Goal: Transaction & Acquisition: Purchase product/service

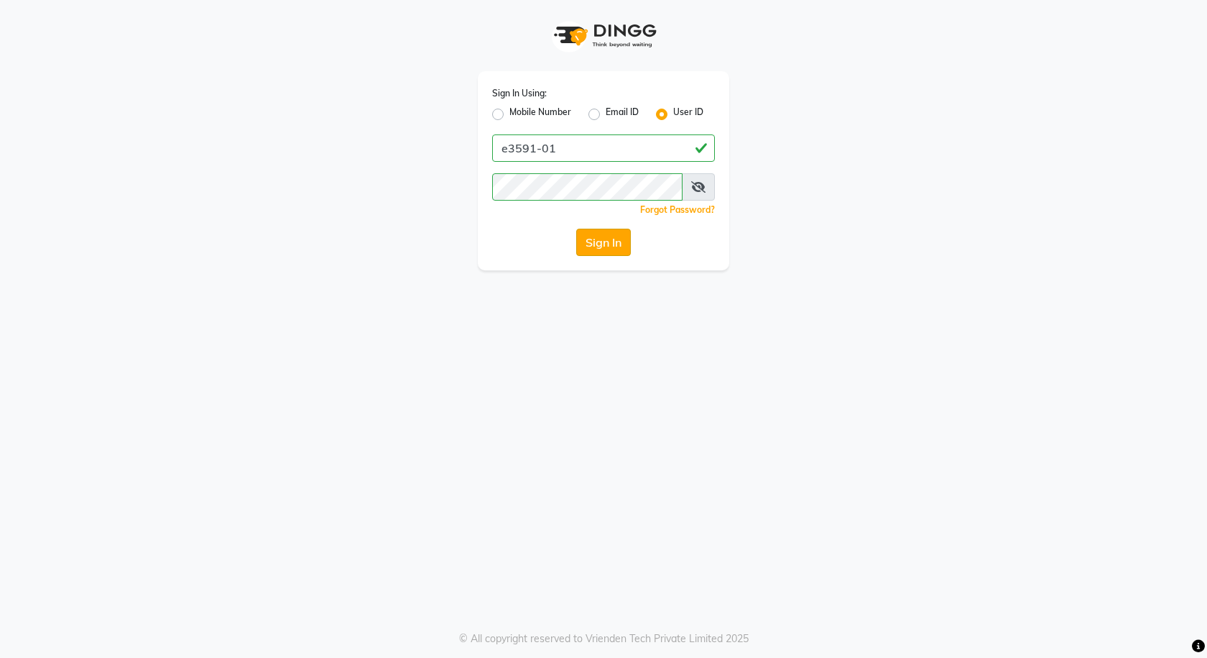
click at [604, 248] on button "Sign In" at bounding box center [603, 242] width 55 height 27
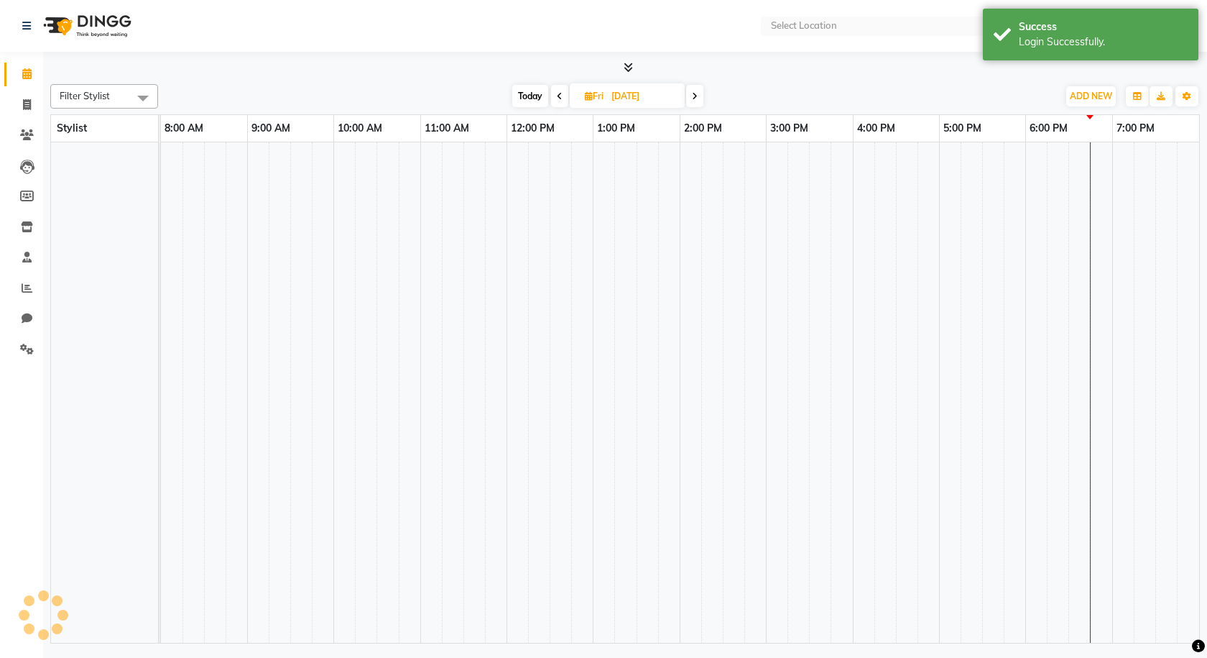
select select "en"
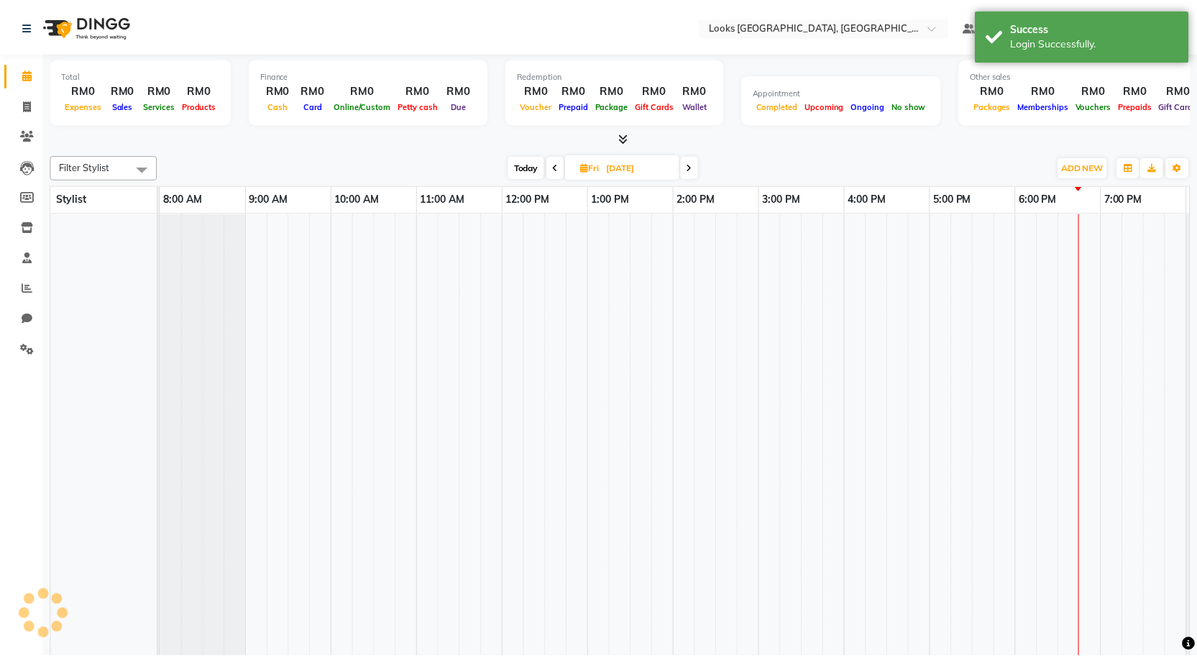
scroll to position [0, 83]
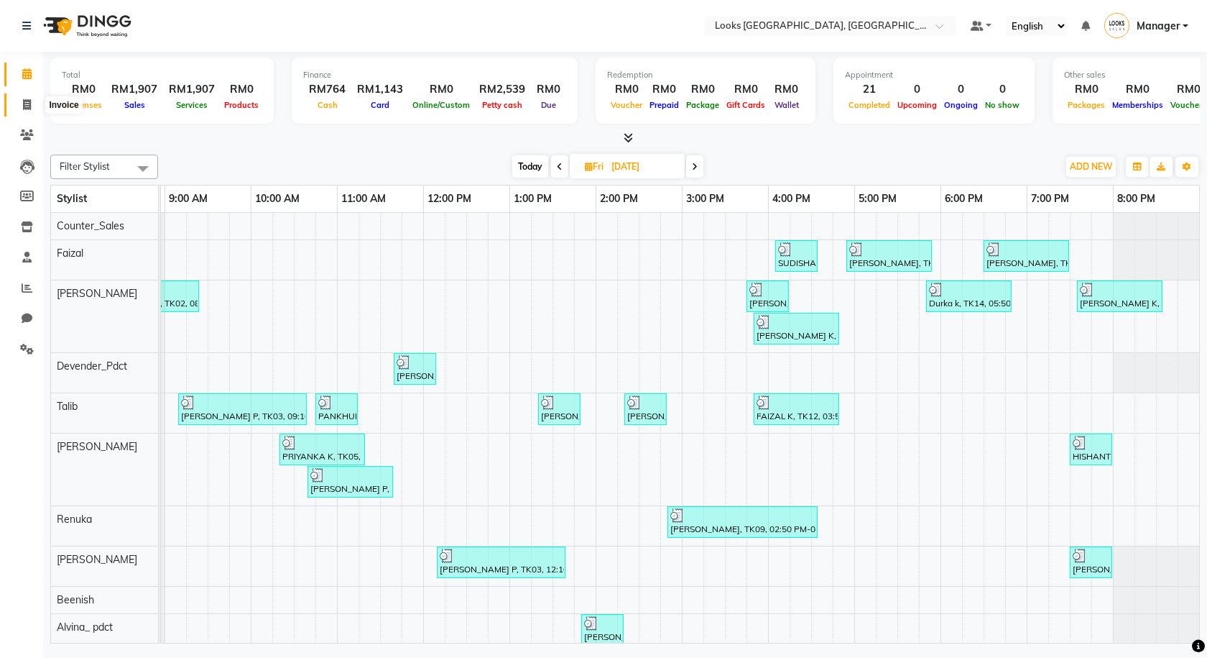
click at [15, 103] on span at bounding box center [26, 105] width 25 height 17
select select "service"
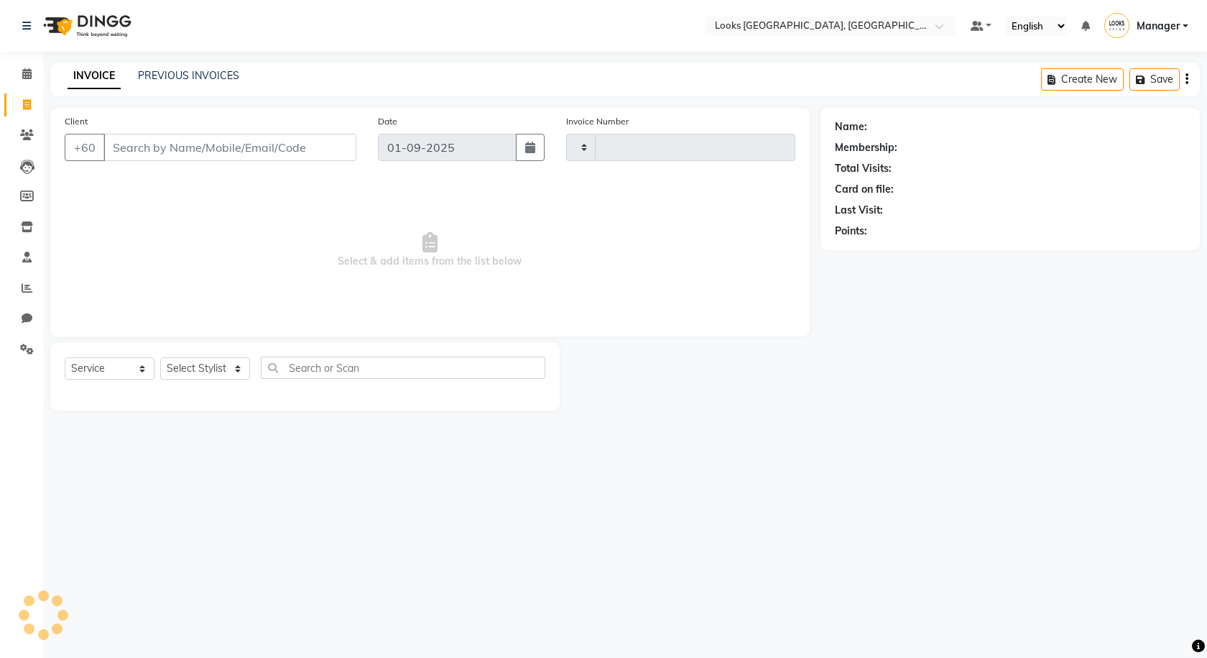
type input "1217"
select select "8109"
click at [185, 78] on link "PREVIOUS INVOICES" at bounding box center [188, 75] width 101 height 13
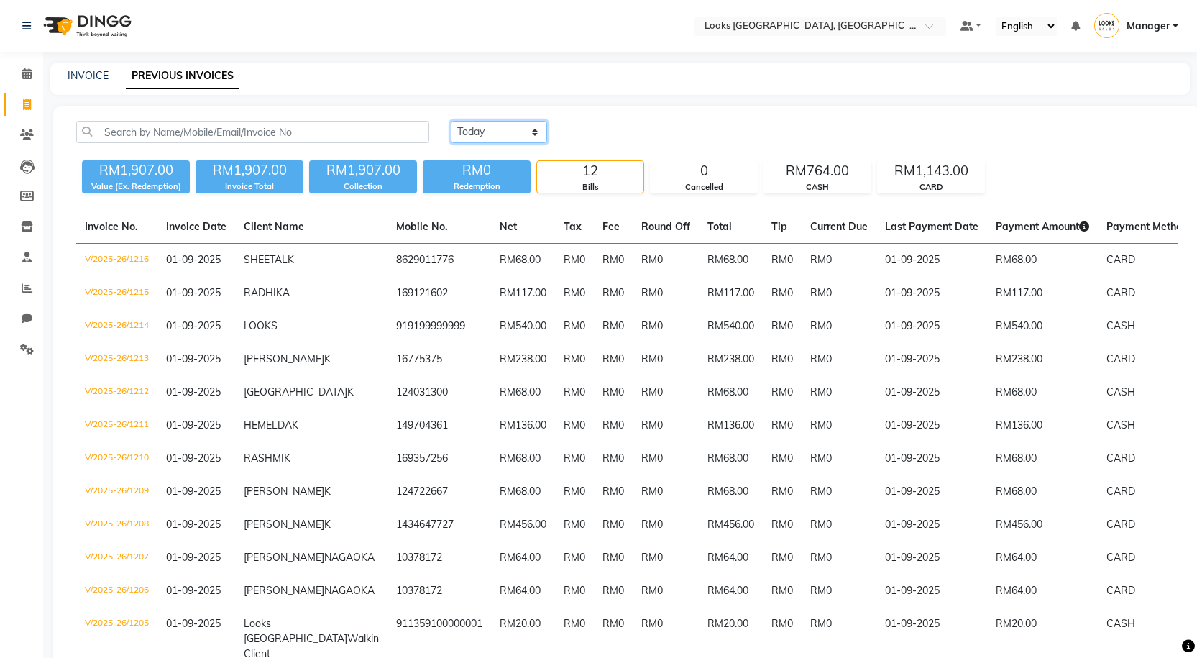
click at [519, 135] on select "Today Yesterday Custom Range" at bounding box center [499, 132] width 96 height 22
select select "yesterday"
click at [451, 121] on select "Today Yesterday Custom Range" at bounding box center [499, 132] width 96 height 22
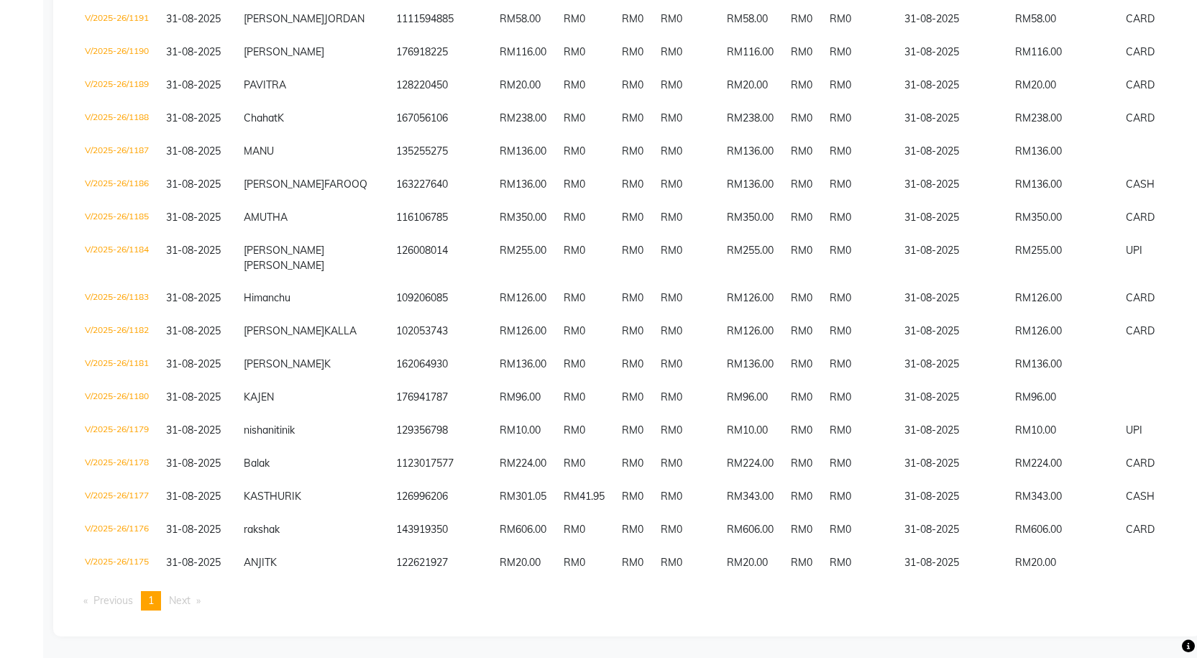
scroll to position [880, 0]
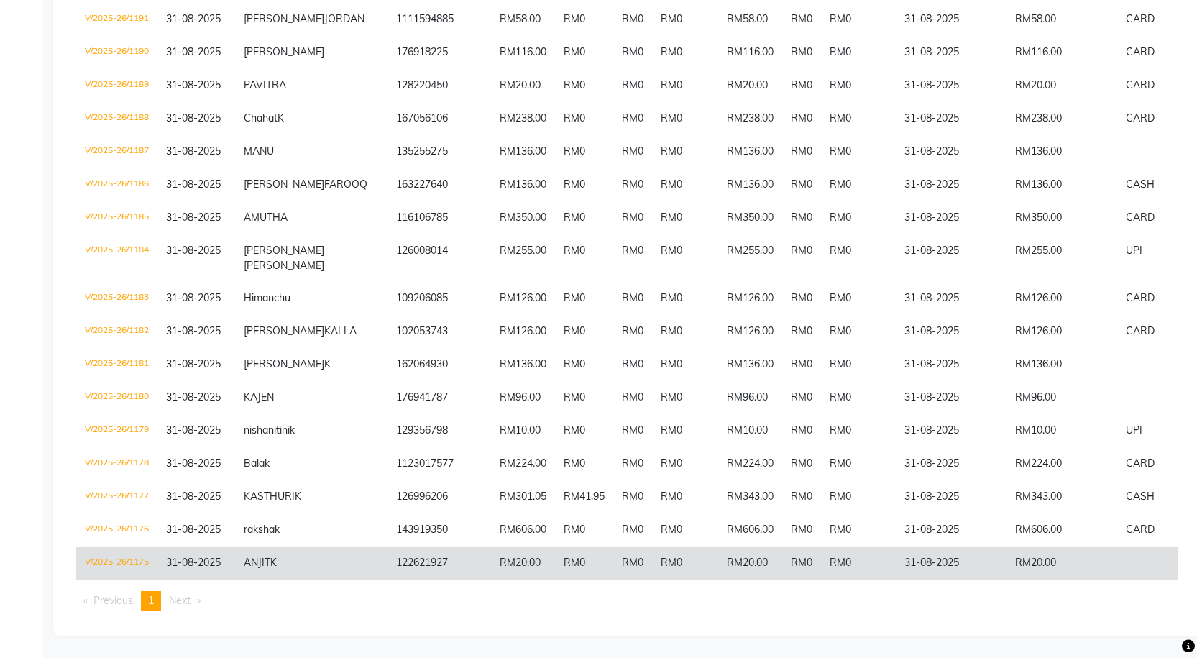
click at [387, 548] on td "122621927" at bounding box center [438, 562] width 103 height 33
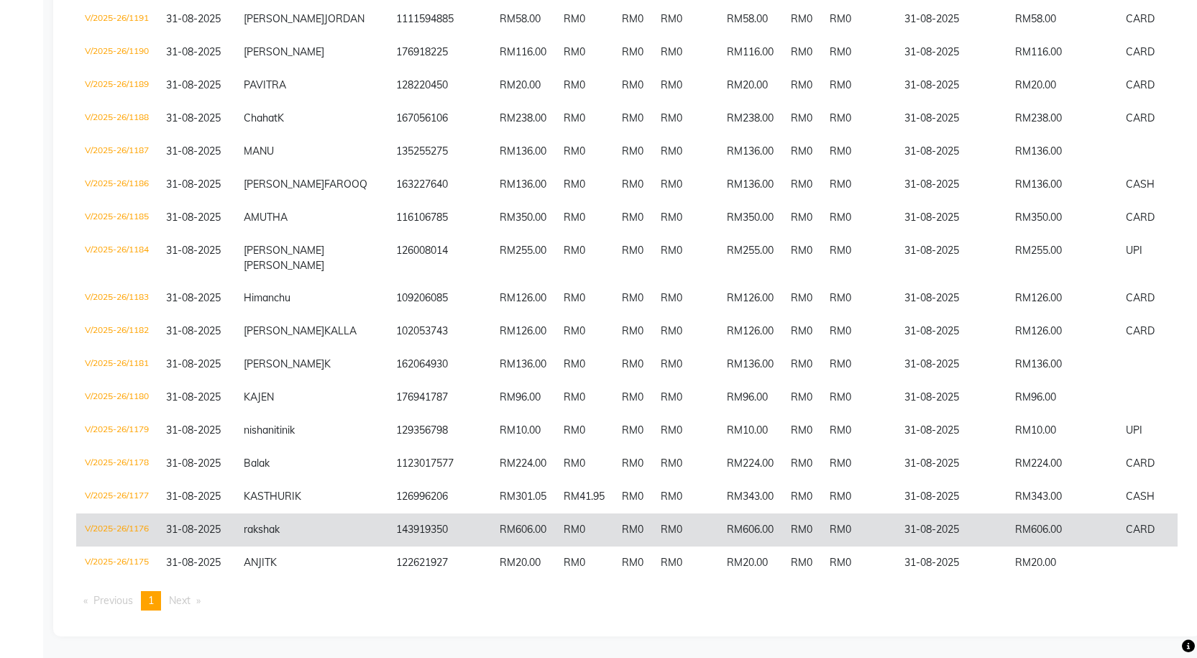
click at [160, 521] on td "31-08-2025" at bounding box center [196, 529] width 78 height 33
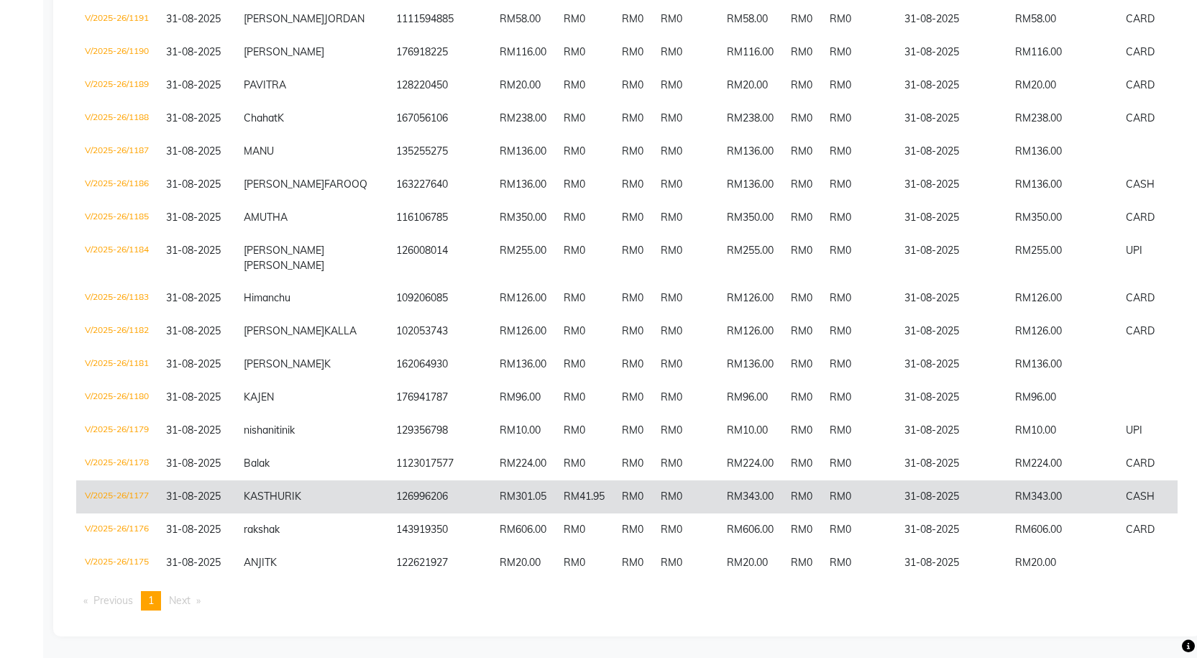
click at [130, 484] on td "V/2025-26/1177" at bounding box center [116, 496] width 81 height 33
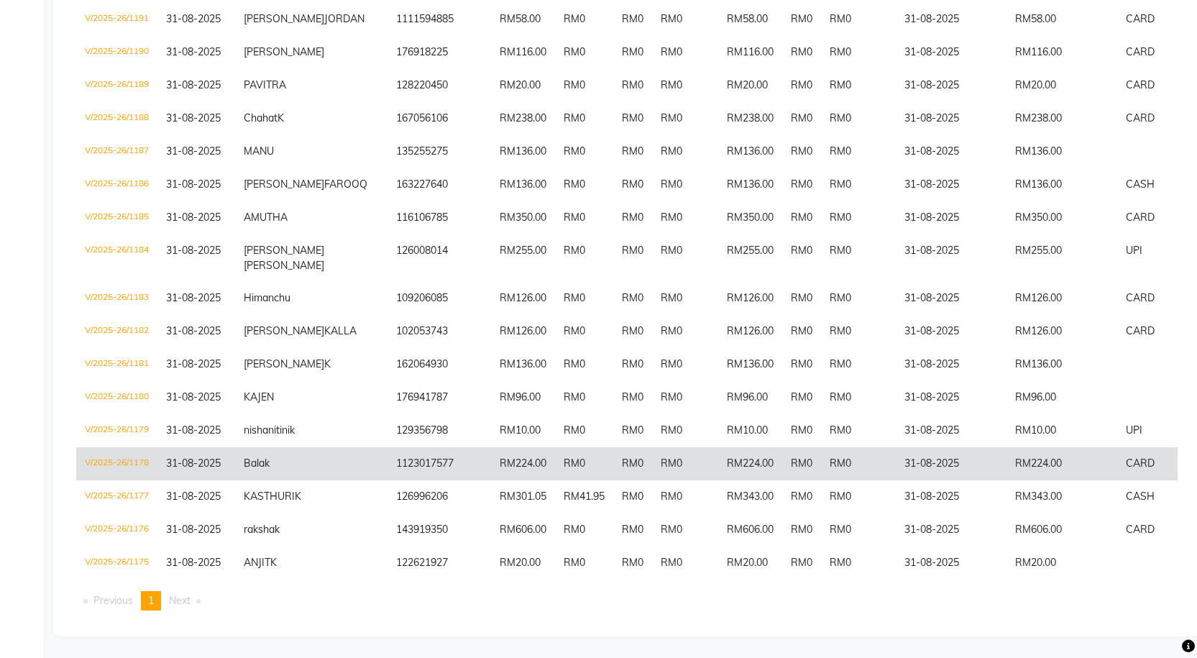
click at [142, 447] on td "V/2025-26/1178" at bounding box center [116, 463] width 81 height 33
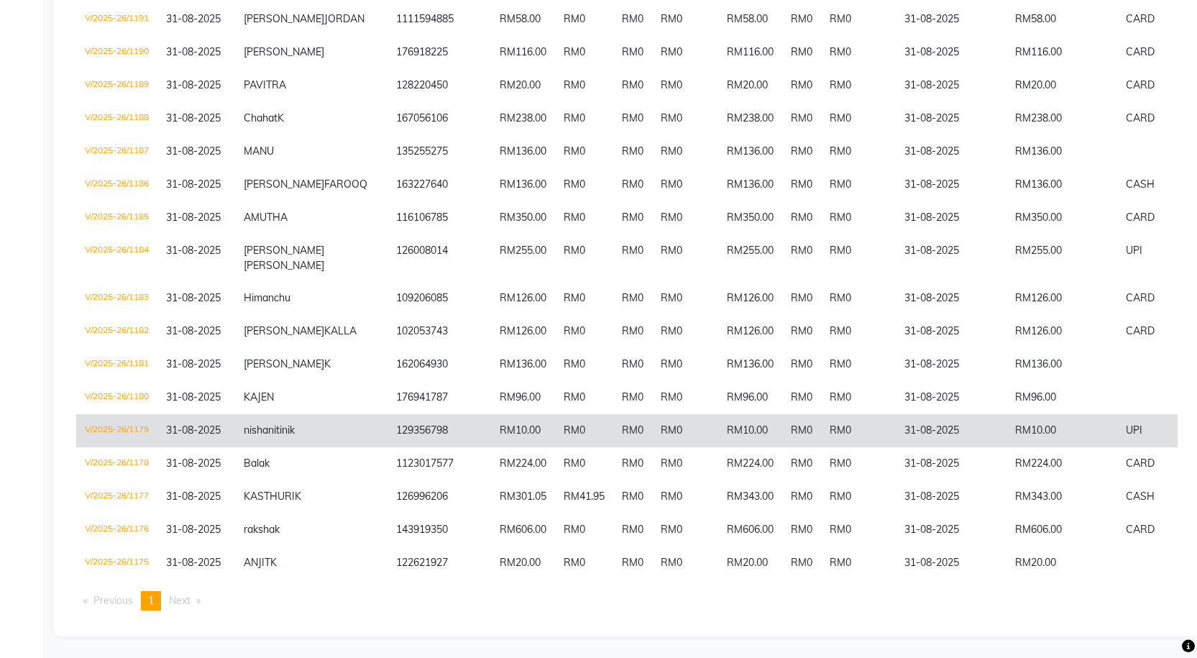
click at [133, 414] on td "V/2025-26/1179" at bounding box center [116, 430] width 81 height 33
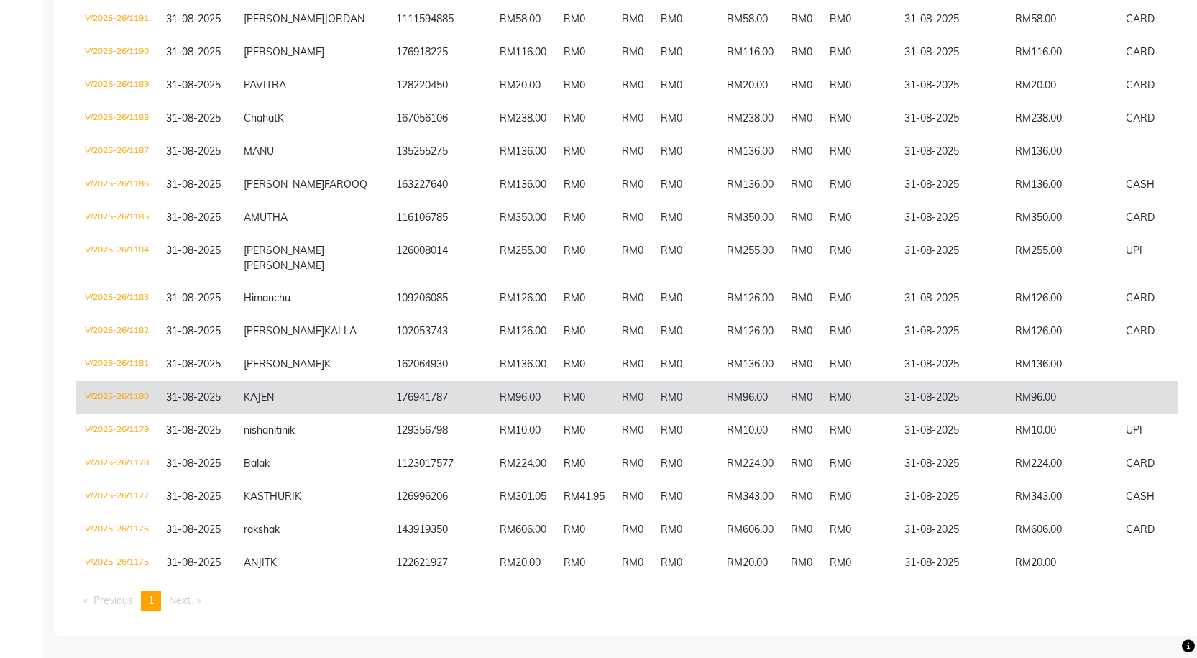
click at [157, 381] on td "V/2025-26/1180" at bounding box center [116, 397] width 81 height 33
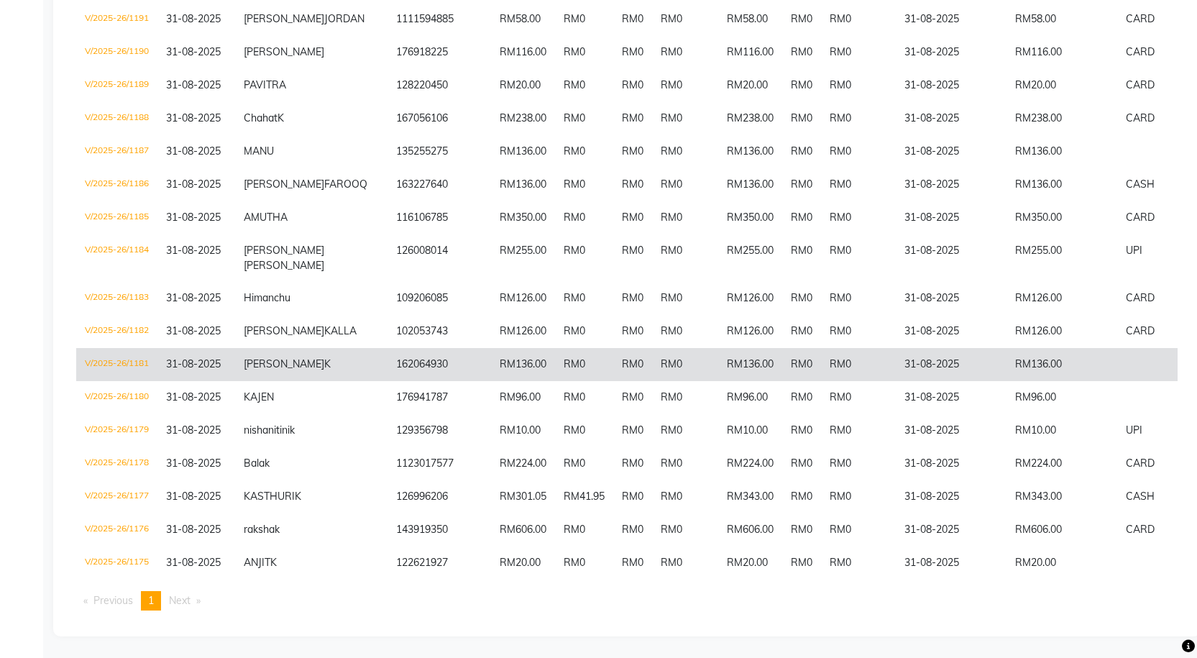
click at [145, 348] on td "V/2025-26/1181" at bounding box center [116, 364] width 81 height 33
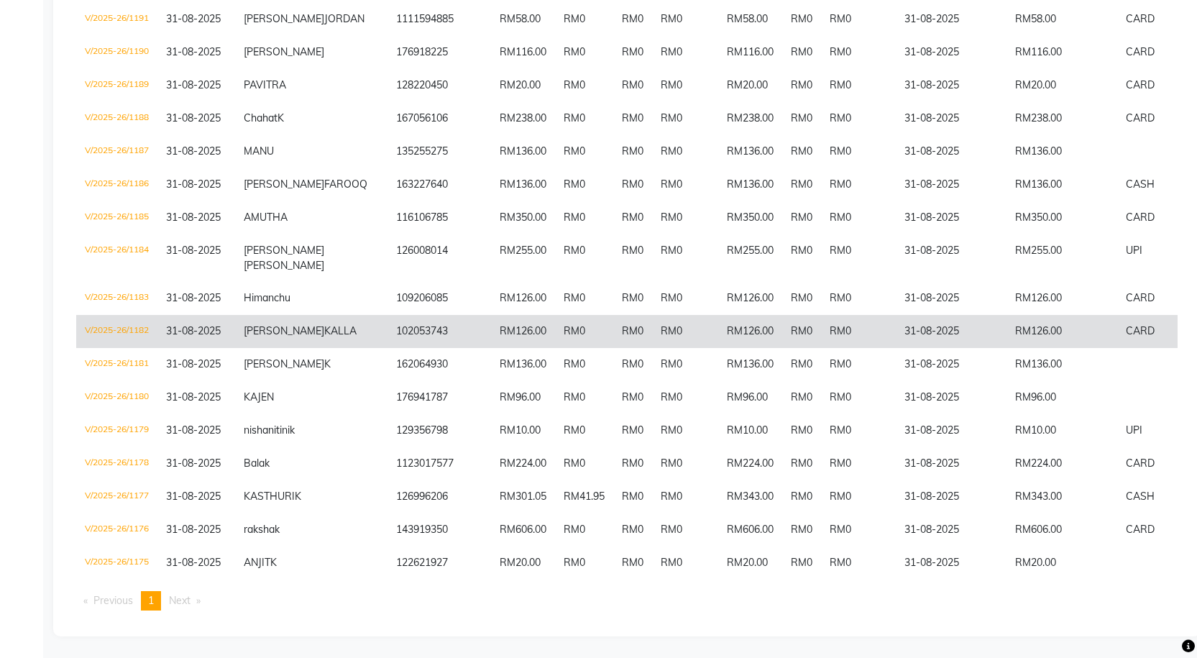
click at [162, 315] on td "31-08-2025" at bounding box center [196, 331] width 78 height 33
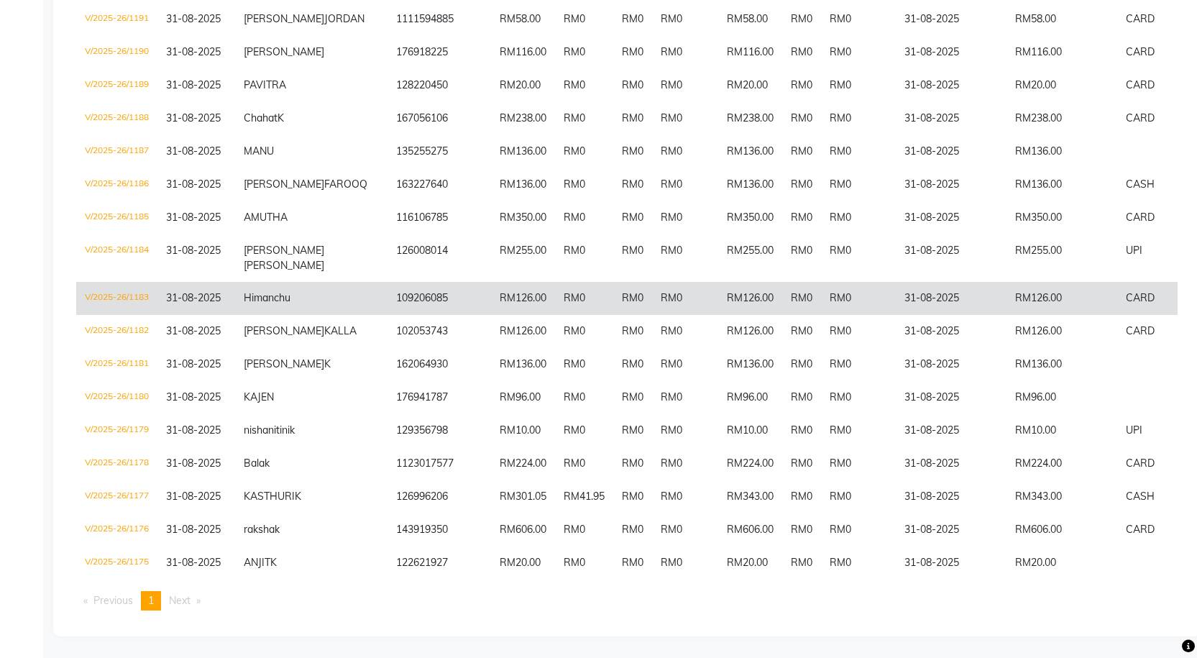
click at [107, 282] on td "V/2025-26/1183" at bounding box center [116, 298] width 81 height 33
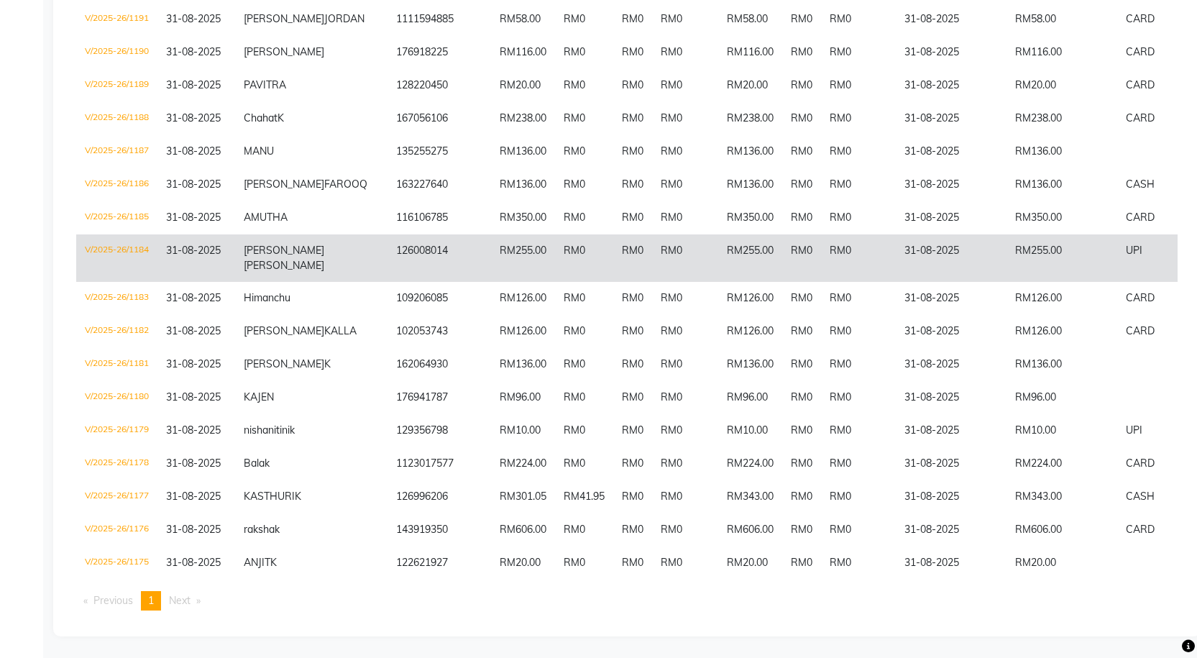
click at [155, 234] on td "V/2025-26/1184" at bounding box center [116, 257] width 81 height 47
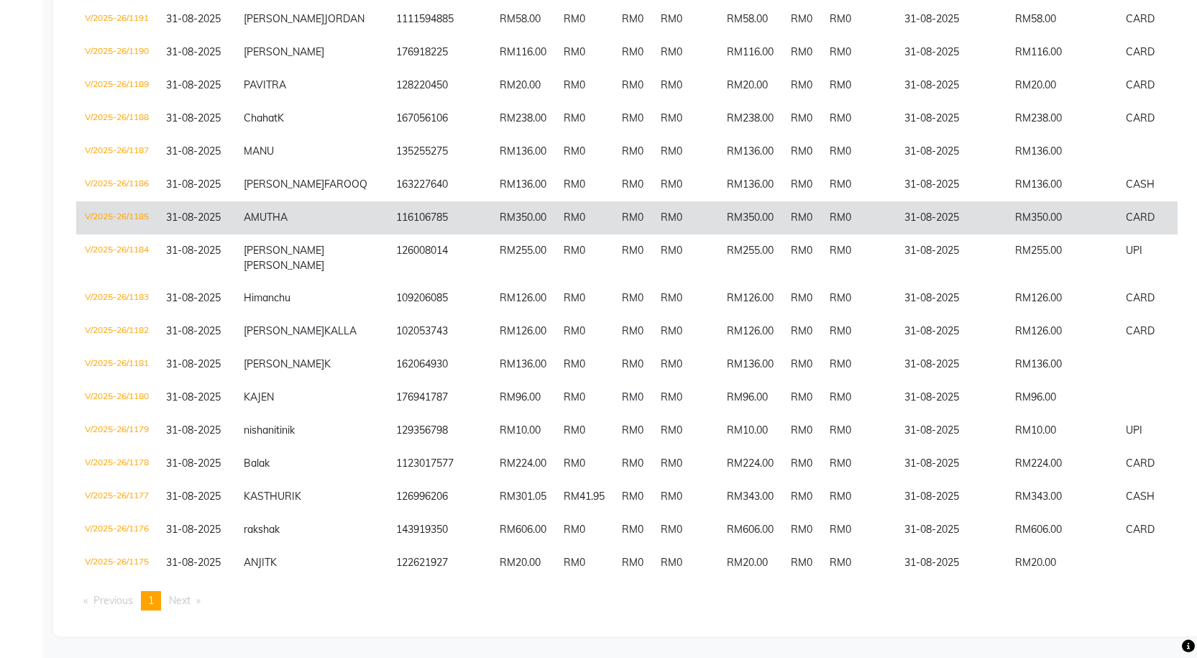
click at [147, 201] on td "V/2025-26/1185" at bounding box center [116, 217] width 81 height 33
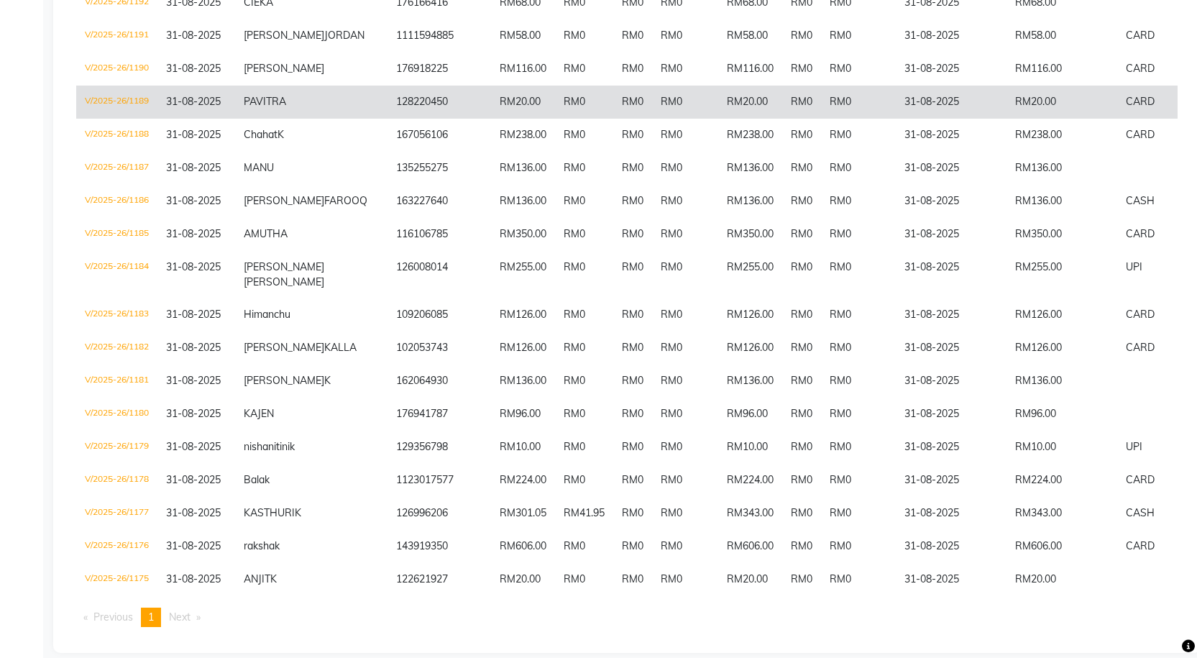
scroll to position [737, 0]
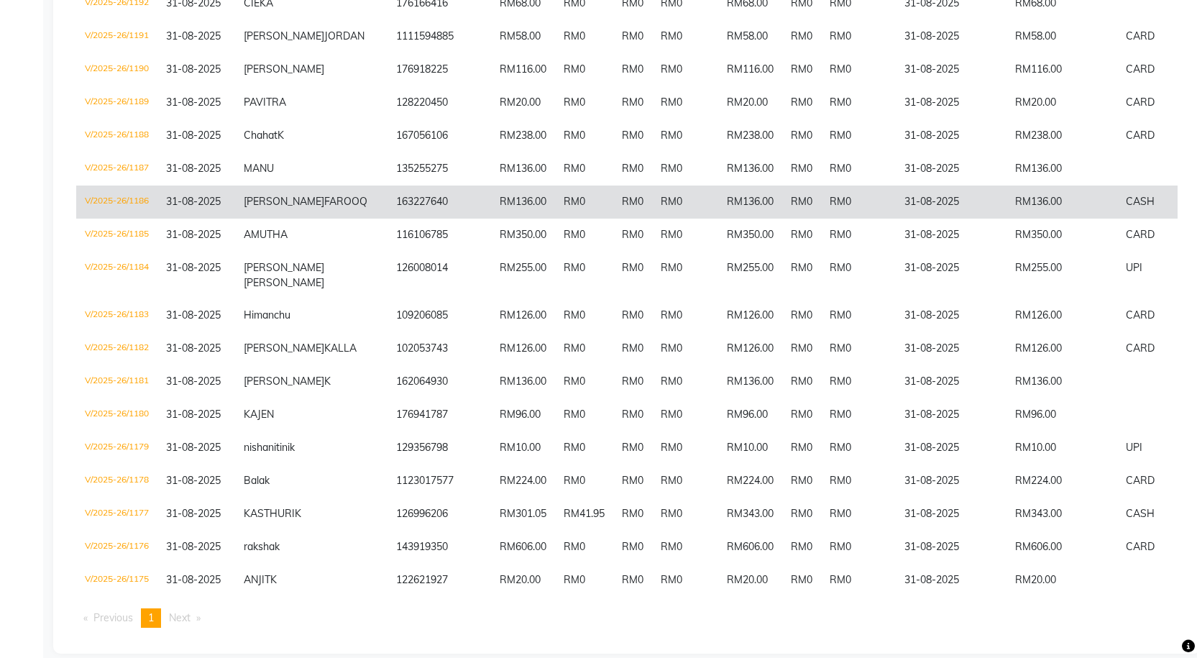
click at [162, 218] on td "31-08-2025" at bounding box center [196, 201] width 78 height 33
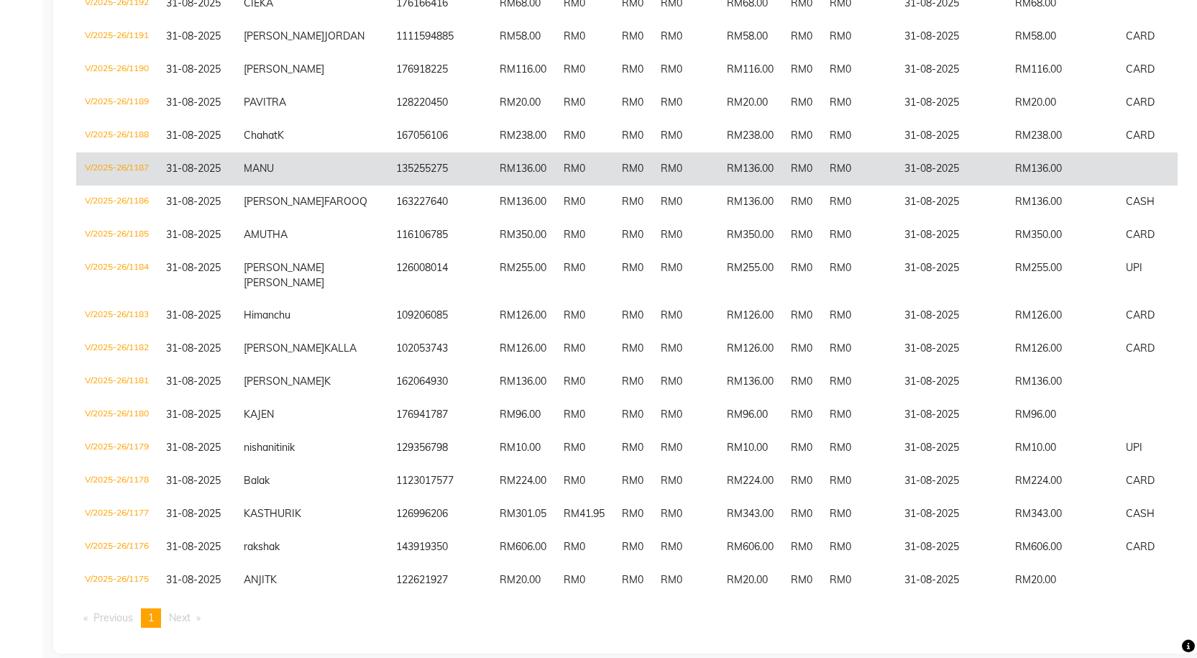
click at [149, 185] on td "V/2025-26/1187" at bounding box center [116, 168] width 81 height 33
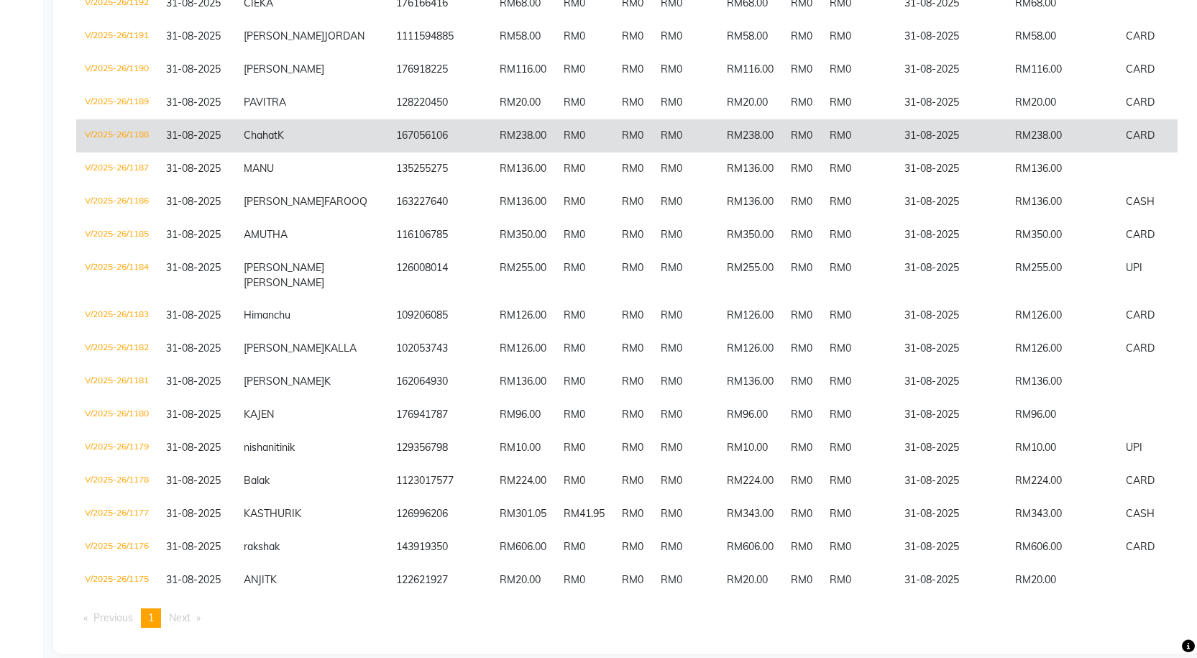
click at [143, 152] on td "V/2025-26/1188" at bounding box center [116, 135] width 81 height 33
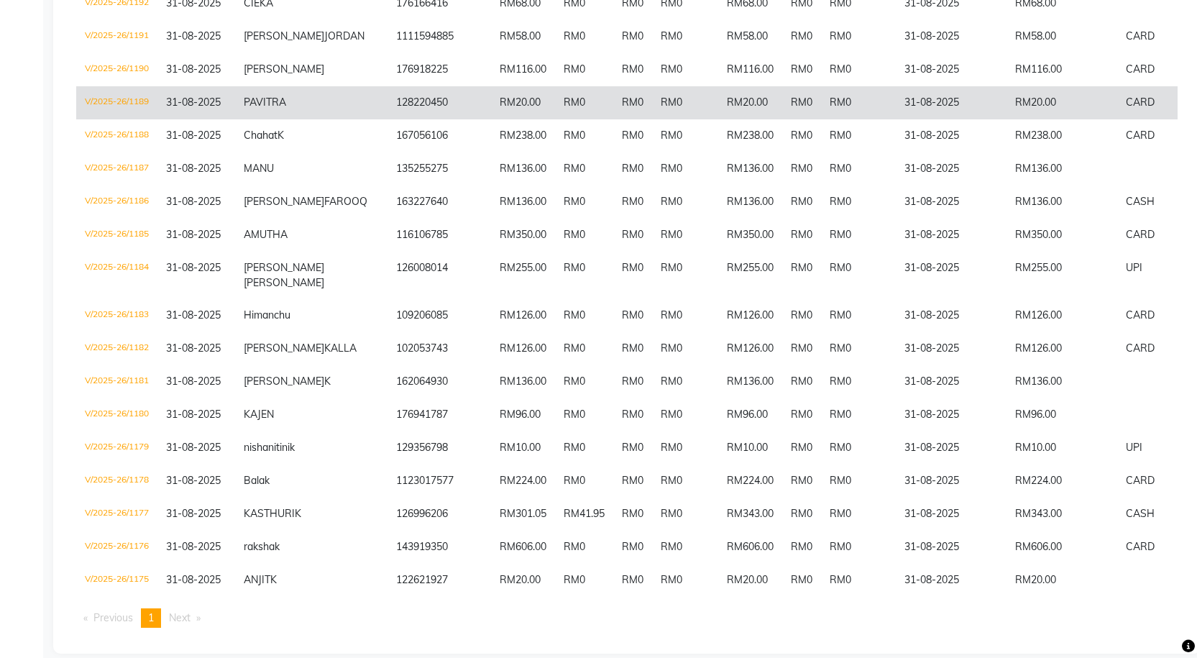
click at [132, 119] on td "V/2025-26/1189" at bounding box center [116, 102] width 81 height 33
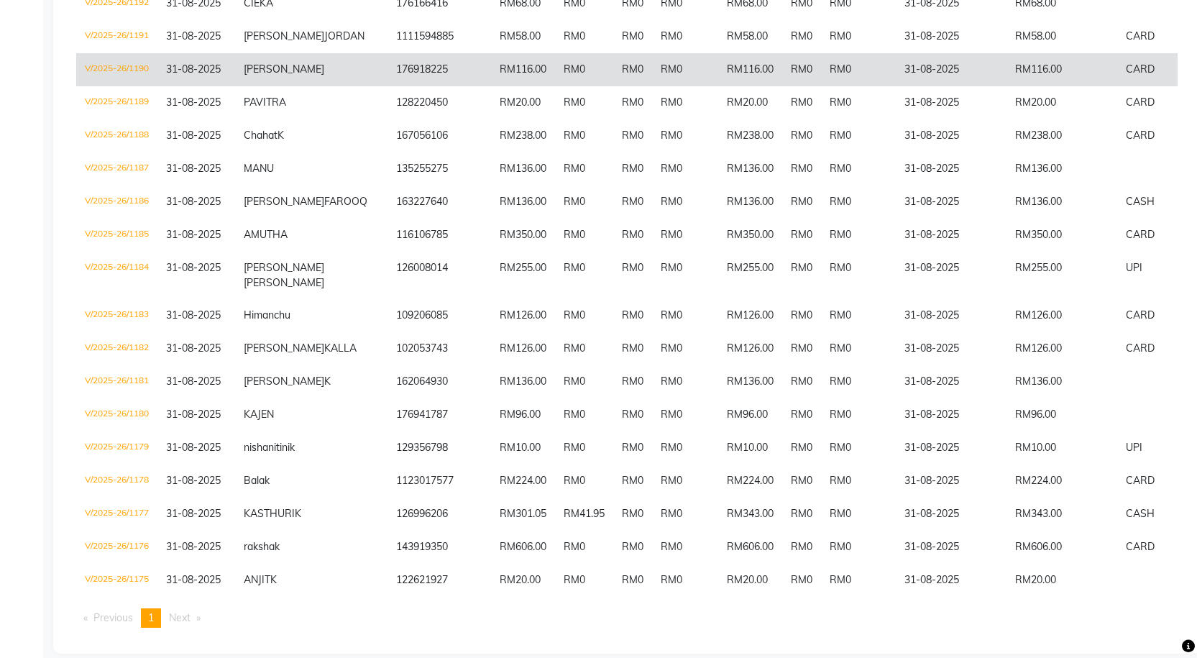
click at [139, 86] on td "V/2025-26/1190" at bounding box center [116, 69] width 81 height 33
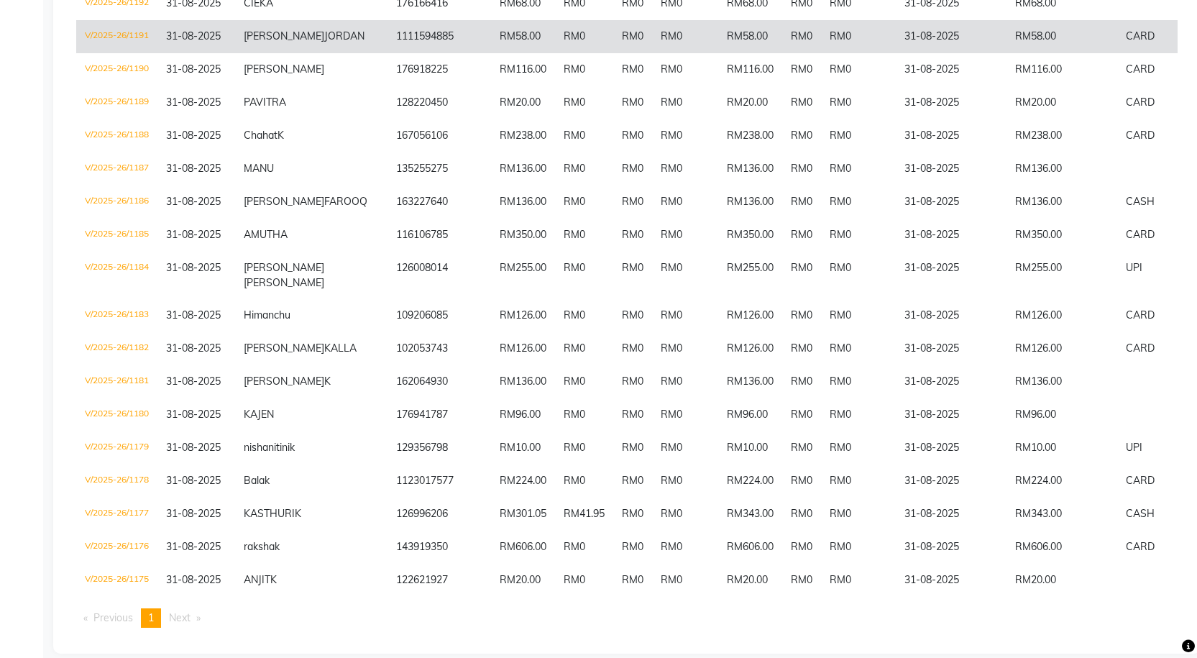
click at [137, 53] on td "V/2025-26/1191" at bounding box center [116, 36] width 81 height 33
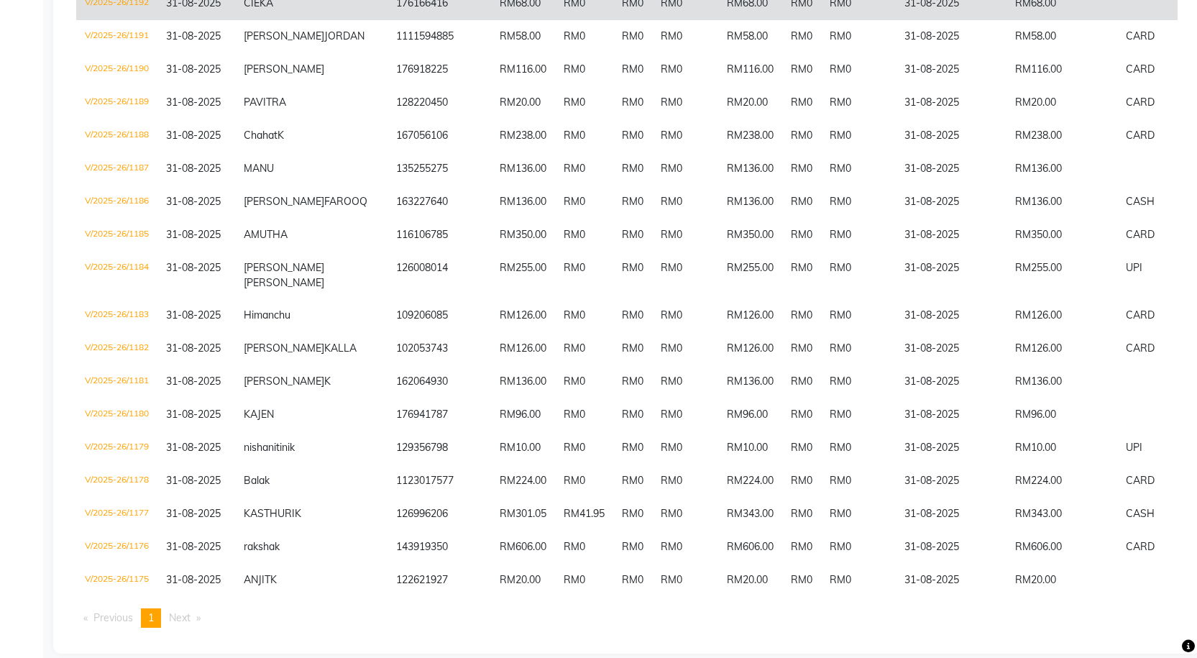
scroll to position [665, 0]
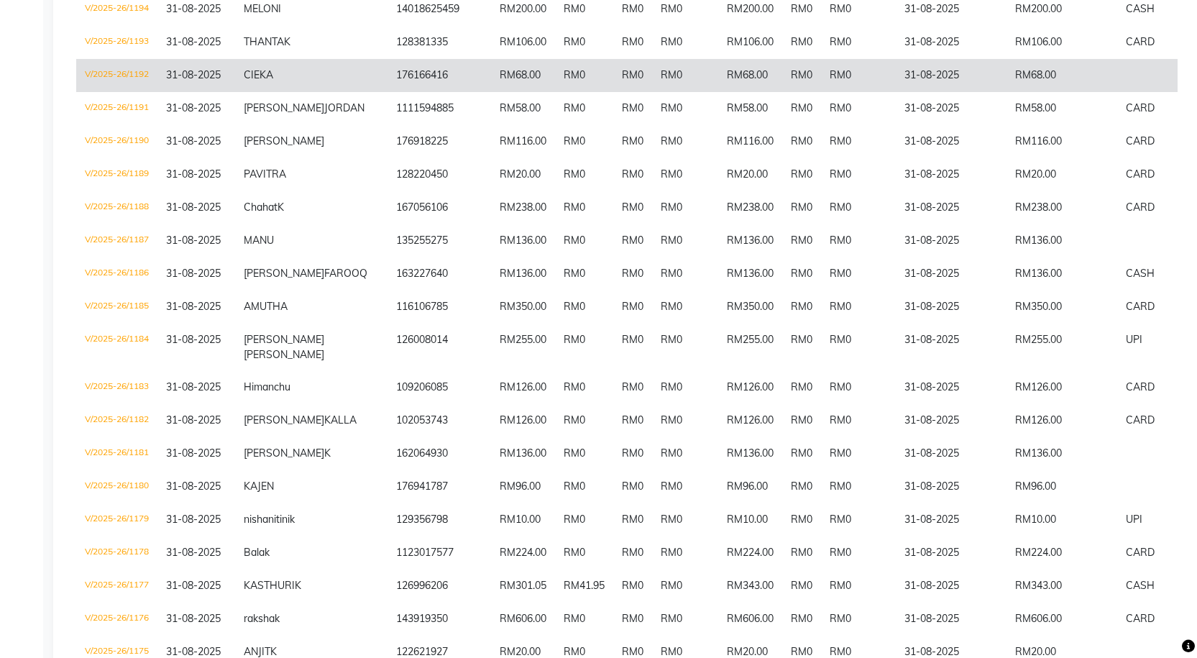
click at [150, 92] on td "V/2025-26/1192" at bounding box center [116, 75] width 81 height 33
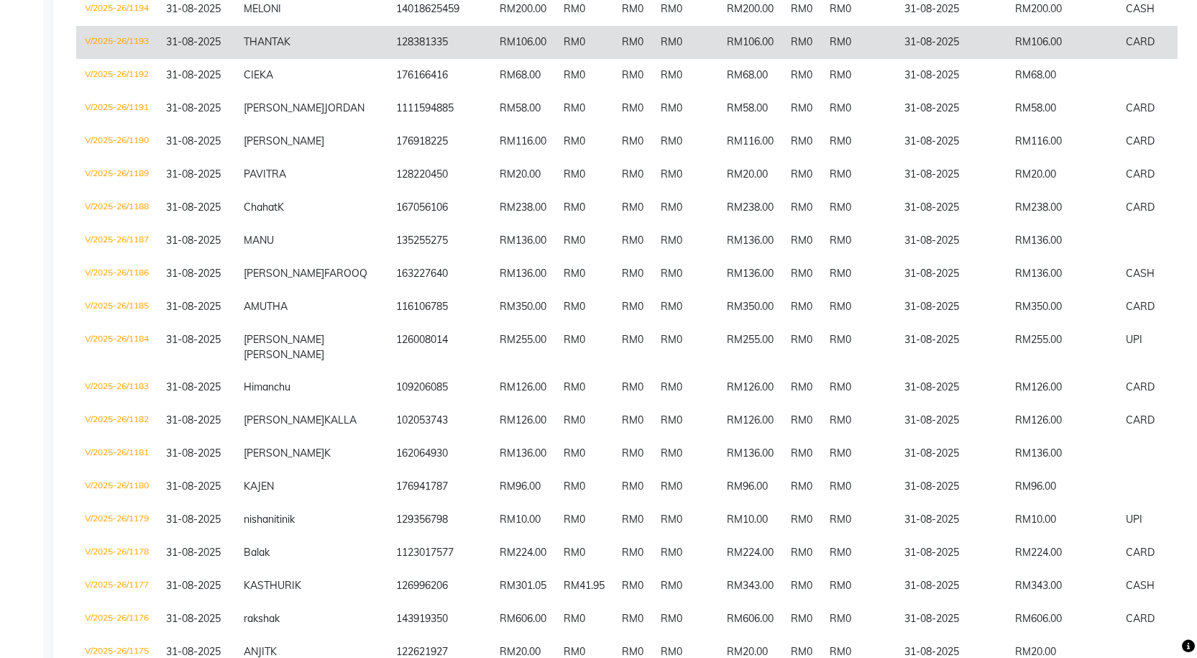
click at [136, 59] on td "V/2025-26/1193" at bounding box center [116, 42] width 81 height 33
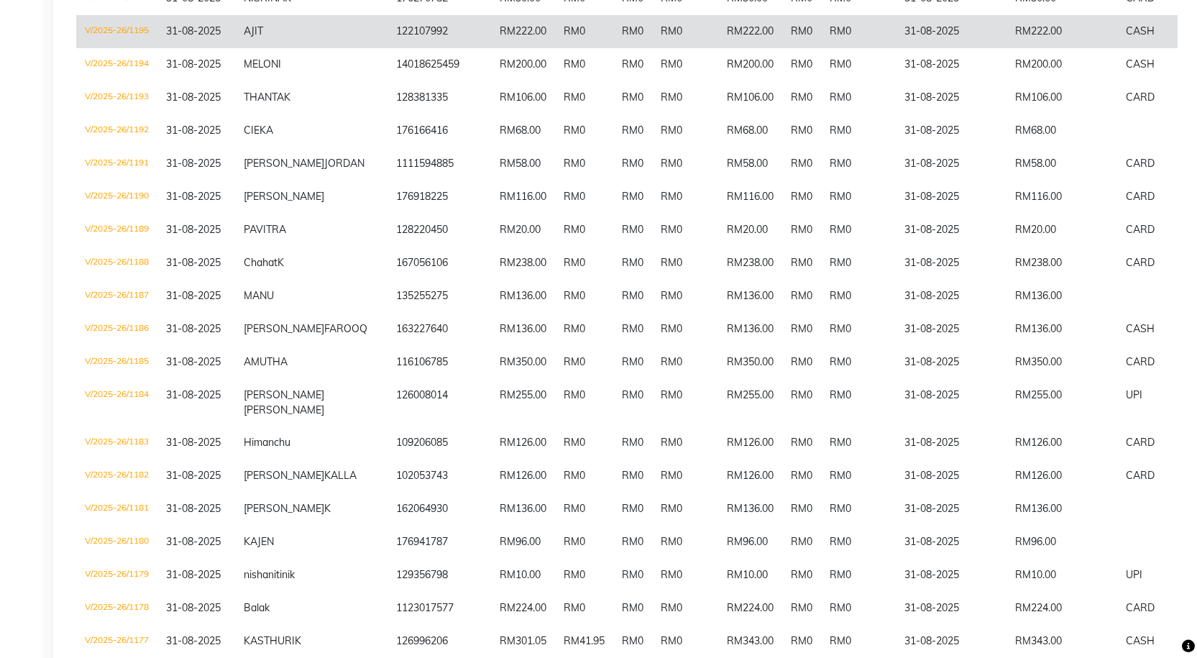
scroll to position [593, 0]
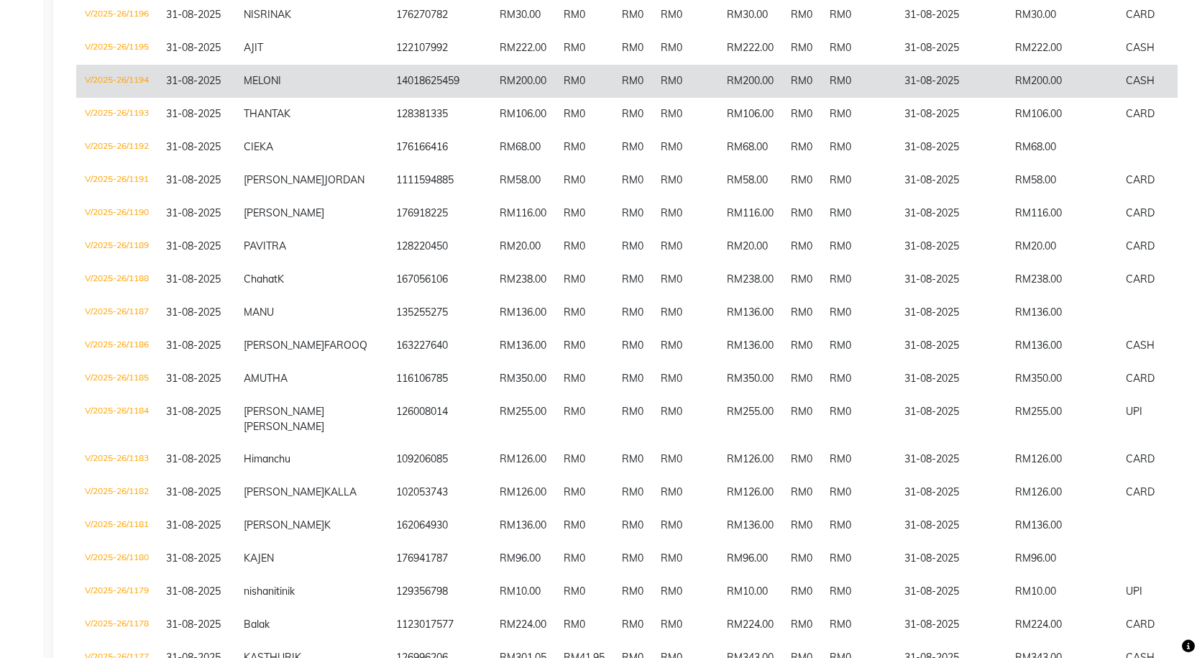
click at [160, 98] on td "31-08-2025" at bounding box center [196, 81] width 78 height 33
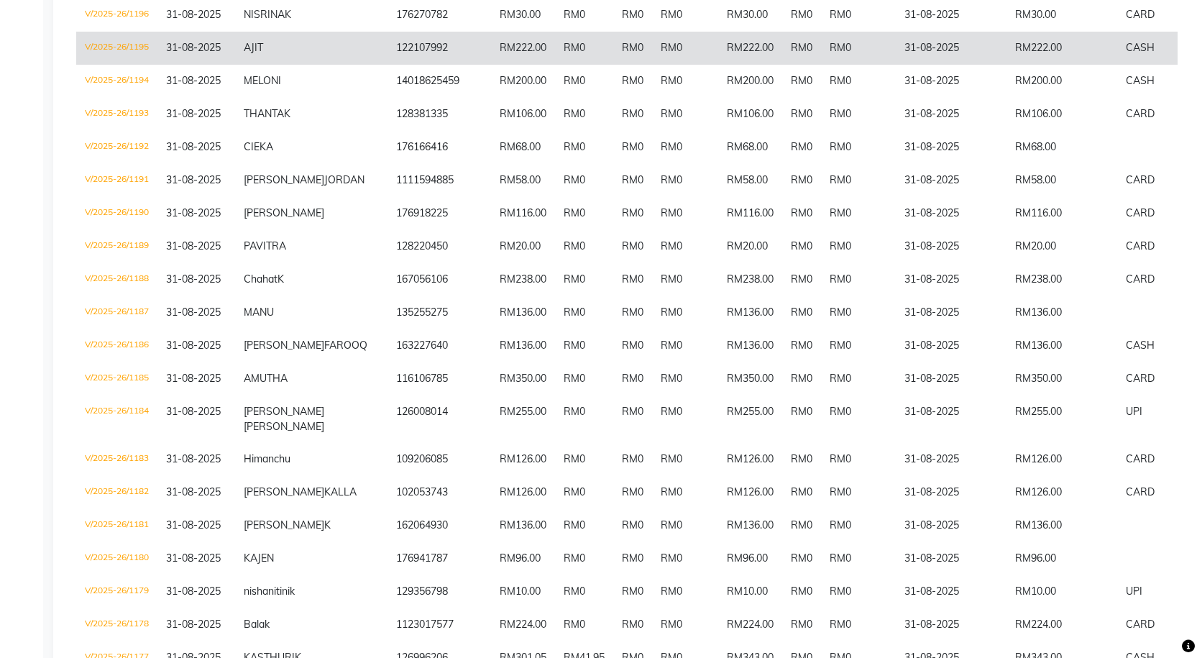
click at [134, 65] on td "V/2025-26/1195" at bounding box center [116, 48] width 81 height 33
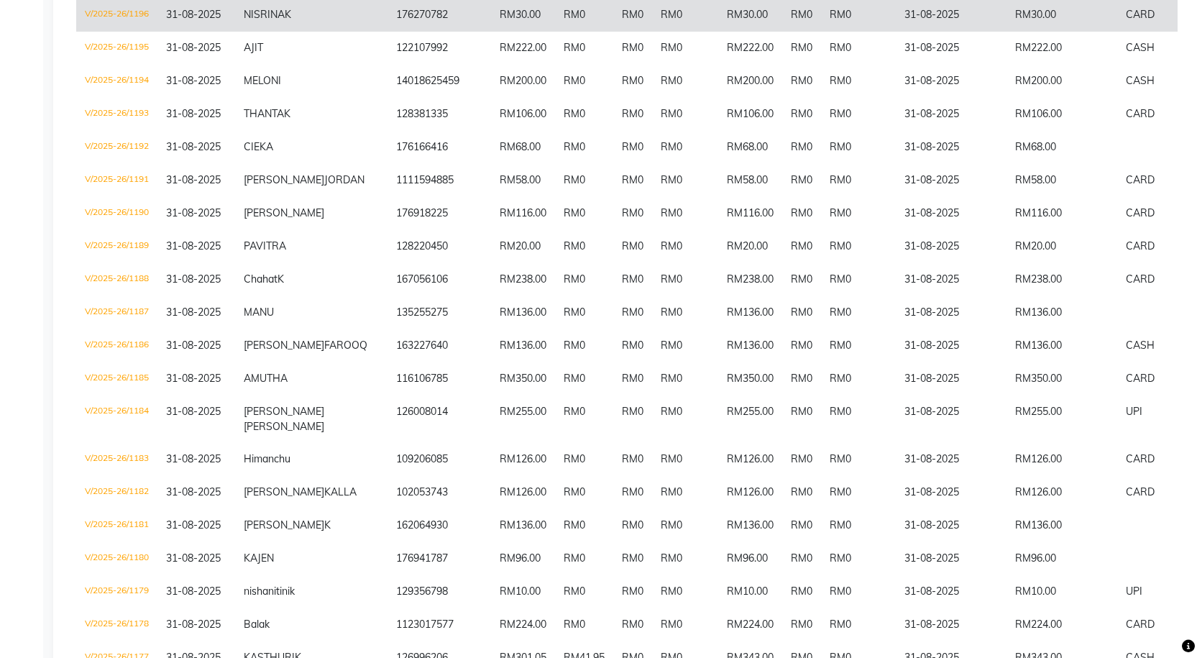
click at [144, 32] on td "V/2025-26/1196" at bounding box center [116, 15] width 81 height 33
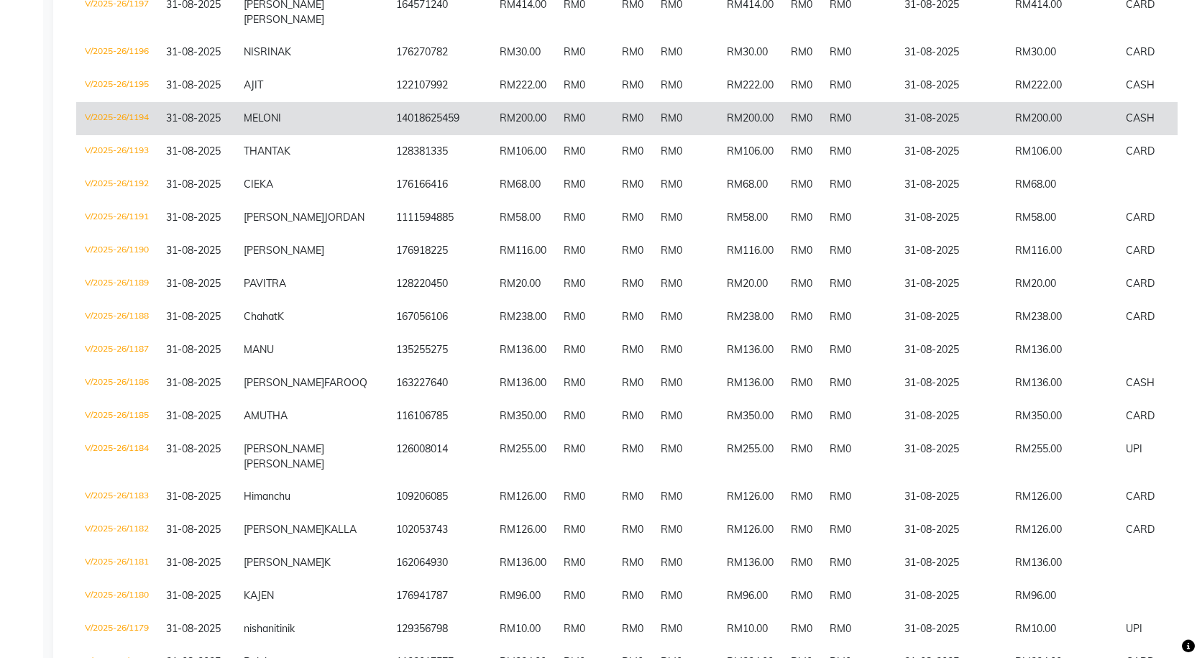
scroll to position [449, 0]
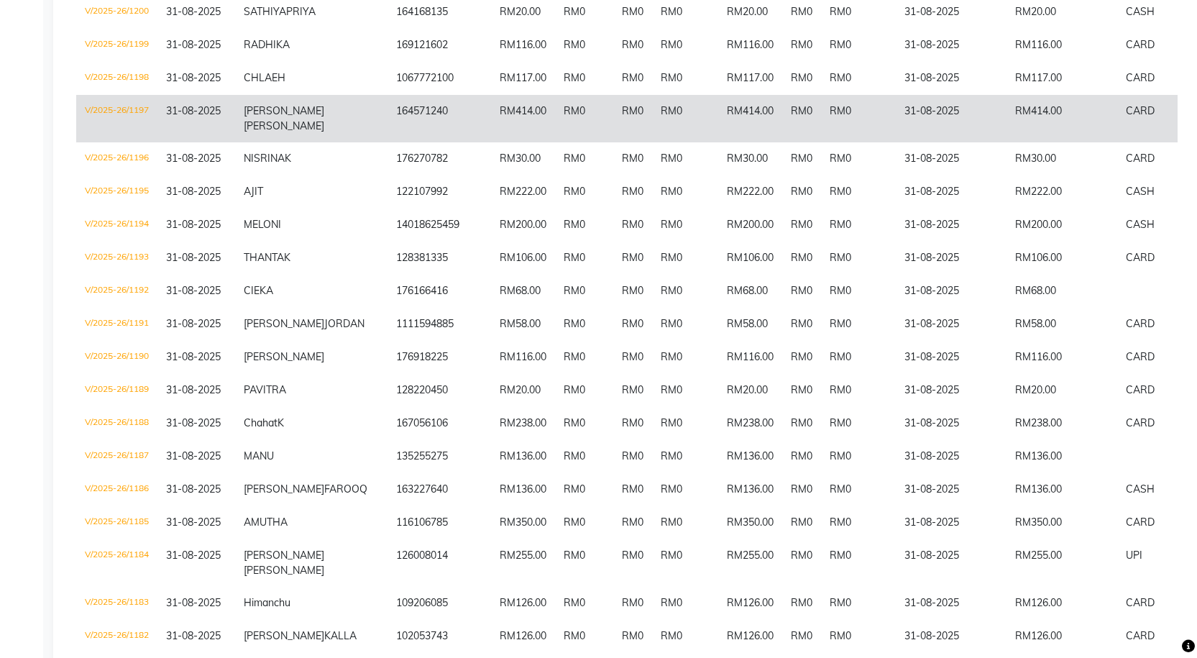
click at [156, 142] on td "V/2025-26/1197" at bounding box center [116, 118] width 81 height 47
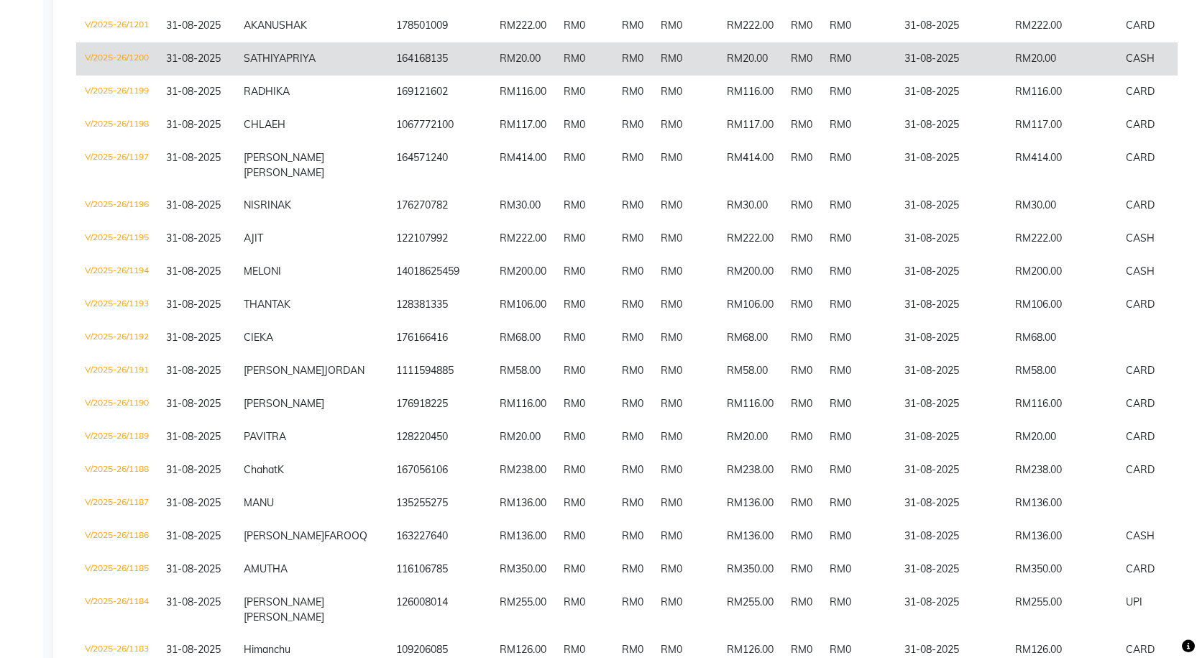
scroll to position [377, 0]
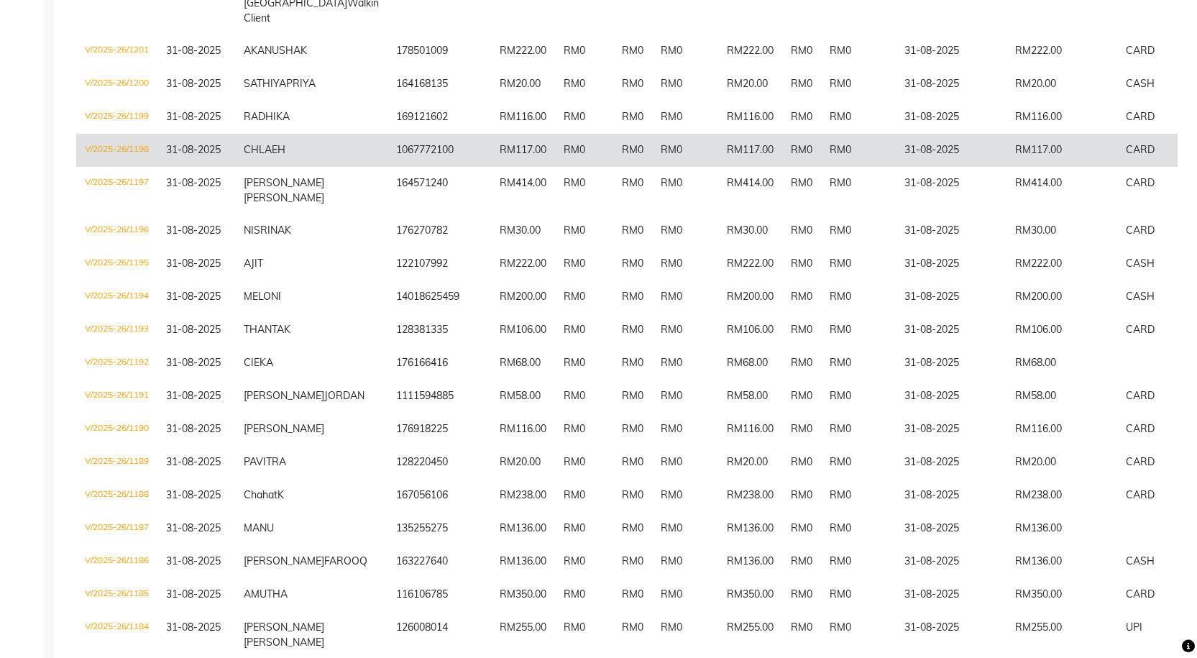
click at [140, 167] on td "V/2025-26/1198" at bounding box center [116, 150] width 81 height 33
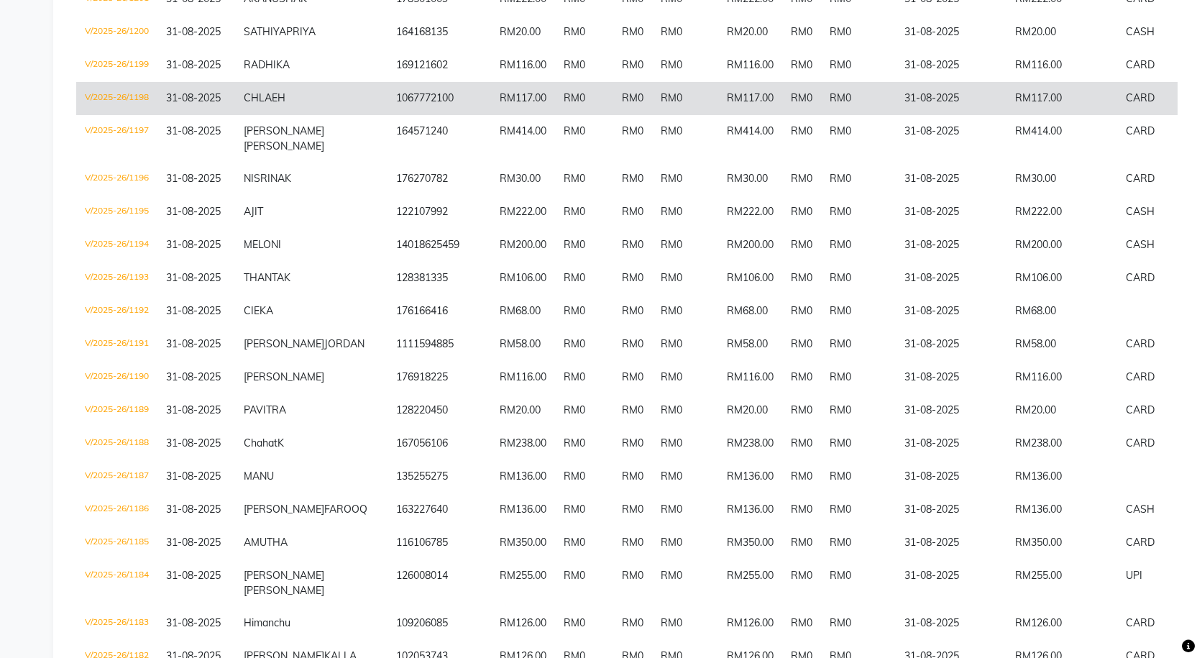
scroll to position [326, 0]
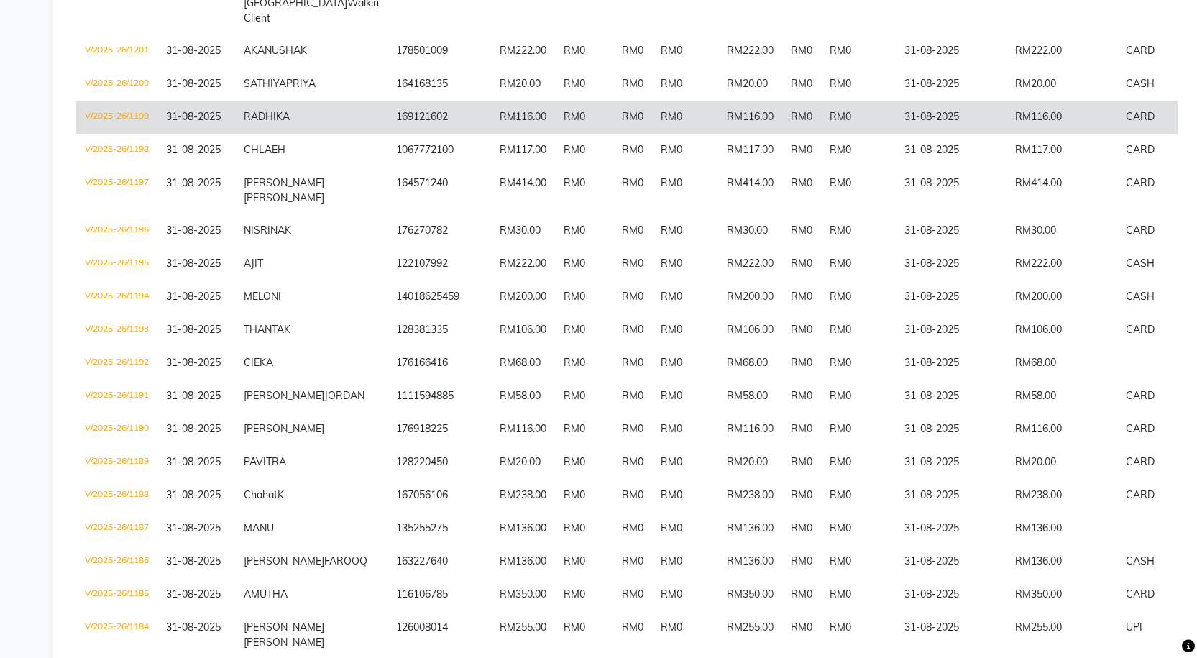
click at [144, 134] on td "V/2025-26/1199" at bounding box center [116, 117] width 81 height 33
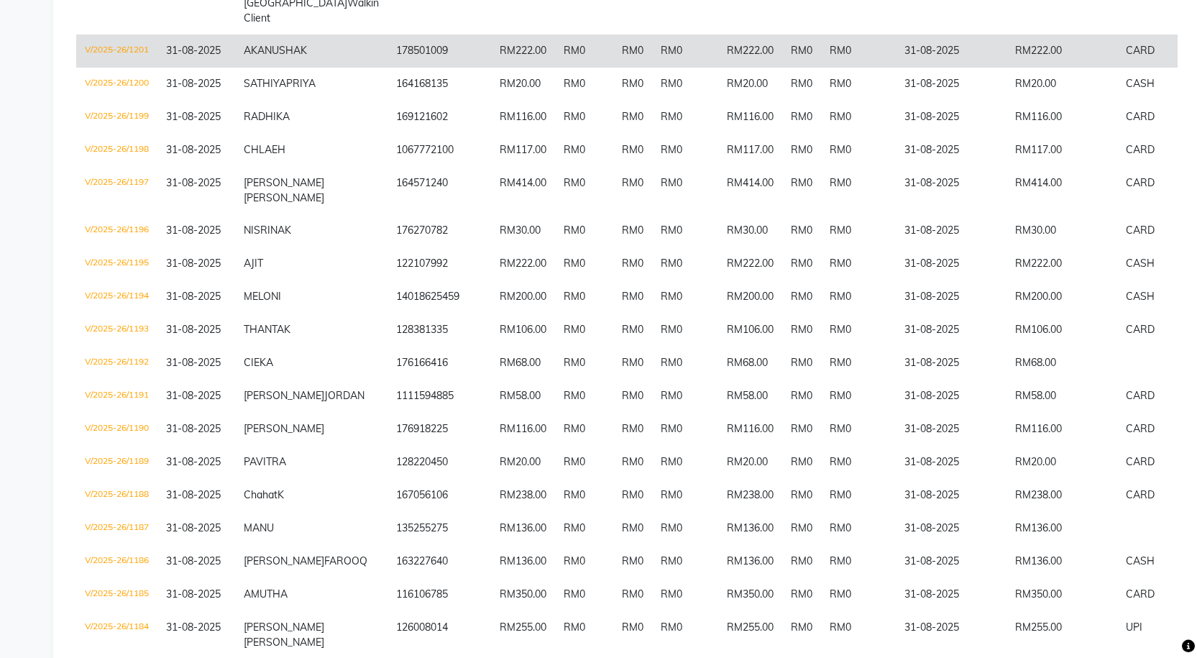
click at [136, 68] on td "V/2025-26/1201" at bounding box center [116, 50] width 81 height 33
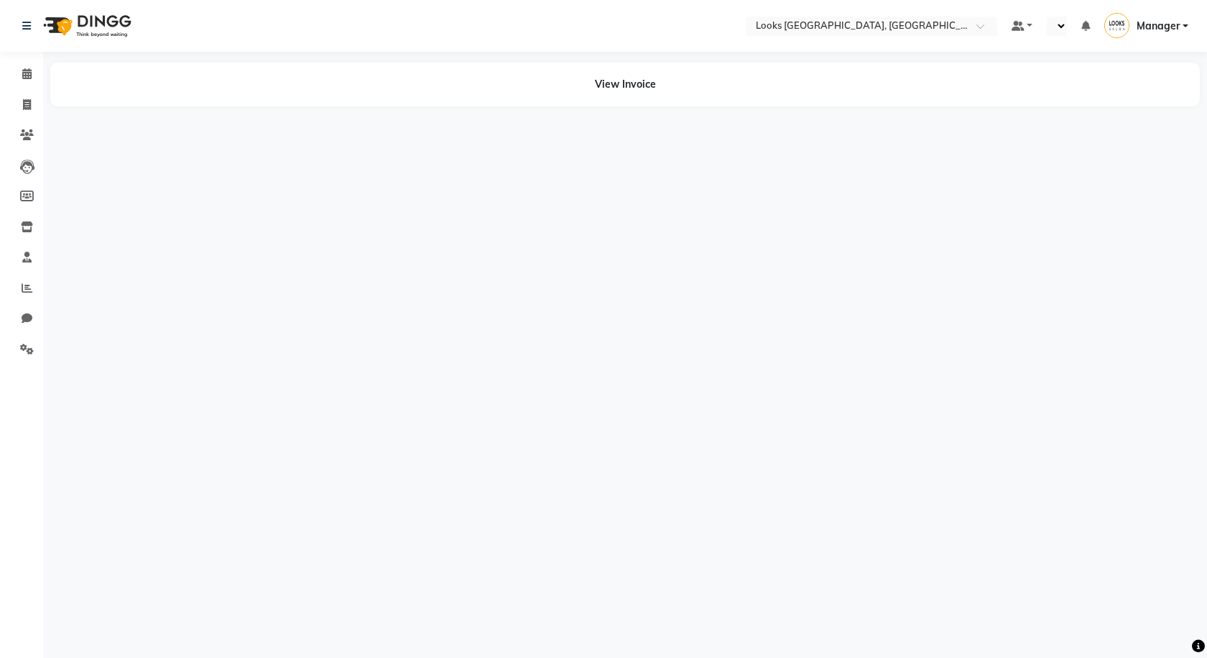
select select "en"
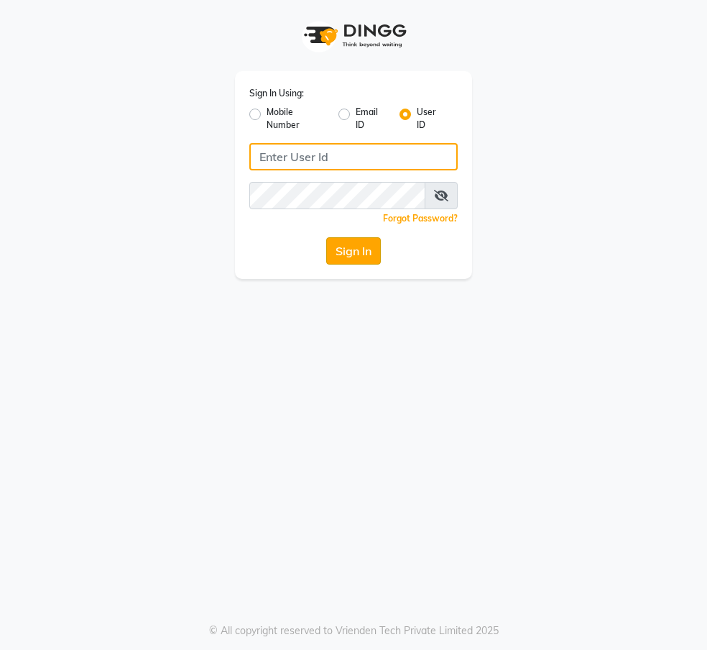
type input "e3591-01"
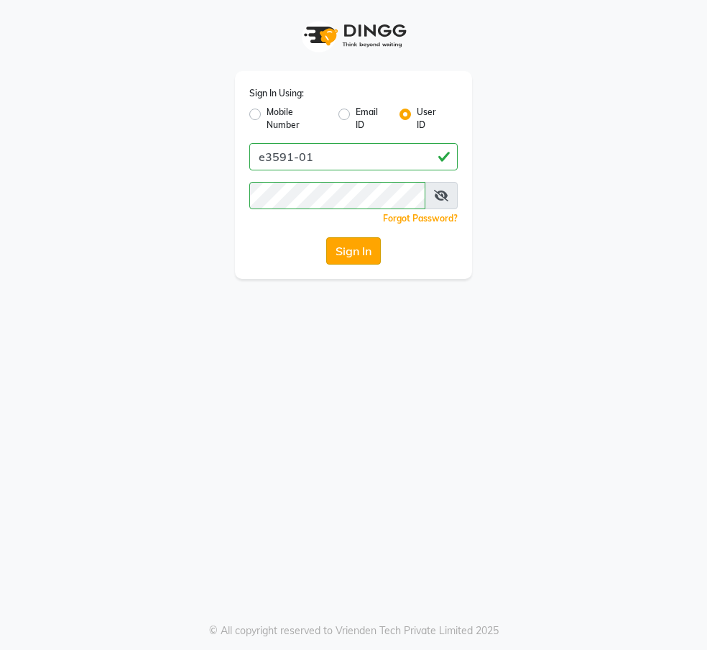
click at [367, 251] on button "Sign In" at bounding box center [353, 250] width 55 height 27
click at [367, 251] on div "Sign In" at bounding box center [353, 250] width 208 height 27
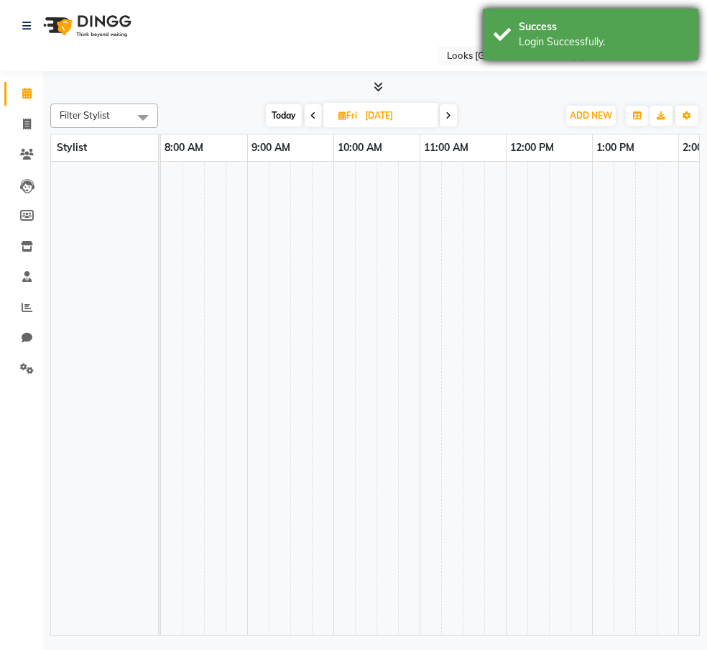
select select "en"
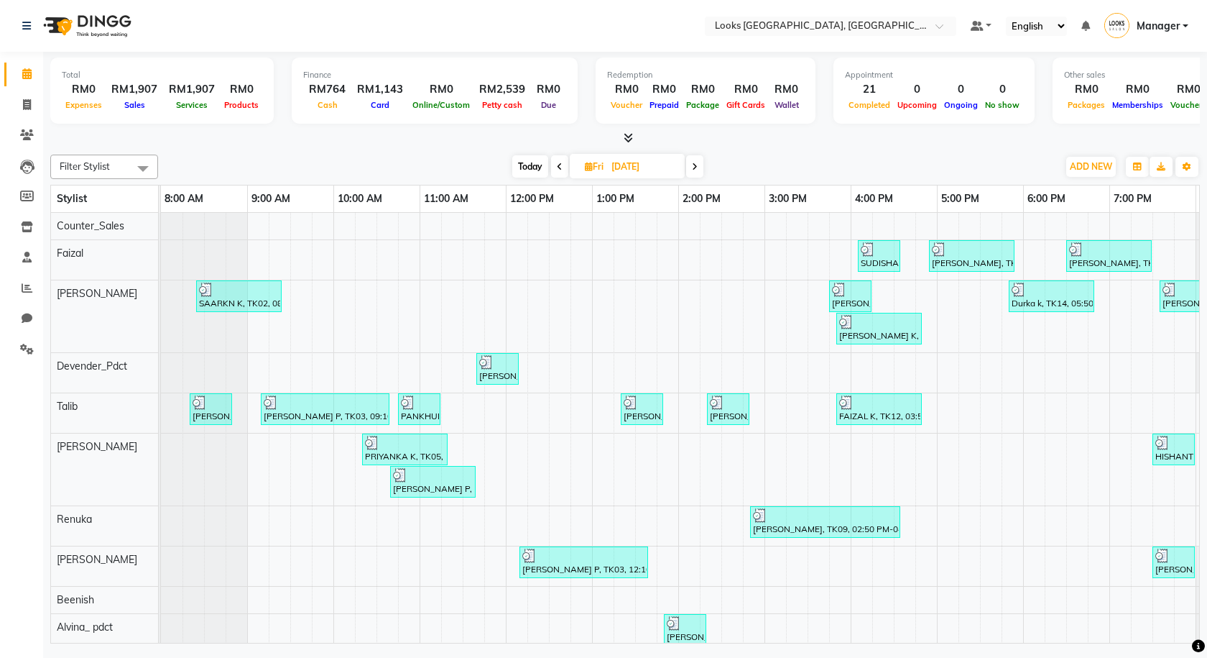
click at [528, 163] on span "Today" at bounding box center [530, 166] width 36 height 22
type input "01-09-2025"
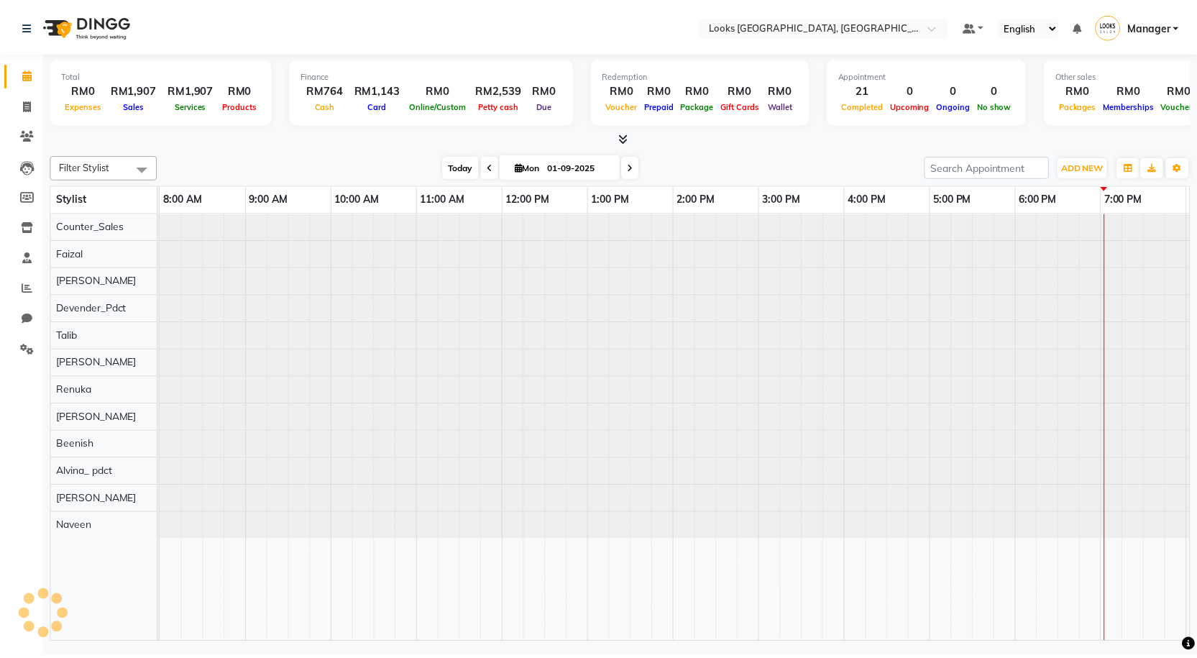
scroll to position [0, 83]
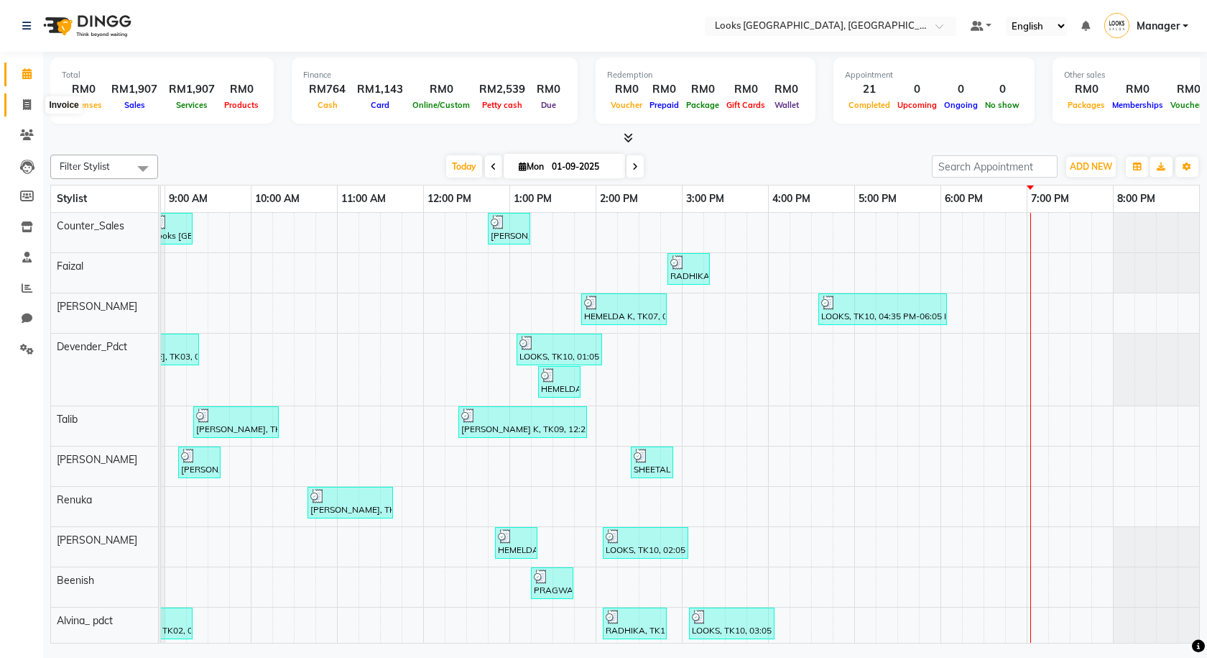
click at [32, 106] on span at bounding box center [26, 105] width 25 height 17
select select "service"
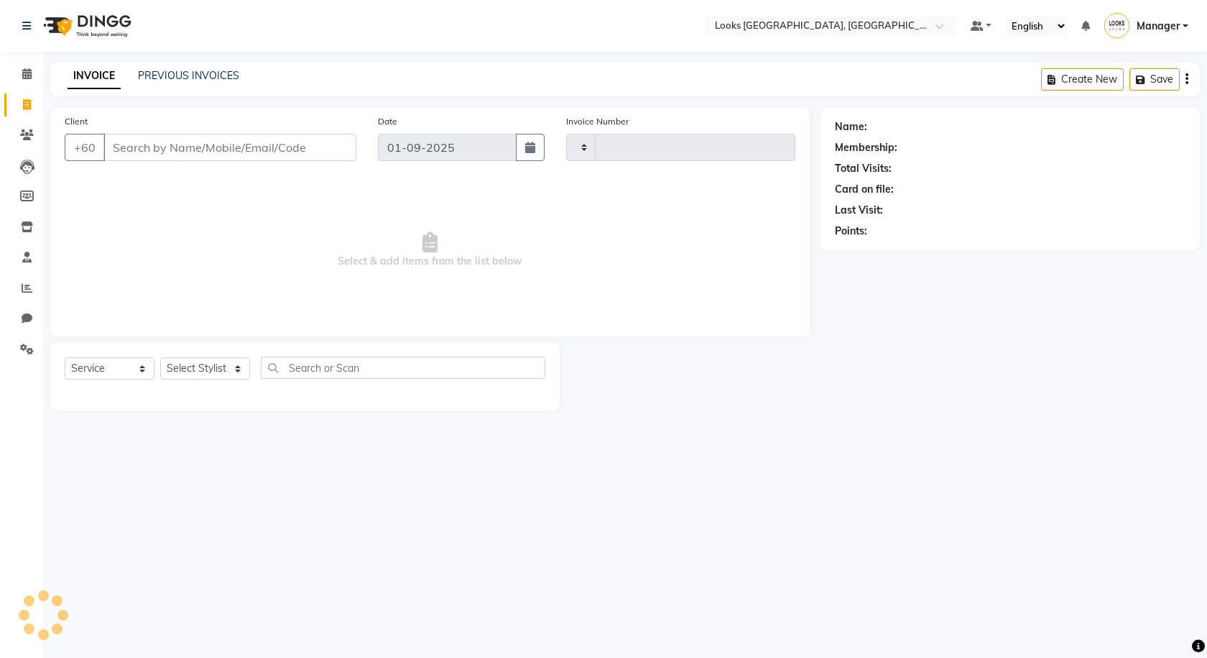
type input "1217"
select select "8109"
click at [216, 78] on link "PREVIOUS INVOICES" at bounding box center [188, 75] width 101 height 13
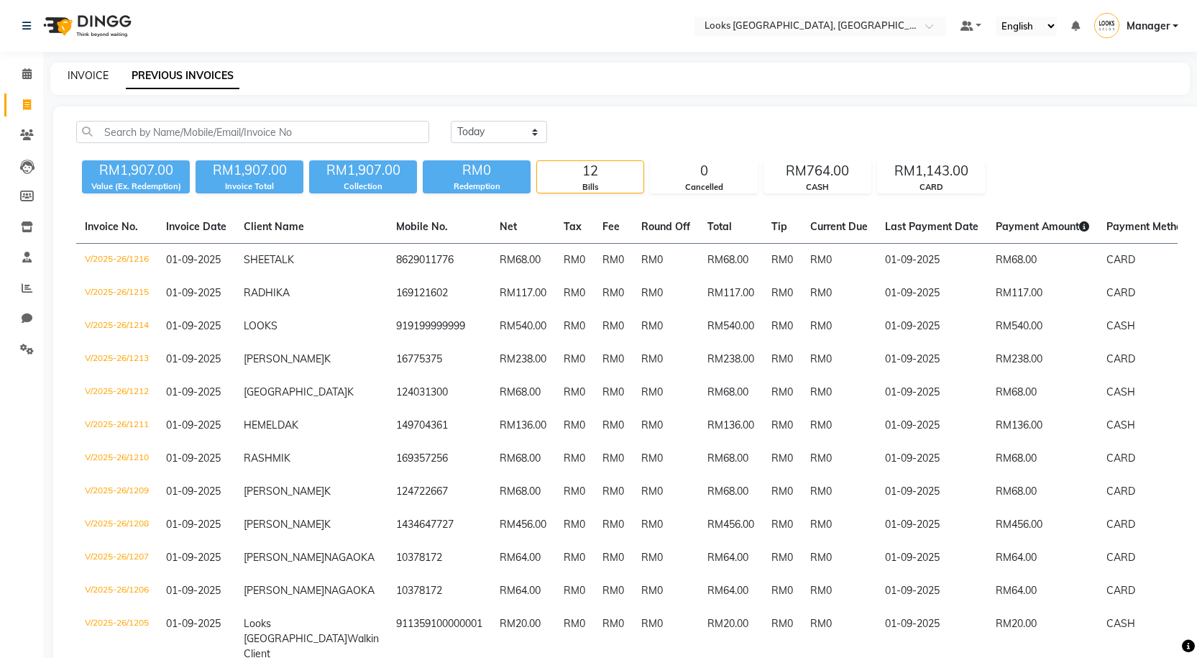
click at [81, 69] on link "INVOICE" at bounding box center [88, 75] width 41 height 13
select select "service"
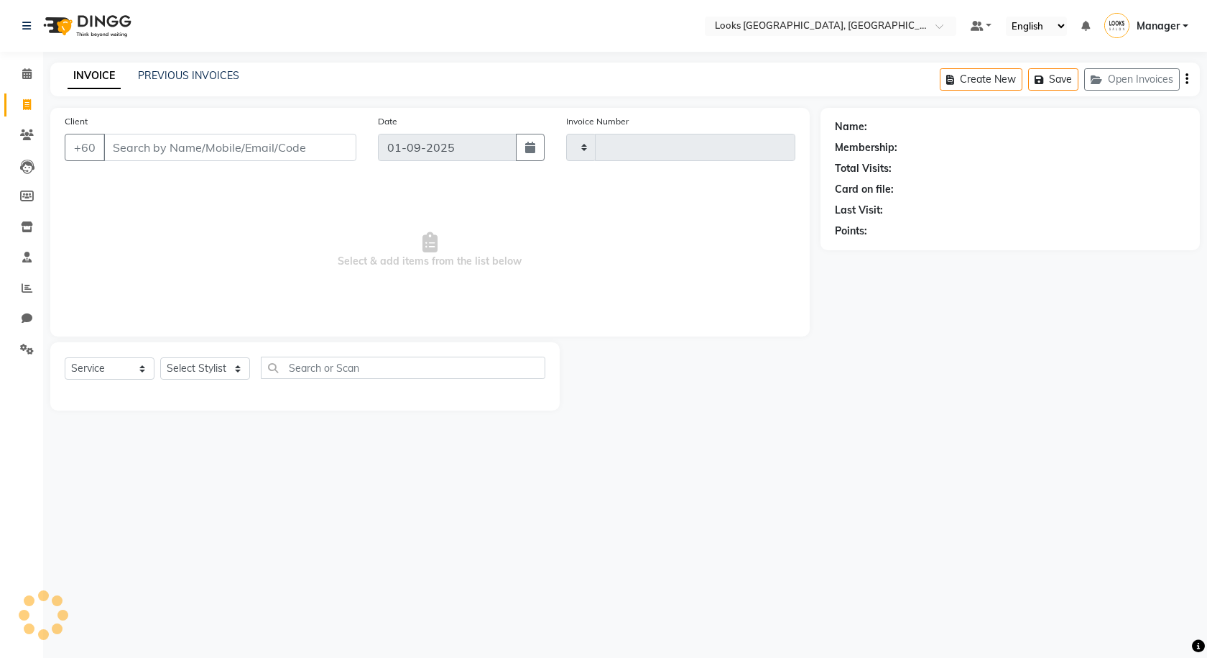
type input "1217"
select select "8109"
click at [187, 141] on input "Client" at bounding box center [229, 147] width 253 height 27
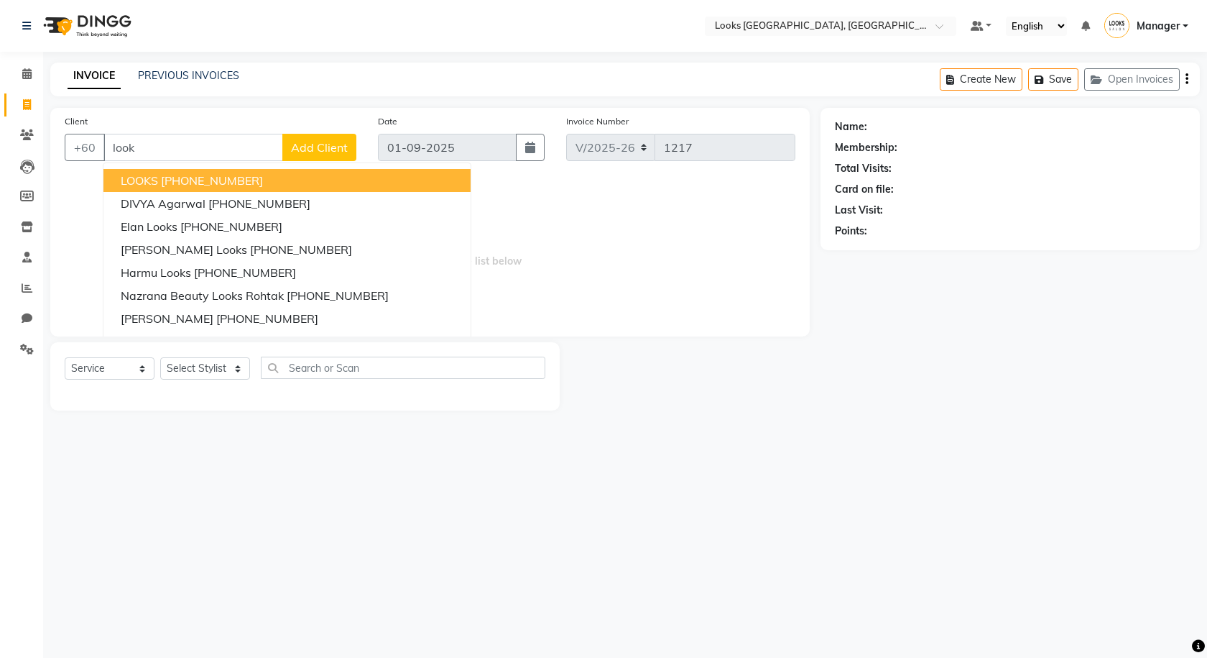
click at [198, 175] on ngb-highlight "+91 9199999999" at bounding box center [212, 180] width 102 height 14
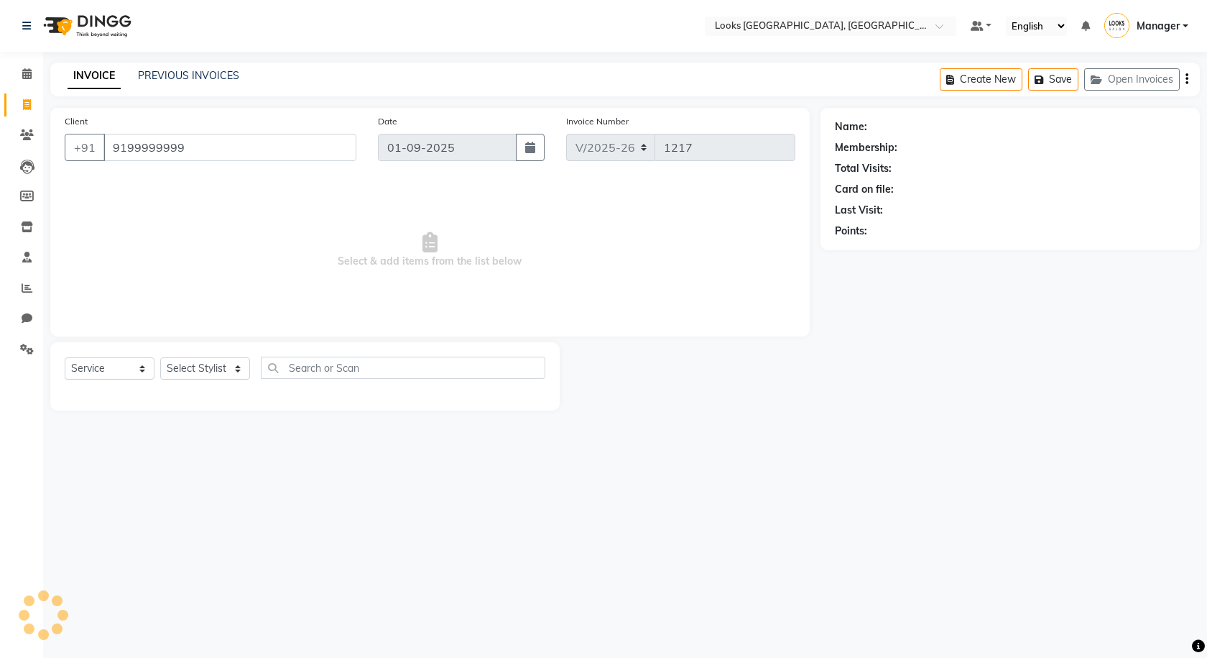
type input "9199999999"
select select "1: Object"
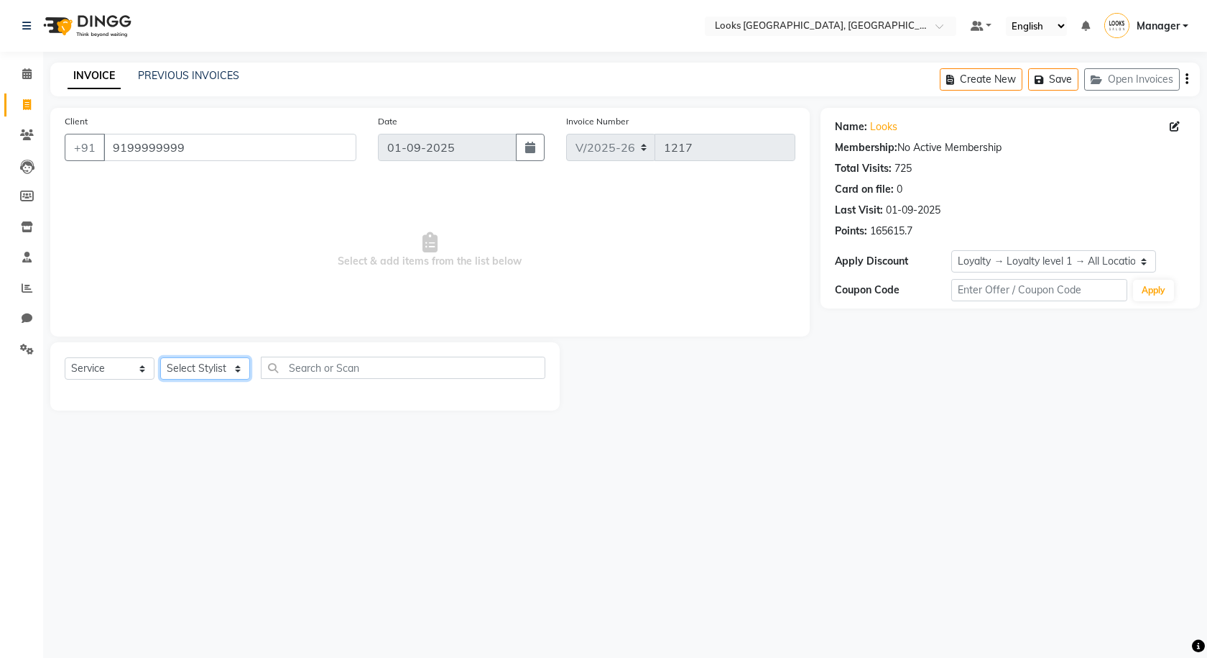
click at [198, 368] on select "Select Stylist Alvina_ pdct Awaiz_Mgr Beenish Counter_Sales Cynthia_pdct Devend…" at bounding box center [205, 368] width 90 height 22
select select "75489"
click at [160, 357] on select "Select Stylist Alvina_ pdct Awaiz_Mgr Beenish Counter_Sales Cynthia_pdct Devend…" at bounding box center [205, 368] width 90 height 22
click at [310, 372] on input "text" at bounding box center [403, 367] width 285 height 22
type input "eb"
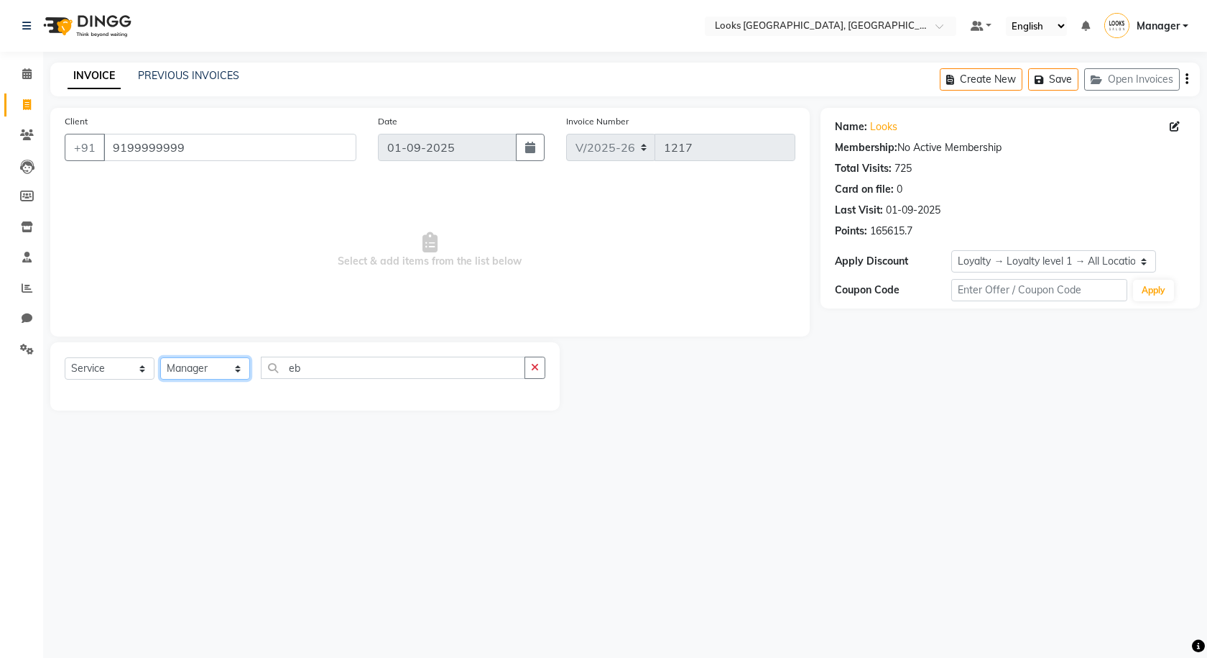
click at [216, 367] on select "Select Stylist Alvina_ pdct Awaiz_Mgr Beenish Counter_Sales Cynthia_pdct Devend…" at bounding box center [205, 368] width 90 height 22
select select "75534"
click at [160, 357] on select "Select Stylist Alvina_ pdct Awaiz_Mgr Beenish Counter_Sales Cynthia_pdct Devend…" at bounding box center [205, 368] width 90 height 22
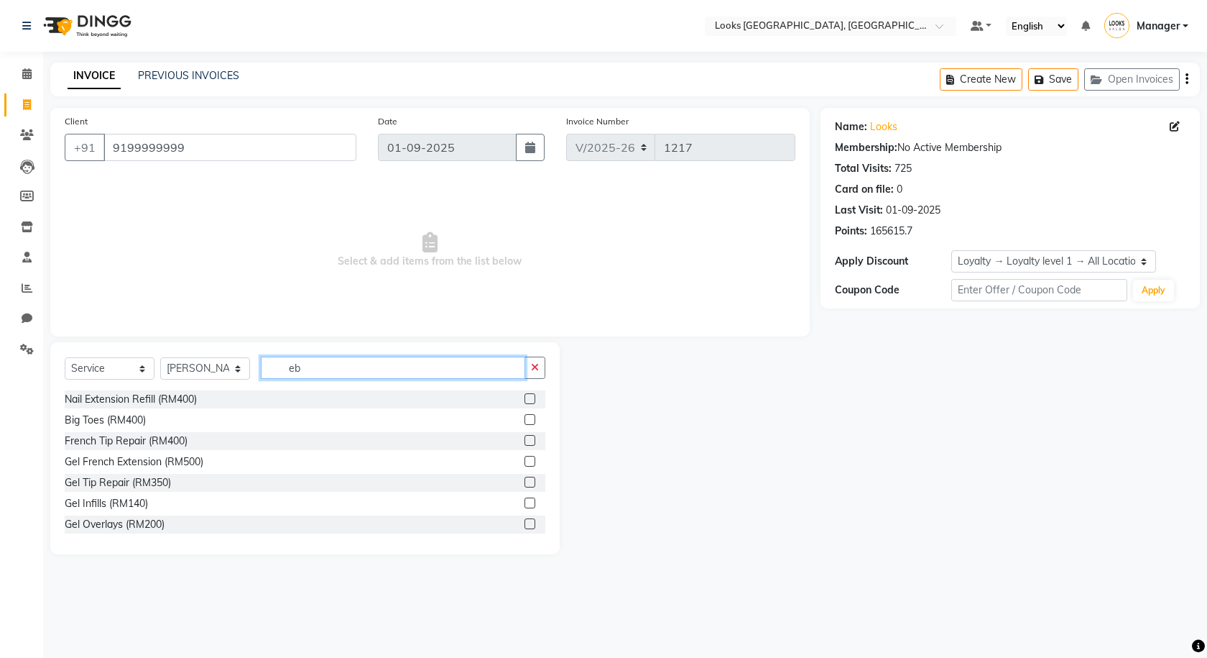
click at [498, 370] on input "eb" at bounding box center [393, 367] width 264 height 22
click at [399, 357] on input "eb" at bounding box center [393, 367] width 264 height 22
click at [373, 369] on input "eb" at bounding box center [393, 367] width 264 height 22
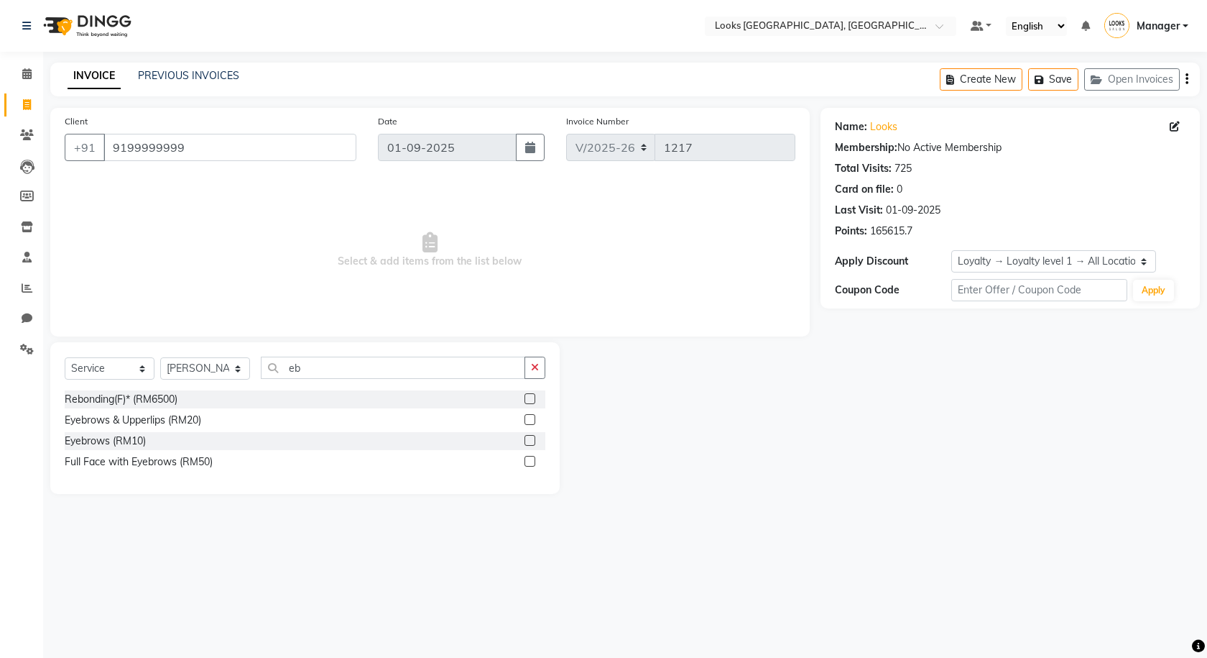
click at [522, 440] on div "Eyebrows (RM10)" at bounding box center [305, 441] width 481 height 18
click at [530, 443] on label at bounding box center [530, 440] width 11 height 11
click at [530, 443] on input "checkbox" at bounding box center [529, 440] width 9 height 9
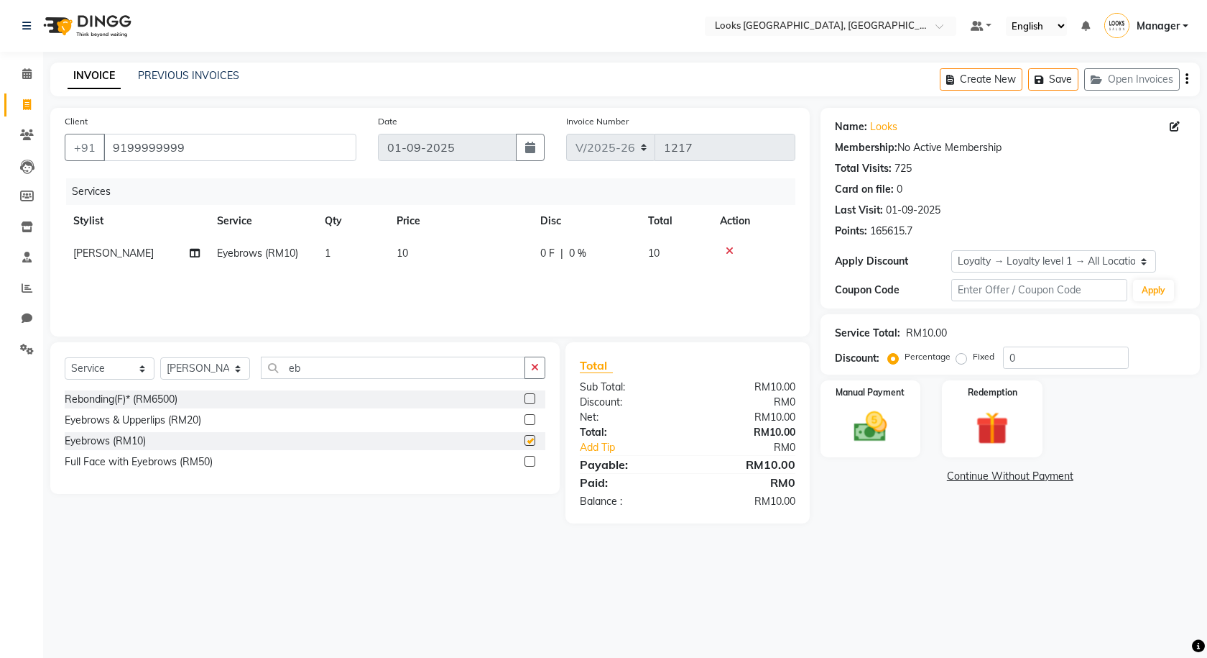
checkbox input "false"
click at [424, 241] on td "10" at bounding box center [460, 253] width 144 height 32
select select "75534"
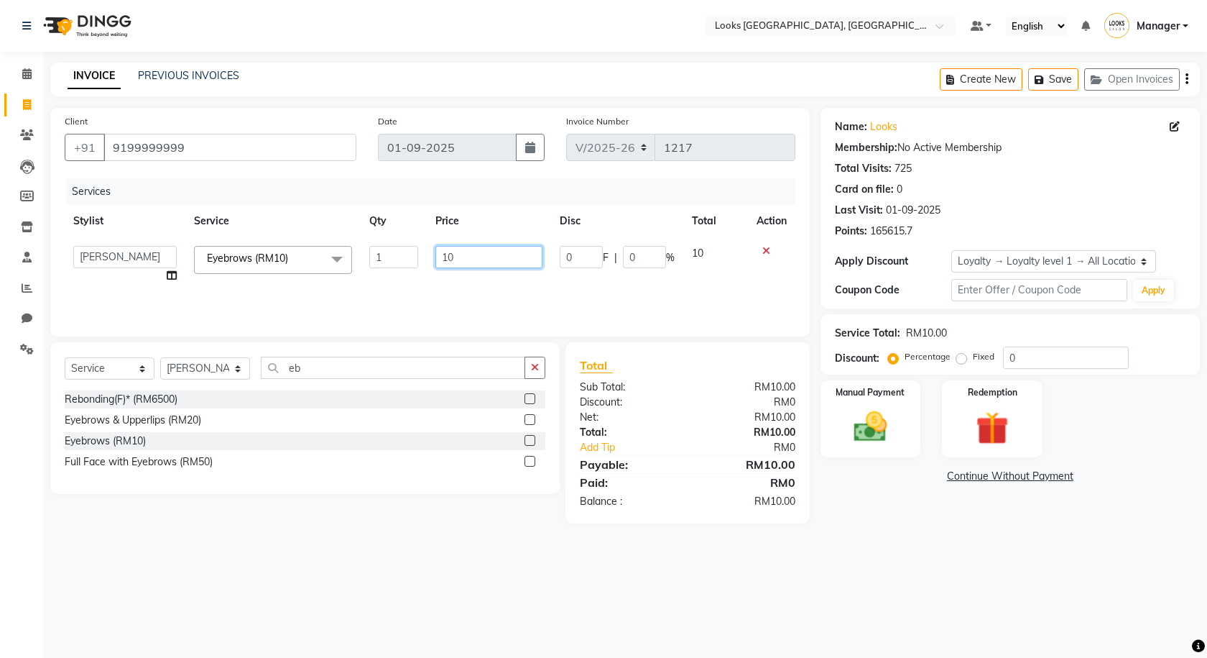
click at [484, 260] on input "10" at bounding box center [488, 257] width 106 height 22
type input "1"
type input "5"
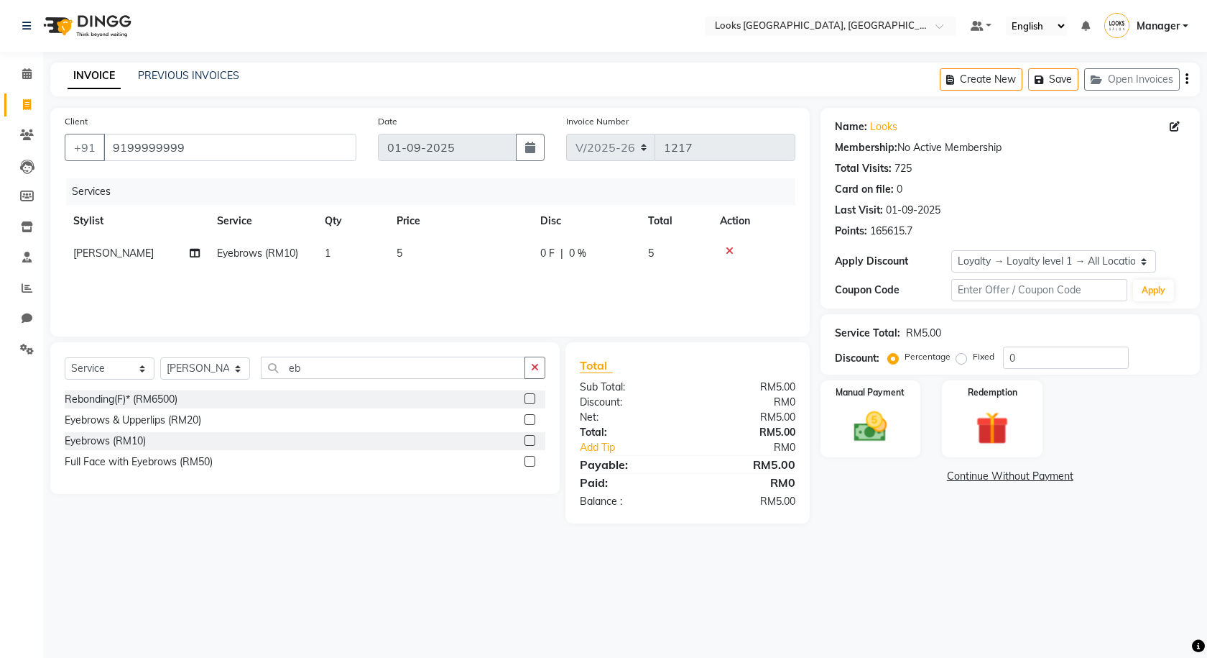
click at [492, 287] on div "Services Stylist Service Qty Price Disc Total Action Jakin Mascarenhas Eyebrows…" at bounding box center [430, 250] width 731 height 144
click at [706, 435] on img at bounding box center [871, 427] width 56 height 40
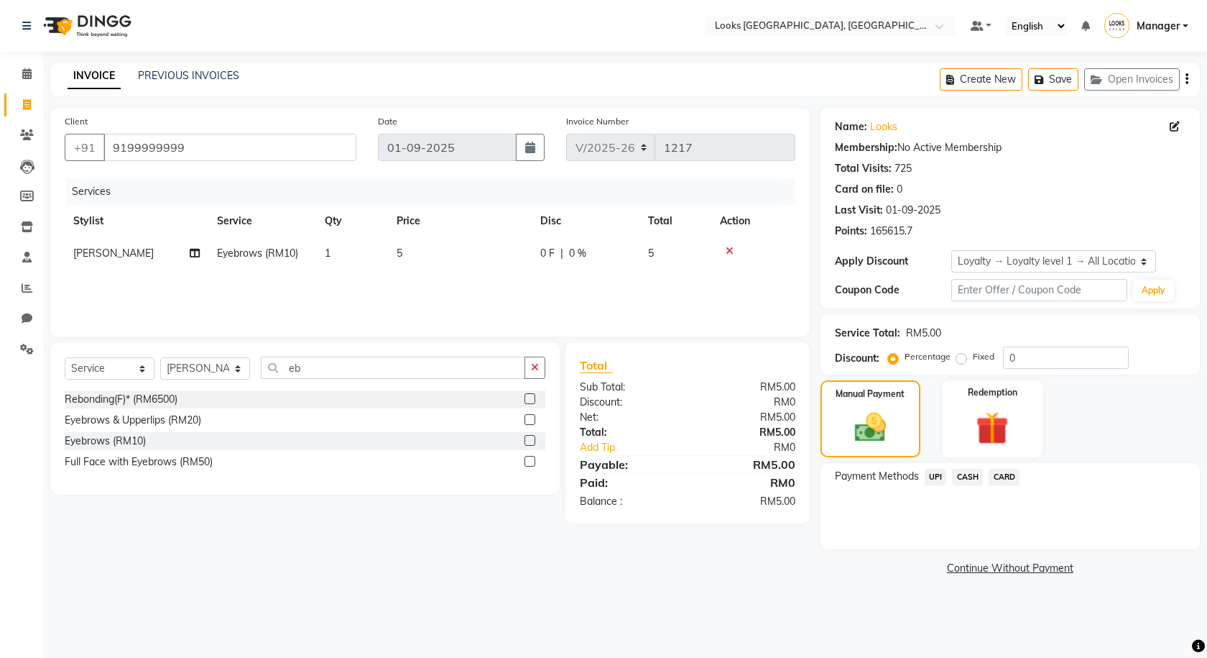
click at [420, 252] on td "5" at bounding box center [460, 253] width 144 height 32
select select "75534"
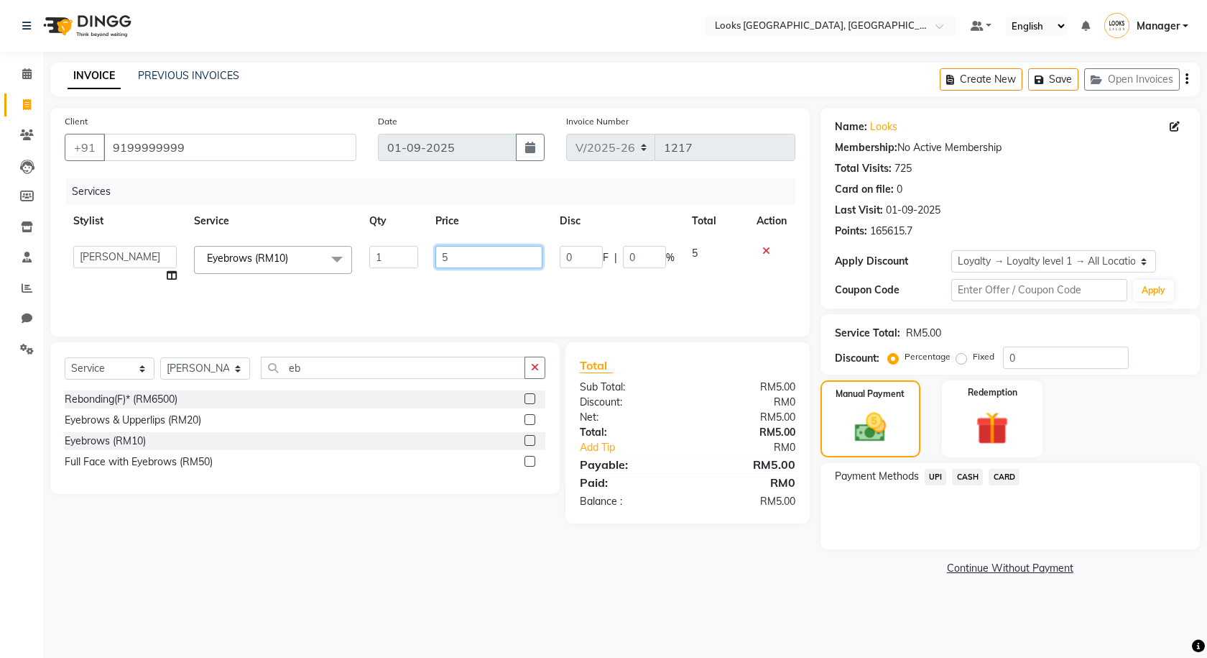
click at [471, 261] on input "5" at bounding box center [488, 257] width 106 height 22
type input "1"
click at [411, 277] on div "Services Stylist Service Qty Price Disc Total Action Alvina_ pdct Awaiz_Mgr Bee…" at bounding box center [430, 250] width 731 height 144
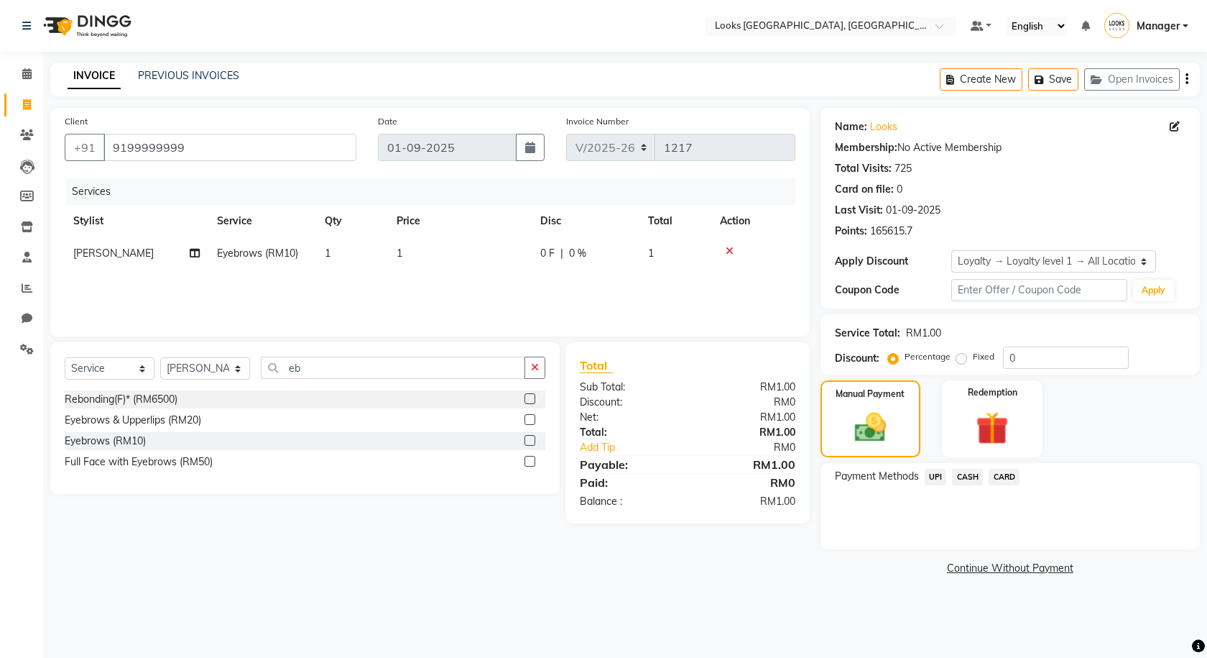
click at [706, 477] on span "UPI" at bounding box center [936, 477] width 22 height 17
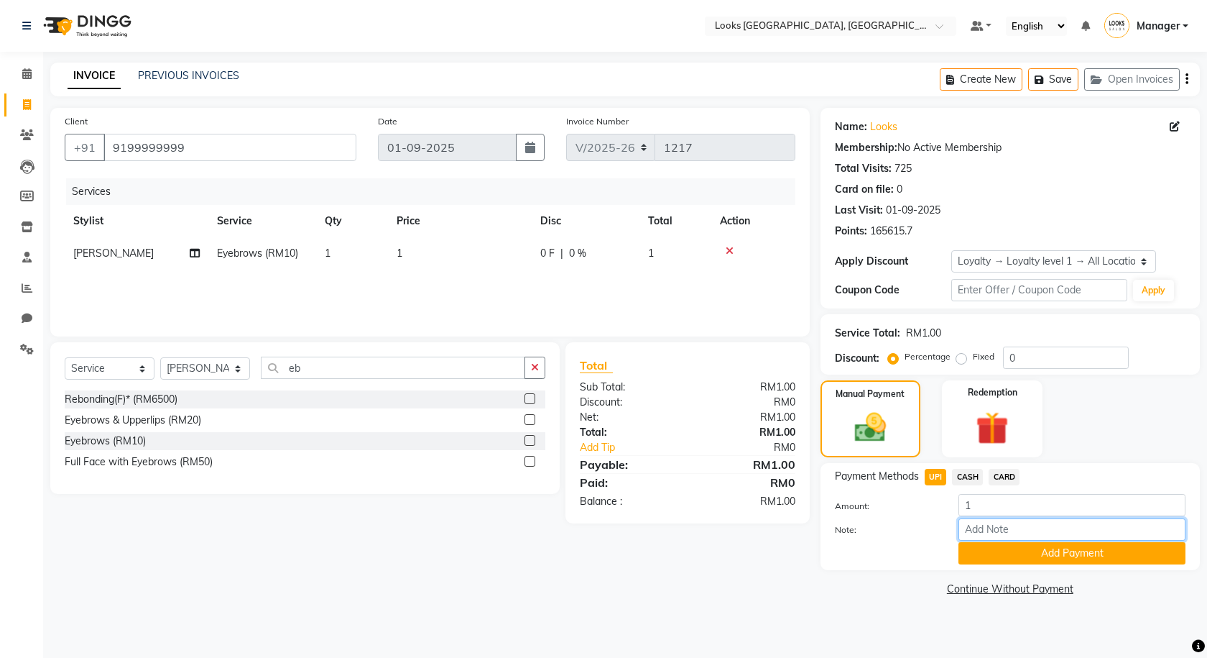
click at [706, 530] on input "Note:" at bounding box center [1072, 529] width 227 height 22
type input "UPI"
click at [706, 554] on button "Add Payment" at bounding box center [1072, 553] width 227 height 22
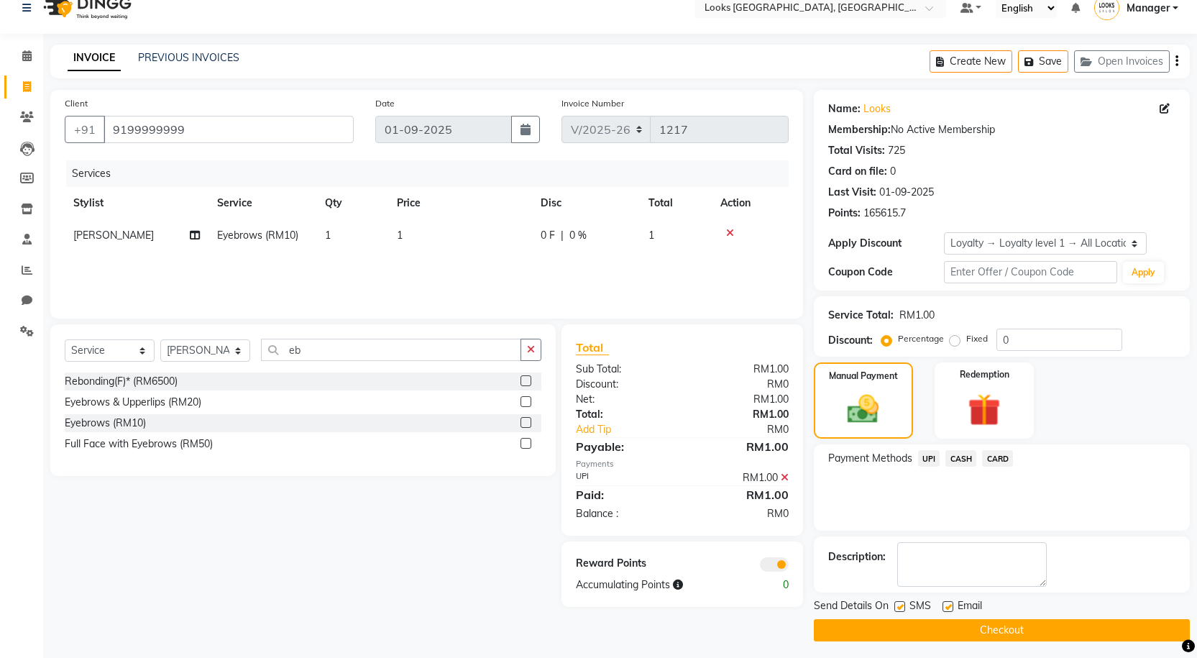
scroll to position [23, 0]
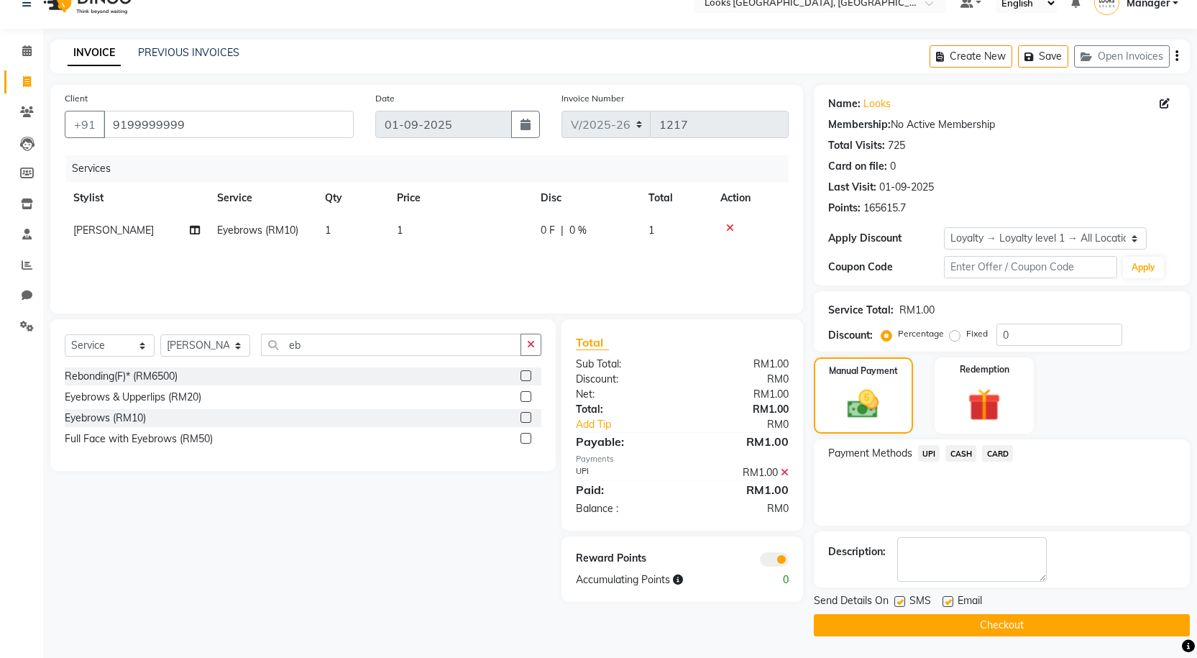
click at [706, 557] on span at bounding box center [774, 559] width 29 height 14
click at [706, 561] on input "checkbox" at bounding box center [788, 561] width 0 height 0
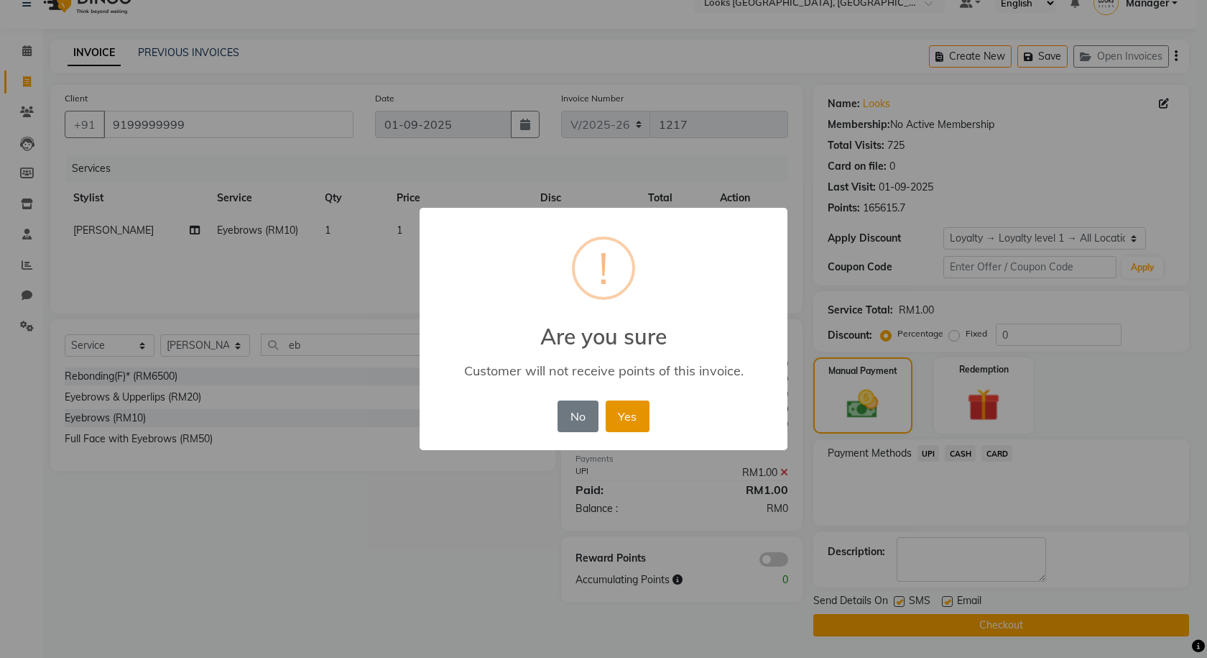
click at [630, 416] on button "Yes" at bounding box center [628, 416] width 44 height 32
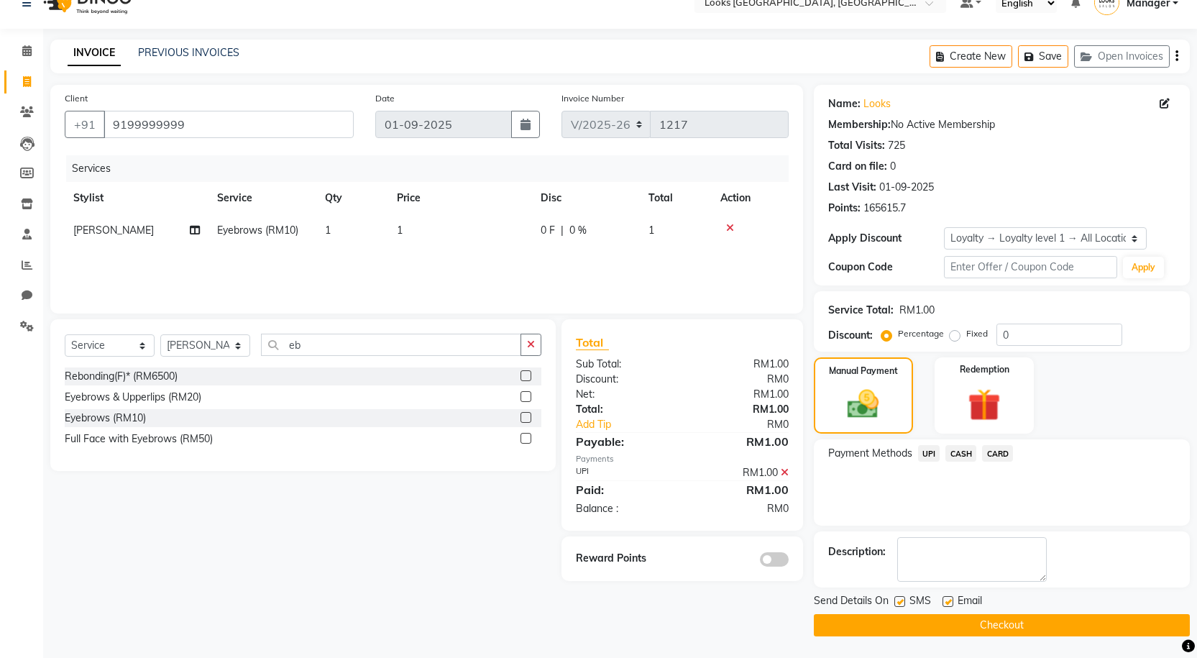
click at [706, 626] on button "Checkout" at bounding box center [1001, 625] width 376 height 22
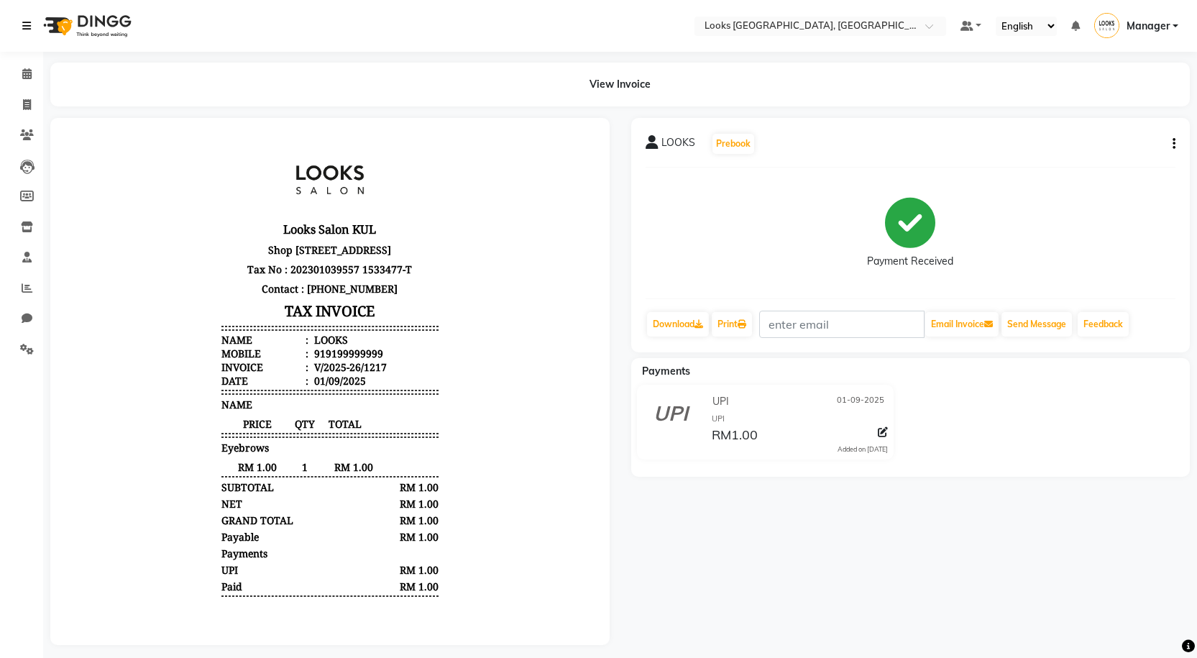
click at [32, 22] on link at bounding box center [29, 26] width 14 height 40
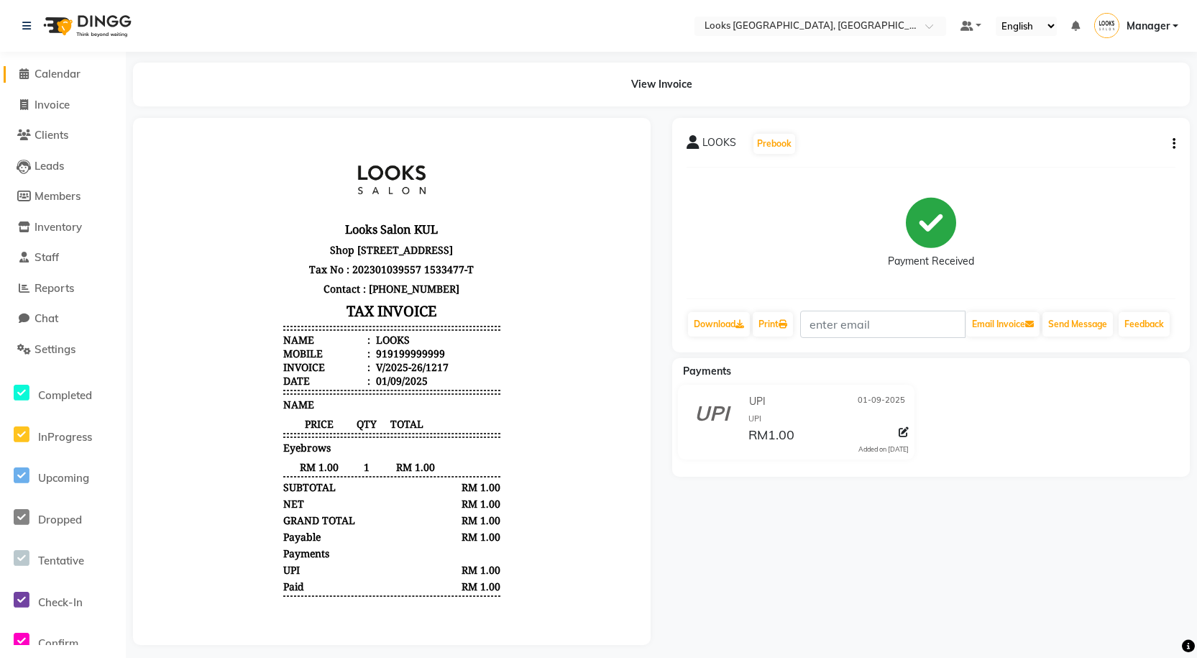
click at [24, 73] on icon at bounding box center [23, 73] width 9 height 11
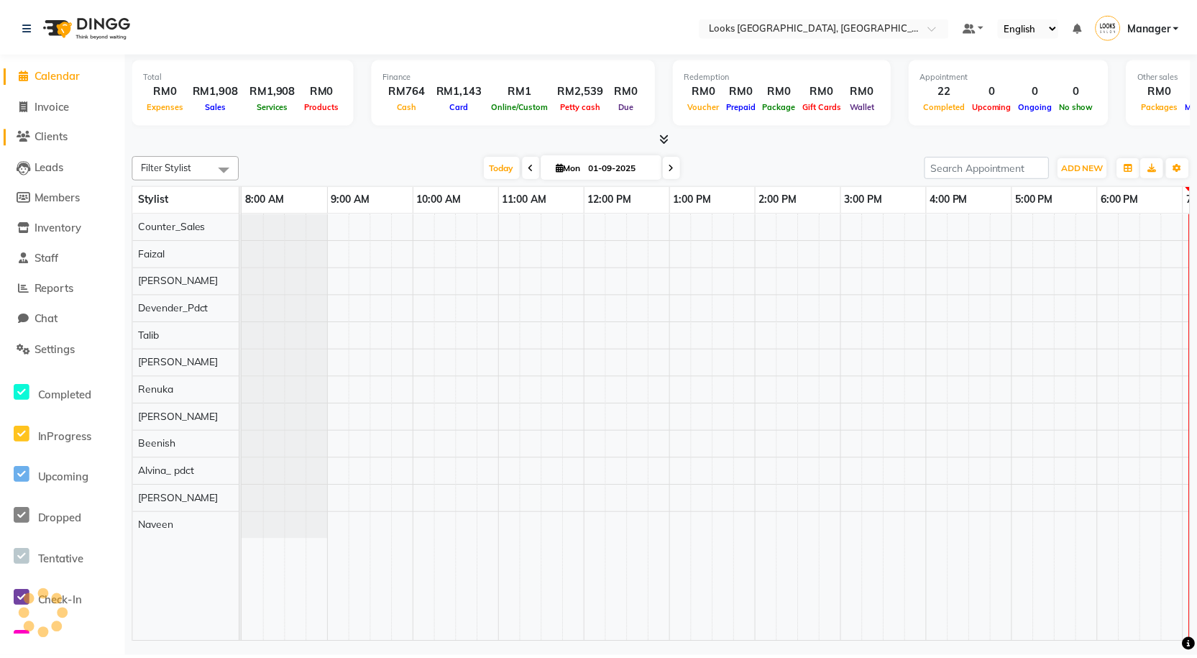
scroll to position [0, 165]
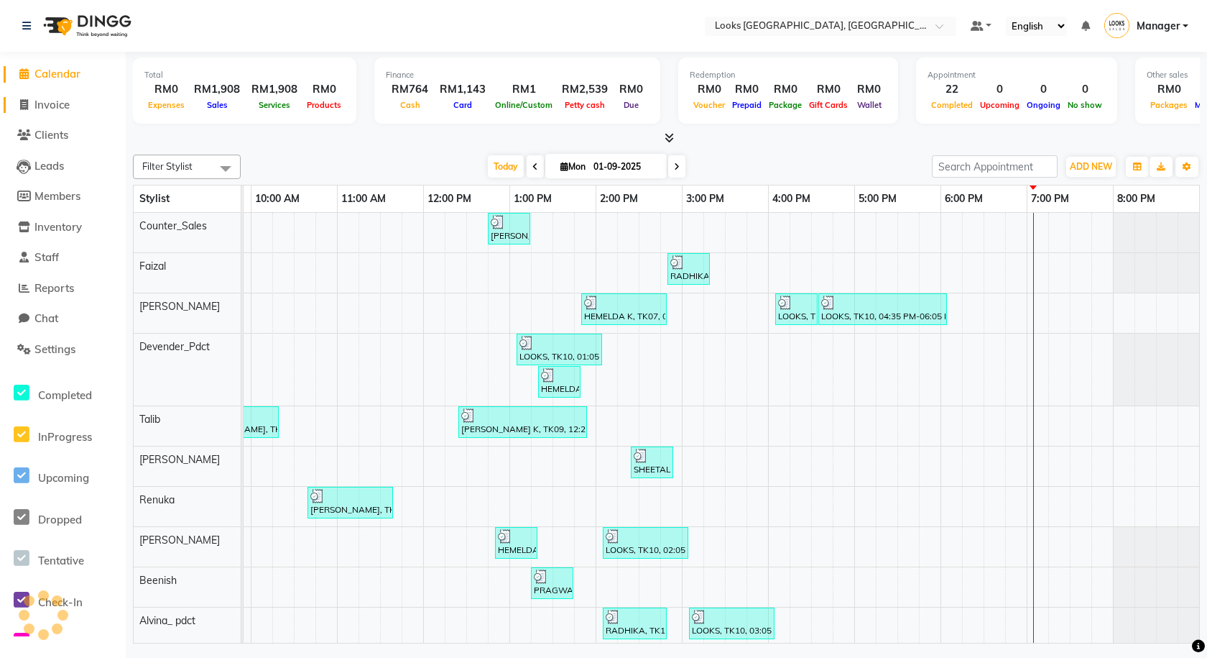
click at [20, 105] on icon at bounding box center [24, 104] width 8 height 11
select select "service"
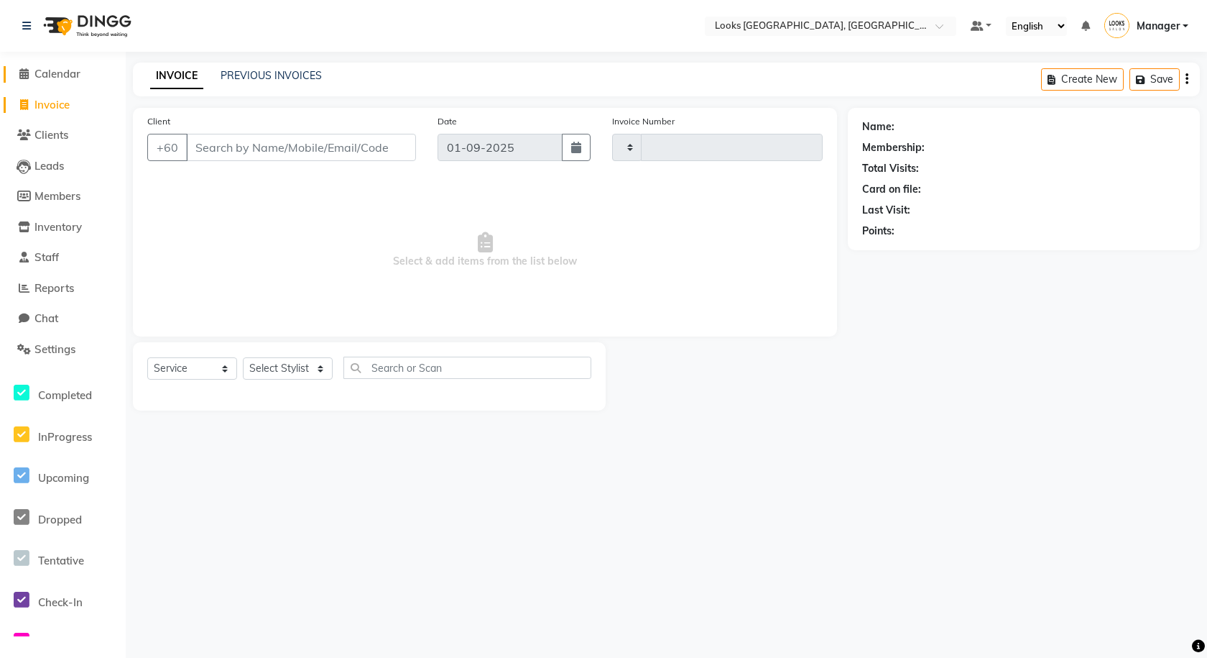
type input "1218"
select select "8109"
click at [275, 144] on input "Client" at bounding box center [301, 147] width 230 height 27
type input "0142272529"
click at [360, 147] on span "Add Client" at bounding box center [379, 147] width 57 height 14
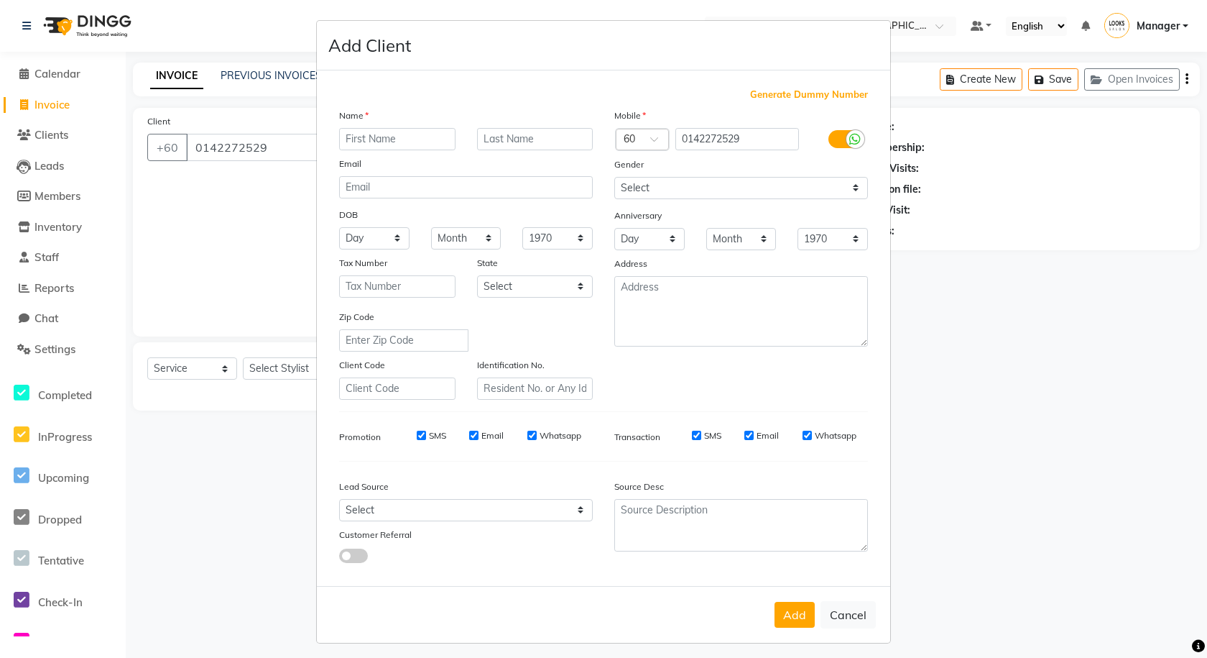
click at [367, 139] on input "text" at bounding box center [397, 139] width 116 height 22
type input "[PERSON_NAME]"
click at [503, 135] on input "text" at bounding box center [535, 139] width 116 height 22
type input "k"
click at [683, 132] on input "0142272529" at bounding box center [738, 139] width 124 height 22
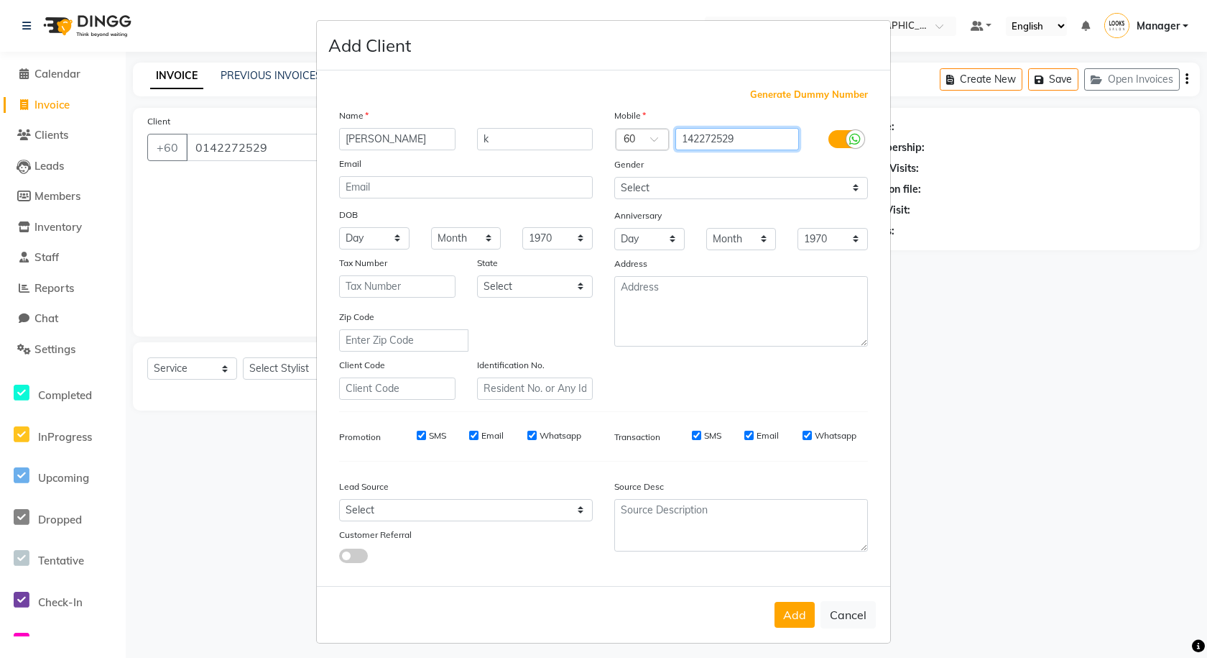
type input "142272529"
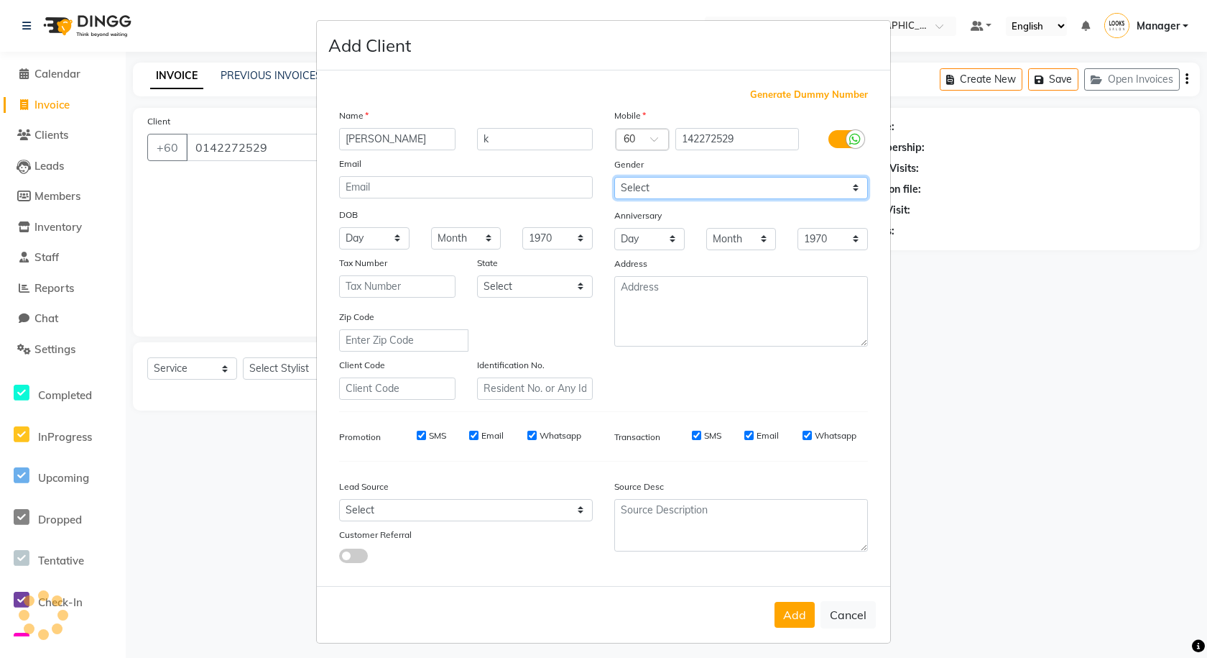
click at [647, 185] on select "Select Male Female Other Prefer Not To Say" at bounding box center [741, 188] width 254 height 22
select select "female"
click at [614, 177] on select "Select Male Female Other Prefer Not To Say" at bounding box center [741, 188] width 254 height 22
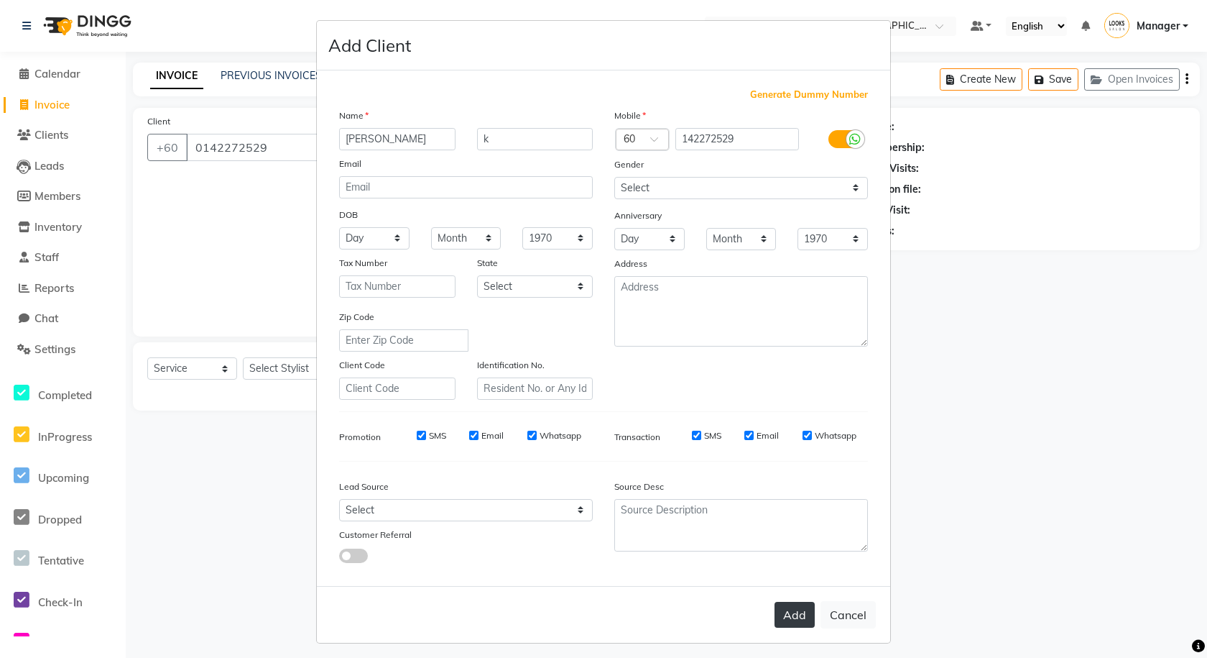
click at [706, 619] on button "Add" at bounding box center [795, 614] width 40 height 26
type input "142272529"
select select
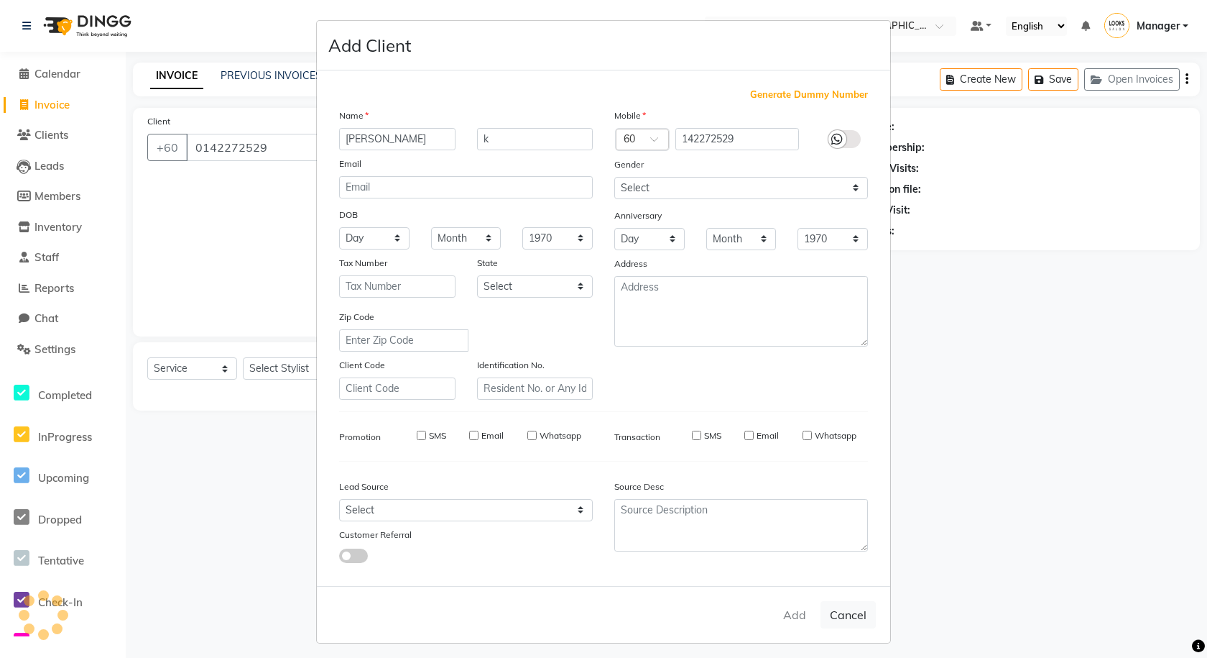
select select
checkbox input "false"
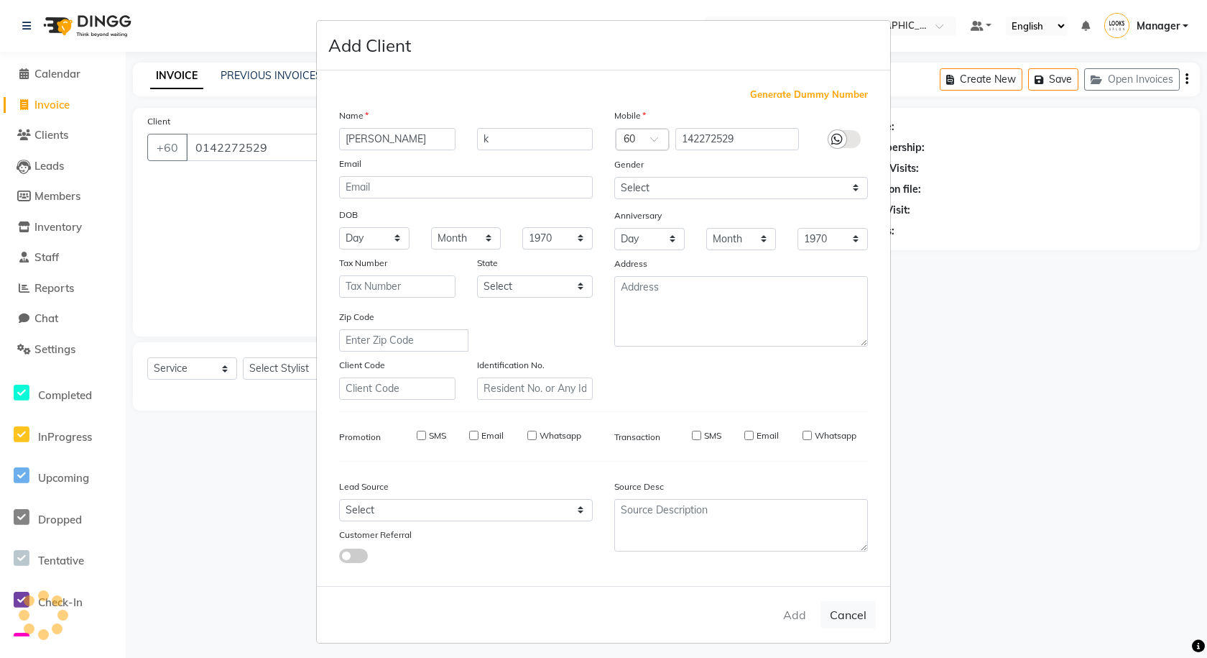
checkbox input "false"
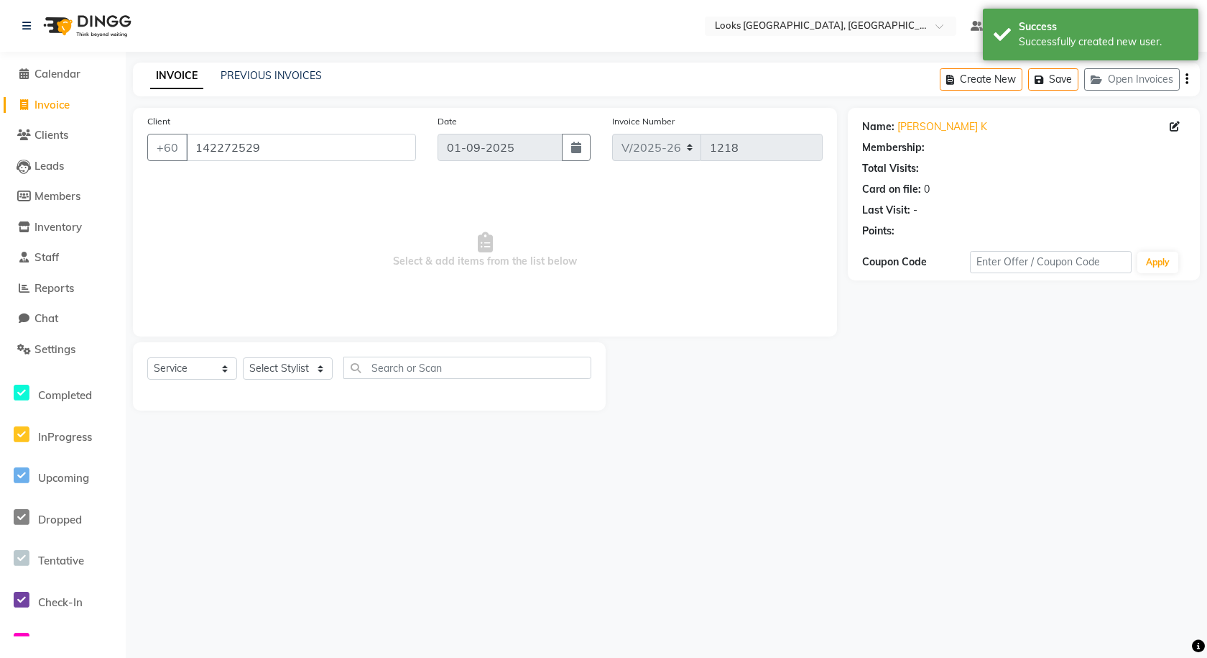
select select "1: Object"
click at [272, 367] on select "Select Stylist Alvina_ pdct Awaiz_Mgr Beenish Counter_Sales Cynthia_pdct Devend…" at bounding box center [288, 368] width 90 height 22
select select "90434"
click at [243, 357] on select "Select Stylist Alvina_ pdct Awaiz_Mgr Beenish Counter_Sales Cynthia_pdct Devend…" at bounding box center [288, 368] width 90 height 22
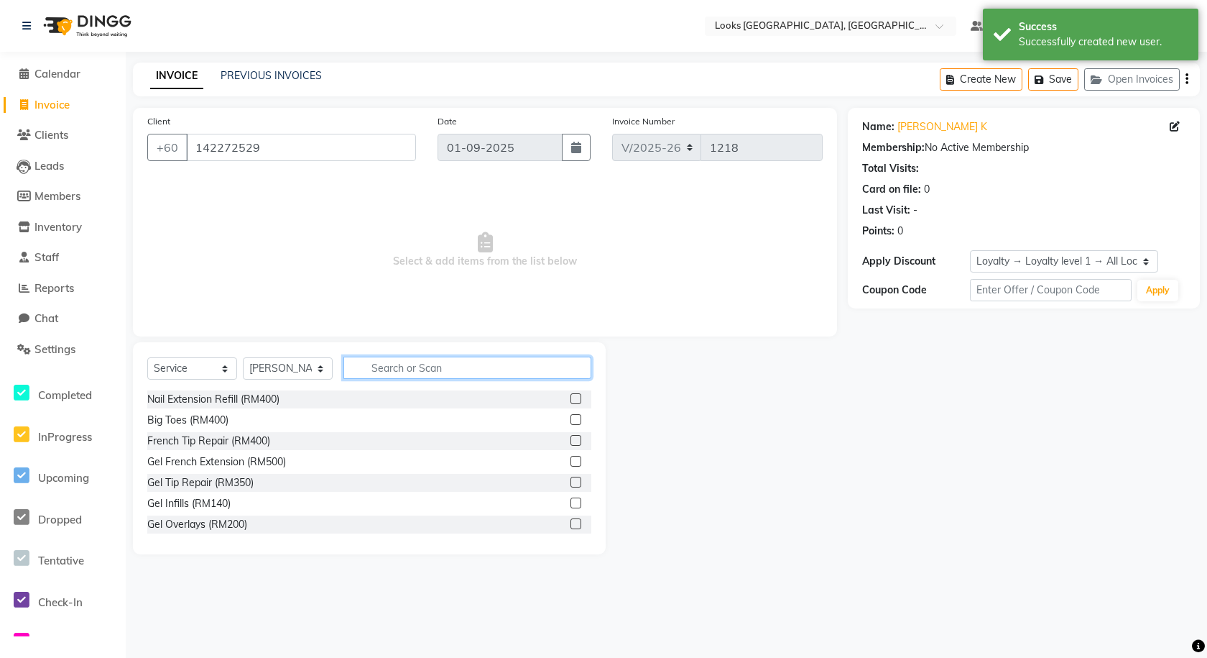
click at [377, 370] on input "text" at bounding box center [468, 367] width 248 height 22
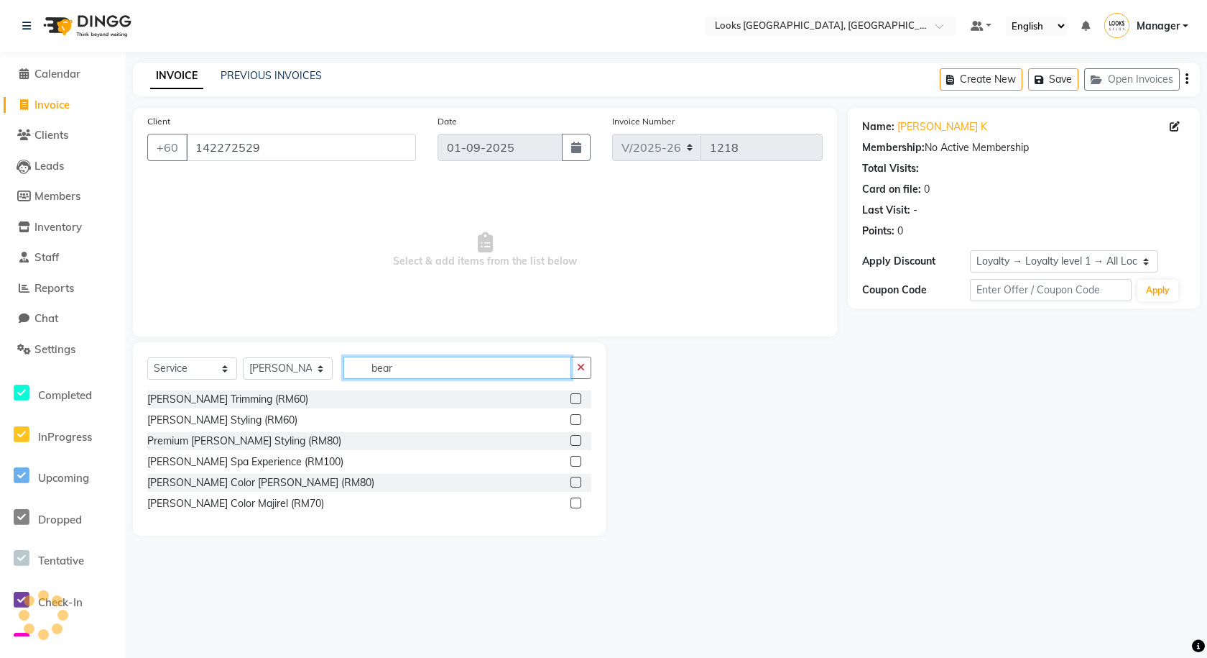
type input "bear"
click at [576, 398] on label at bounding box center [576, 398] width 11 height 11
click at [576, 398] on input "checkbox" at bounding box center [575, 399] width 9 height 9
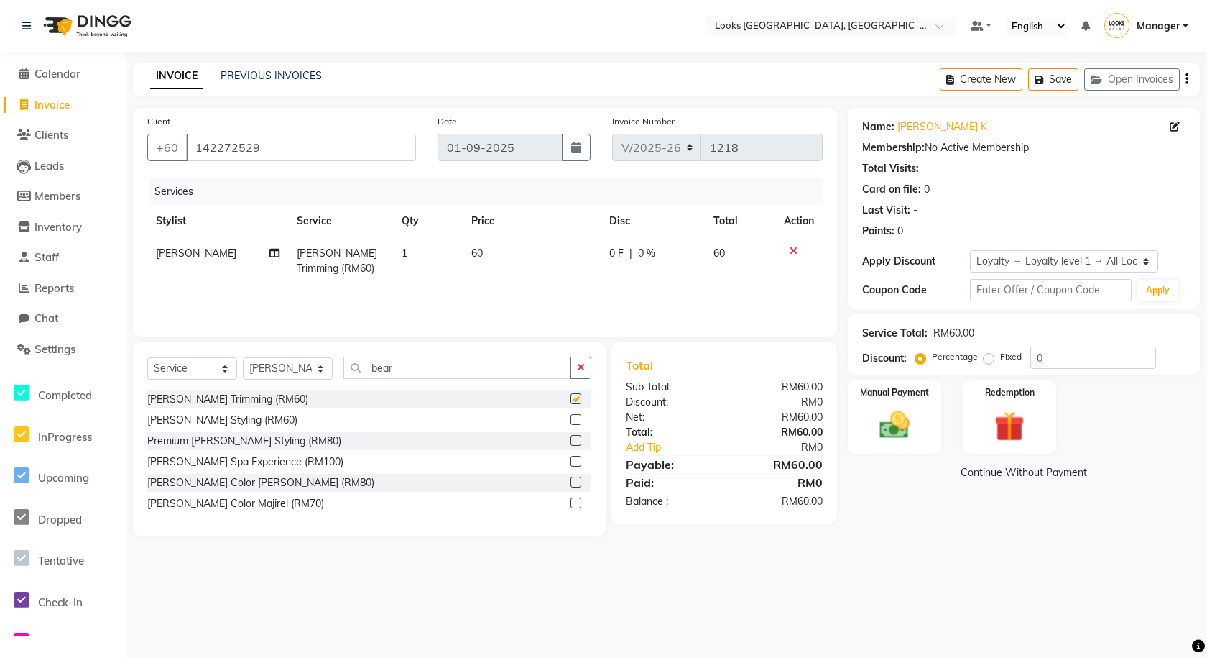
checkbox input "false"
click at [619, 253] on span "0 F" at bounding box center [616, 253] width 14 height 15
select select "90434"
click at [622, 252] on input "0" at bounding box center [615, 257] width 43 height 22
type input "32"
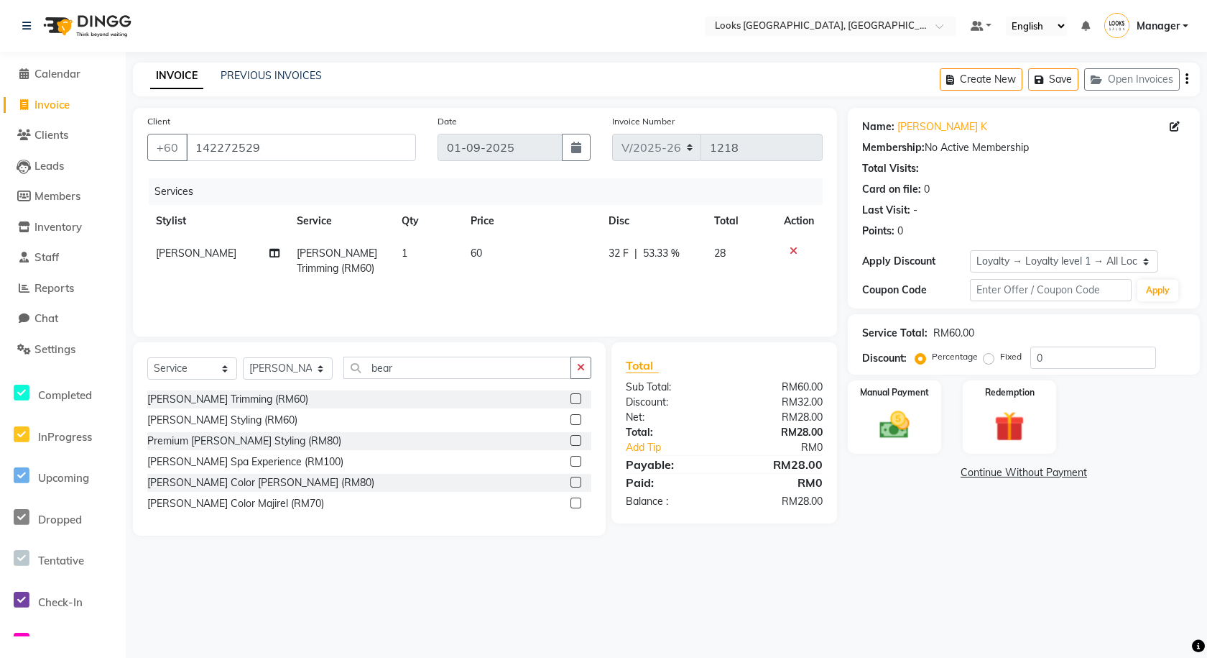
click at [545, 290] on div "Services Stylist Service Qty Price Disc Total Action Mustafa Beard Trimming (RM…" at bounding box center [485, 250] width 676 height 144
click at [616, 251] on span "32 F" at bounding box center [619, 253] width 20 height 15
select select "90434"
click at [606, 253] on input "32" at bounding box center [615, 257] width 43 height 22
type input "22"
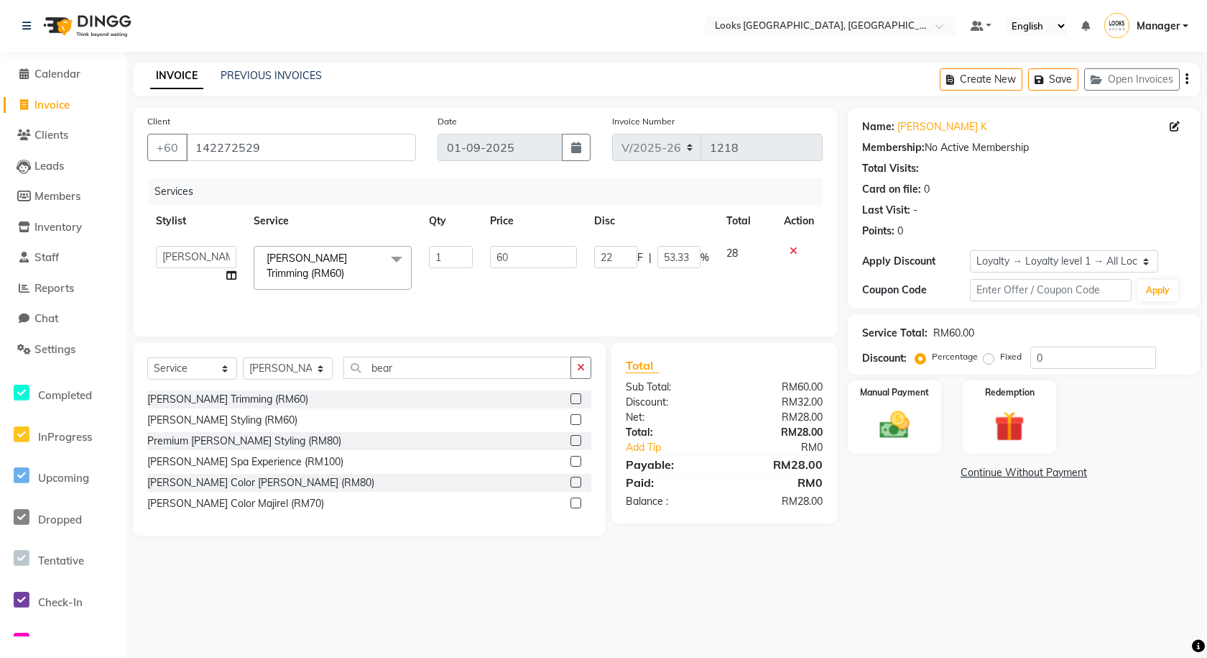
click at [576, 275] on td "60" at bounding box center [533, 267] width 104 height 61
select select "90434"
click at [706, 428] on img at bounding box center [895, 425] width 50 height 36
click at [706, 469] on span "CARD" at bounding box center [1032, 473] width 31 height 17
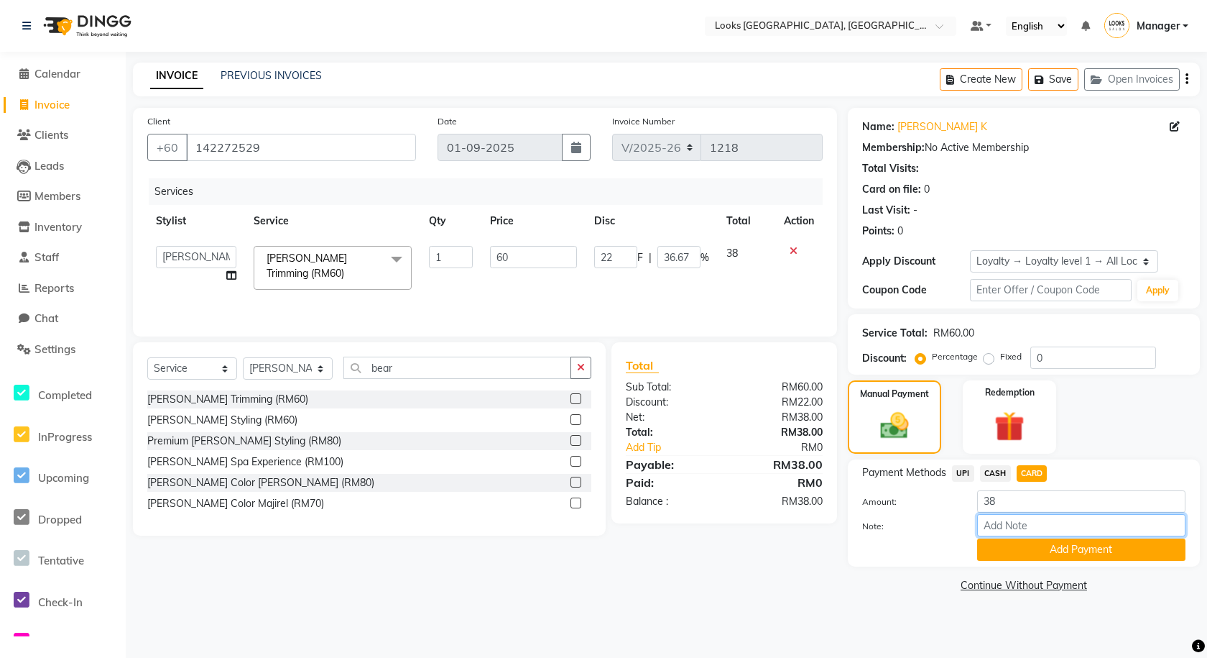
click at [706, 530] on input "Note:" at bounding box center [1081, 525] width 208 height 22
click at [706, 525] on input "Note:" at bounding box center [1081, 525] width 208 height 22
click at [706, 529] on input "Note:" at bounding box center [1081, 525] width 208 height 22
type input "4161"
click at [706, 540] on button "Add Payment" at bounding box center [1081, 549] width 208 height 22
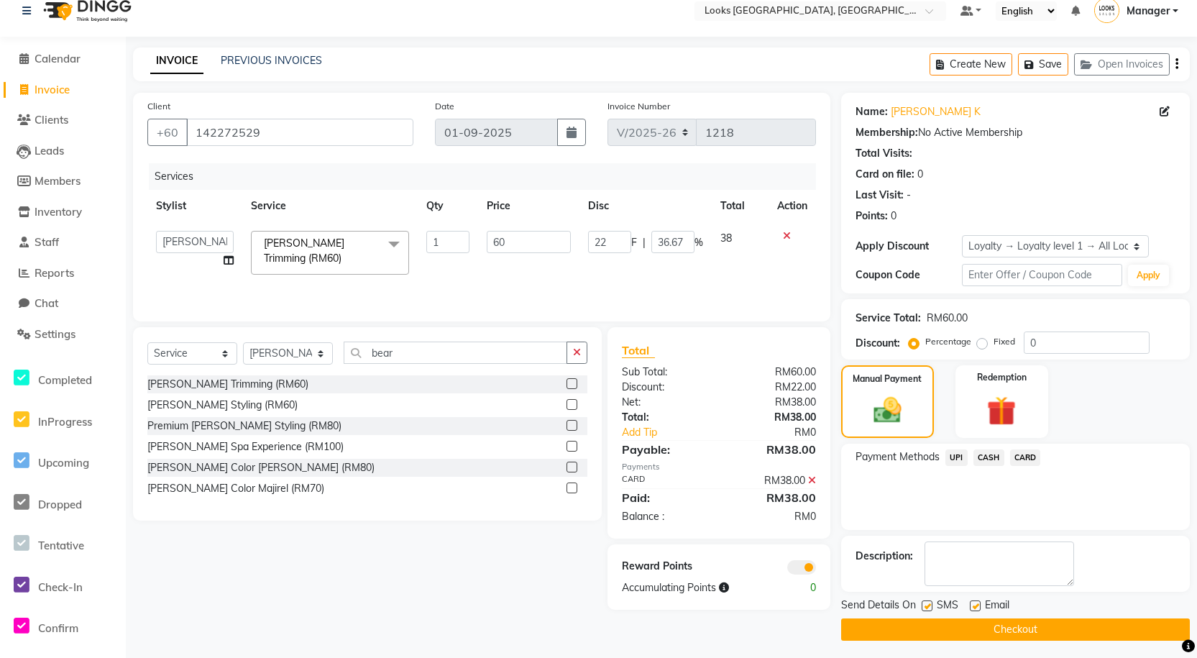
scroll to position [19, 0]
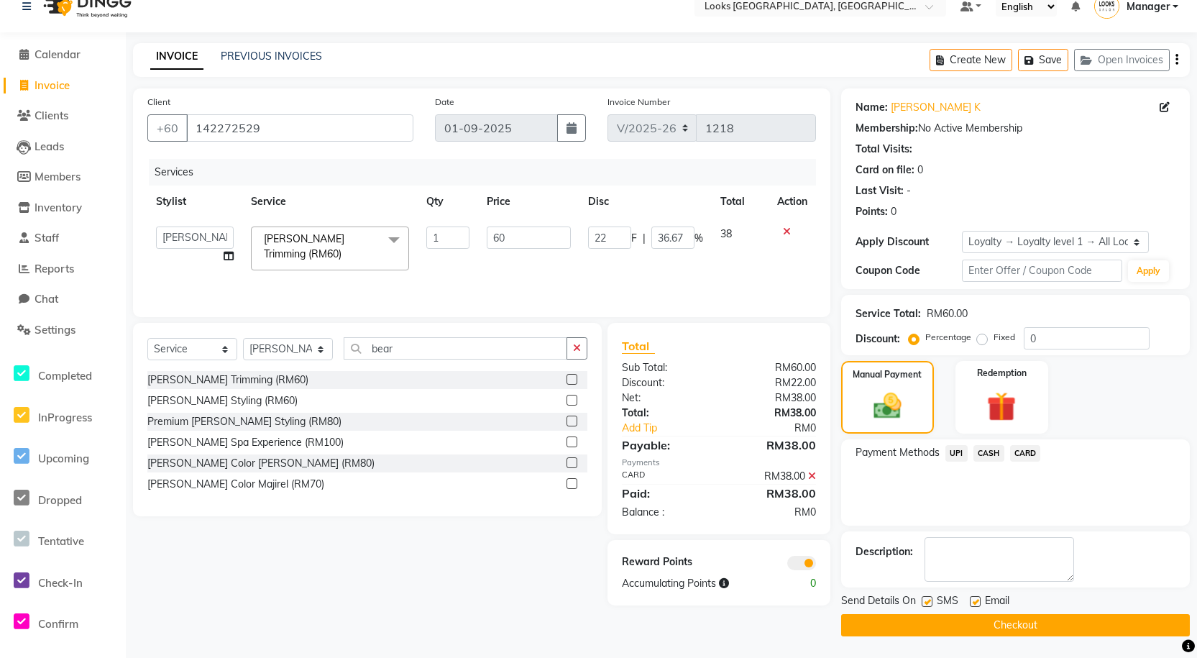
click at [706, 628] on button "Checkout" at bounding box center [1015, 625] width 349 height 22
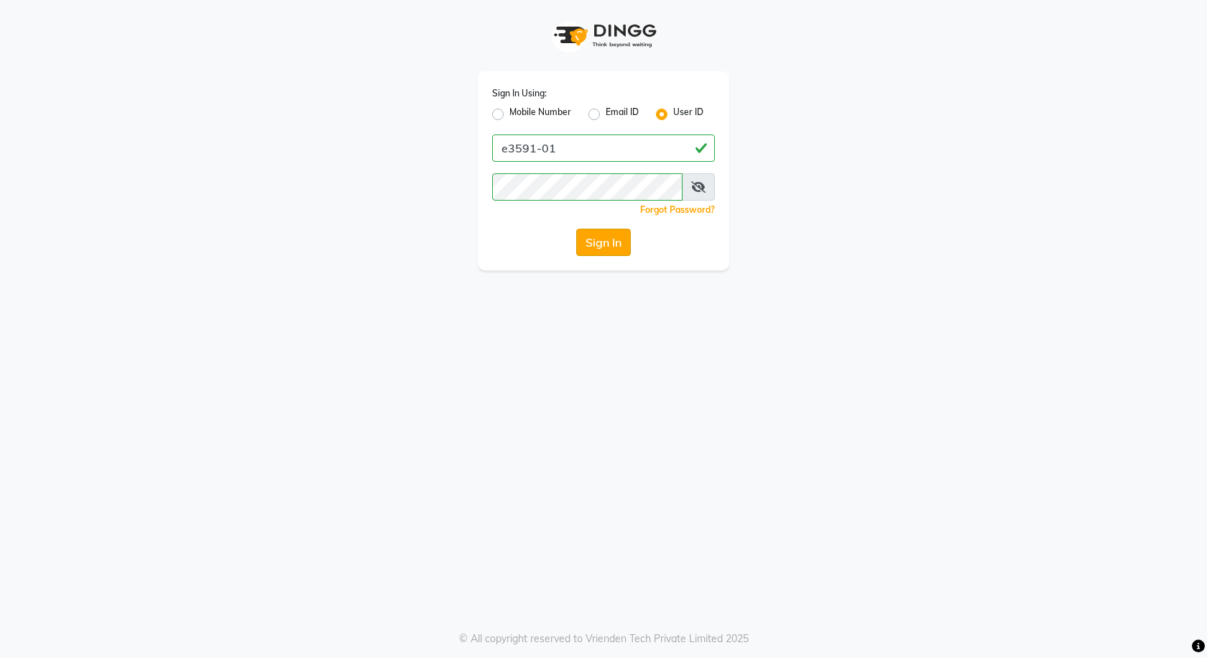
click at [609, 248] on button "Sign In" at bounding box center [603, 242] width 55 height 27
drag, startPoint x: 608, startPoint y: 237, endPoint x: 598, endPoint y: 239, distance: 10.2
click at [601, 239] on div "Sign In" at bounding box center [603, 242] width 223 height 27
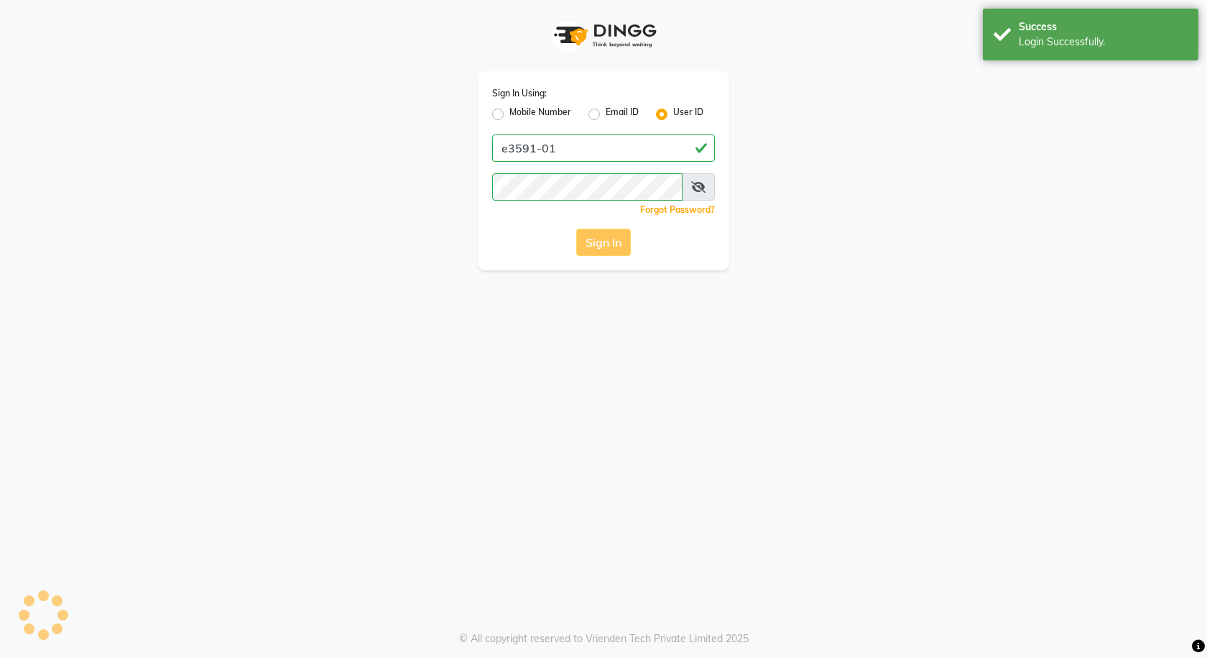
click at [598, 239] on div "Sign In" at bounding box center [603, 242] width 223 height 27
click at [596, 238] on button "Sign In" at bounding box center [603, 242] width 55 height 27
drag, startPoint x: 596, startPoint y: 238, endPoint x: 585, endPoint y: 245, distance: 13.0
click at [591, 242] on div "Sign In" at bounding box center [603, 242] width 223 height 27
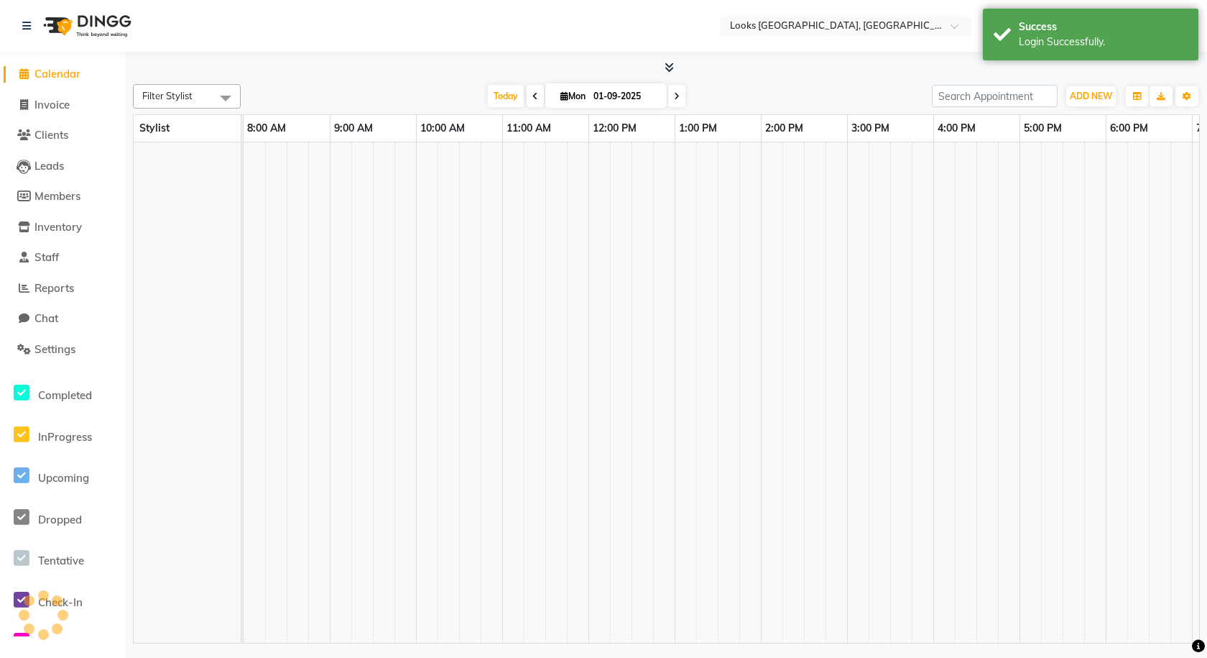
click at [603, 246] on td at bounding box center [600, 392] width 22 height 500
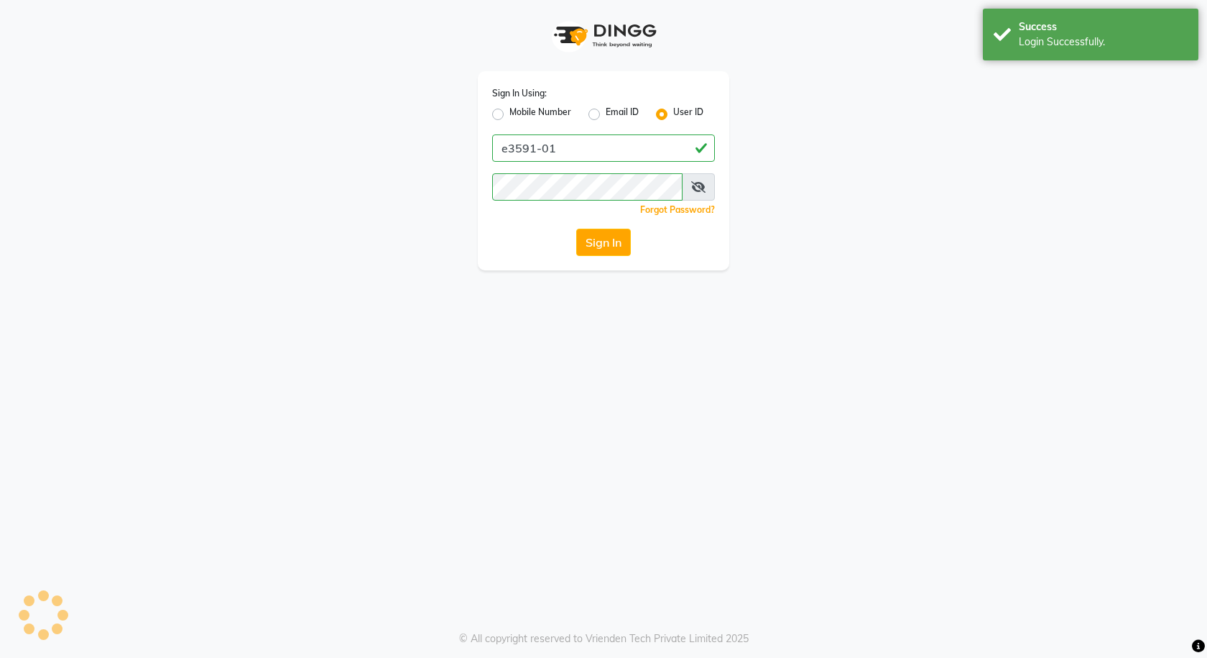
click at [603, 246] on button "Sign In" at bounding box center [603, 242] width 55 height 27
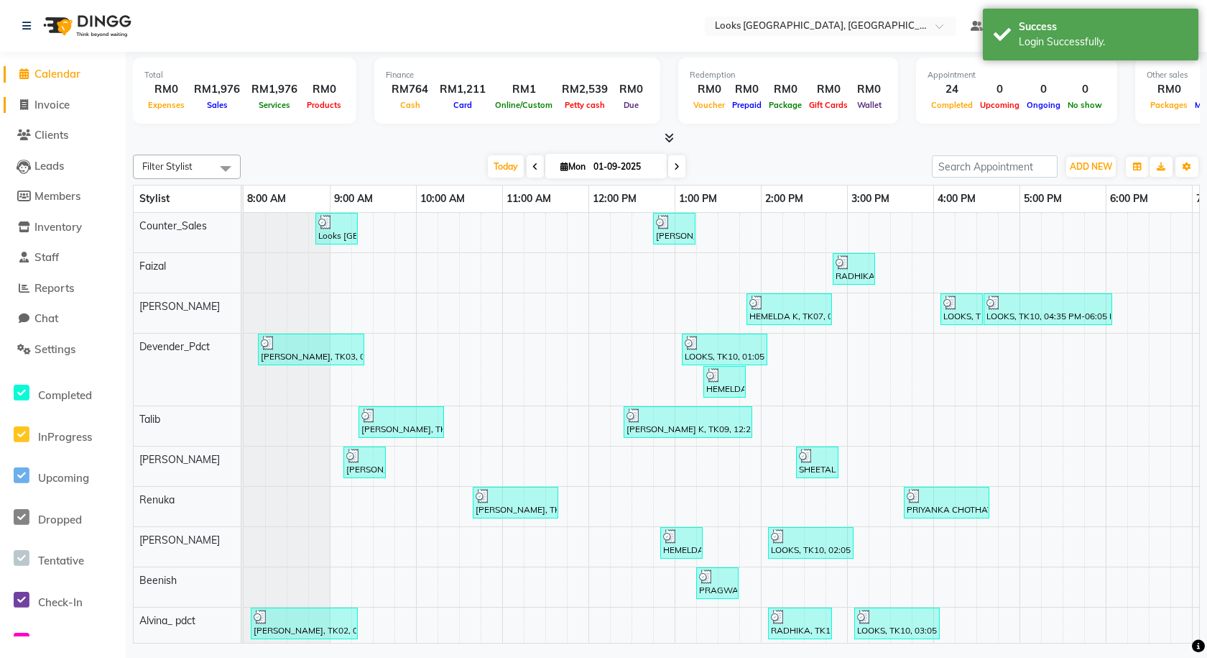
click at [26, 103] on icon at bounding box center [24, 104] width 8 height 11
select select "service"
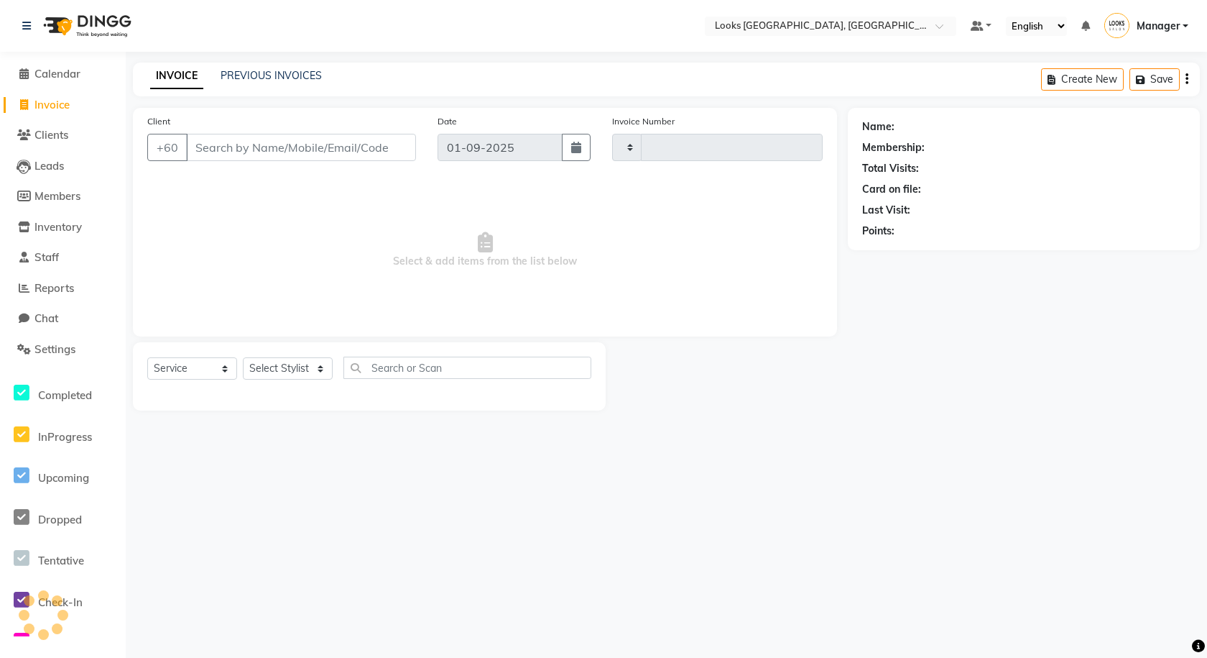
type input "1220"
select select "8109"
click at [269, 75] on link "PREVIOUS INVOICES" at bounding box center [271, 75] width 101 height 13
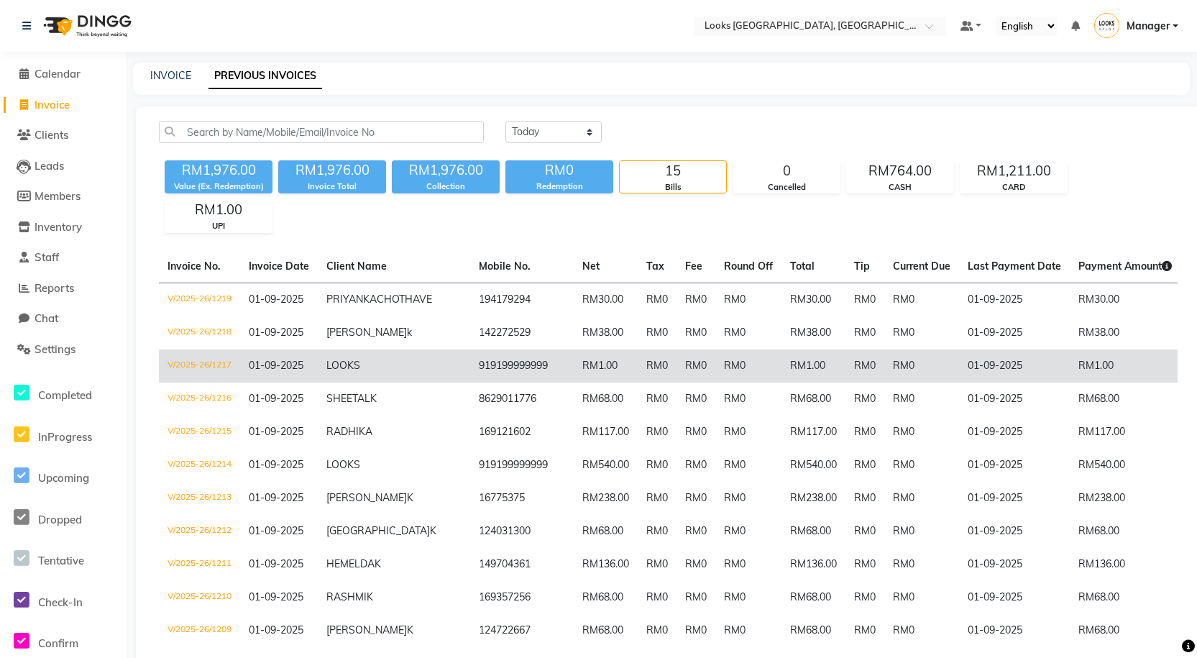
click at [335, 372] on span "LOOKS" at bounding box center [343, 365] width 34 height 13
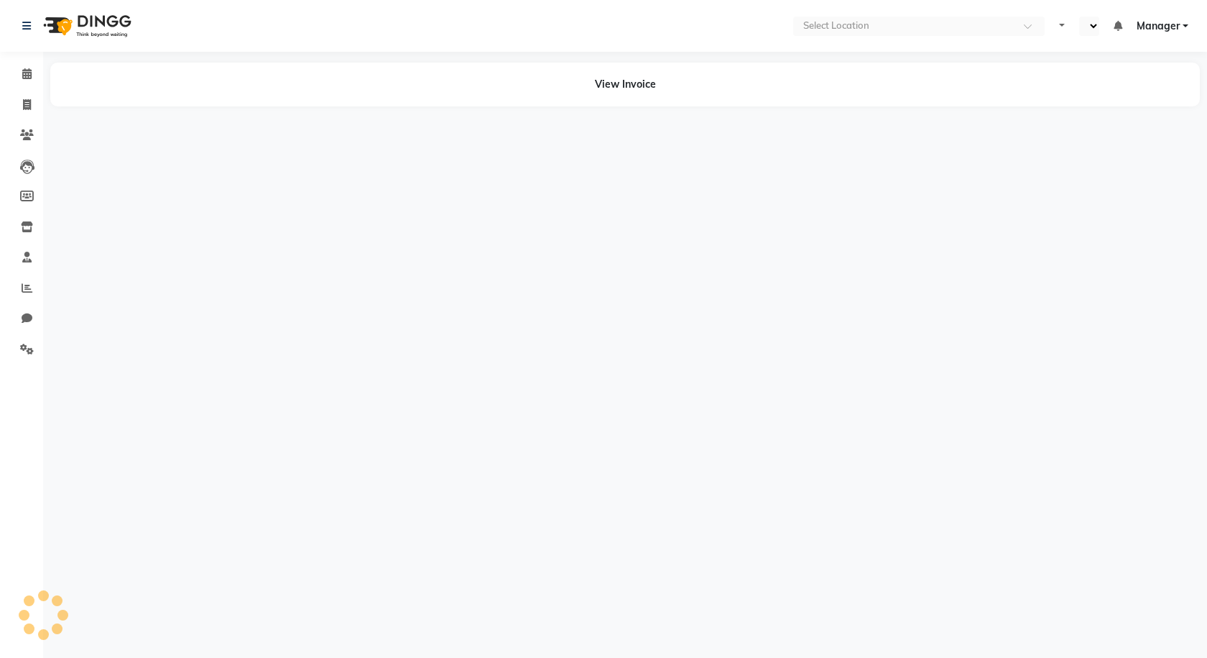
select select "en"
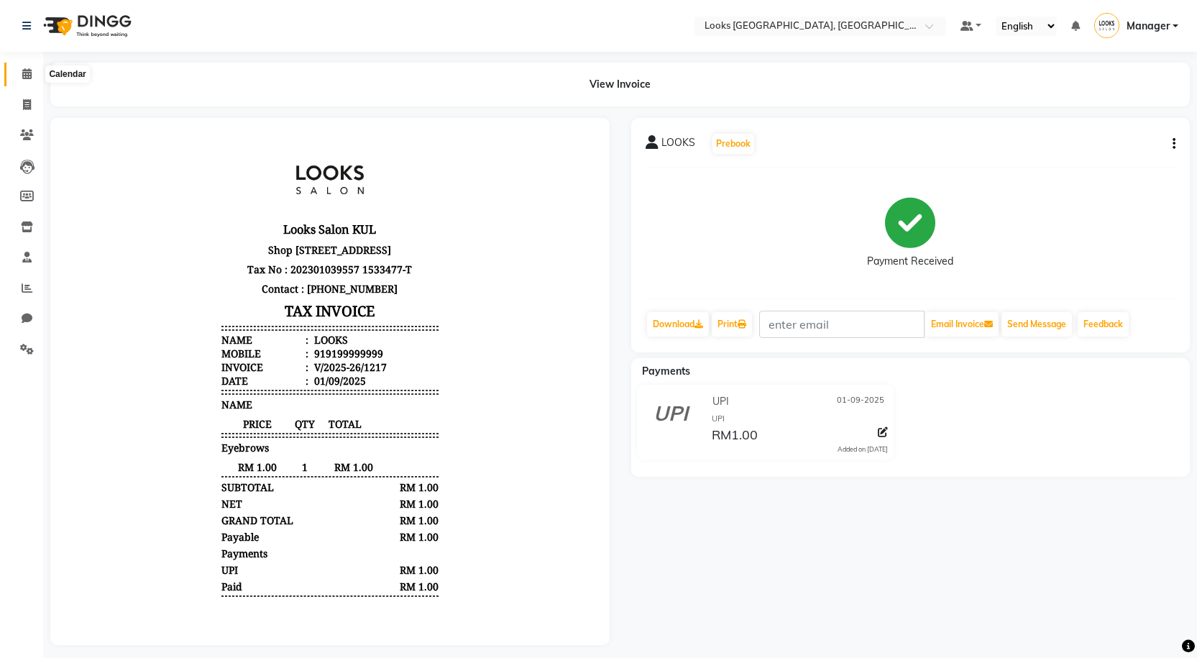
click at [34, 74] on span at bounding box center [26, 74] width 25 height 17
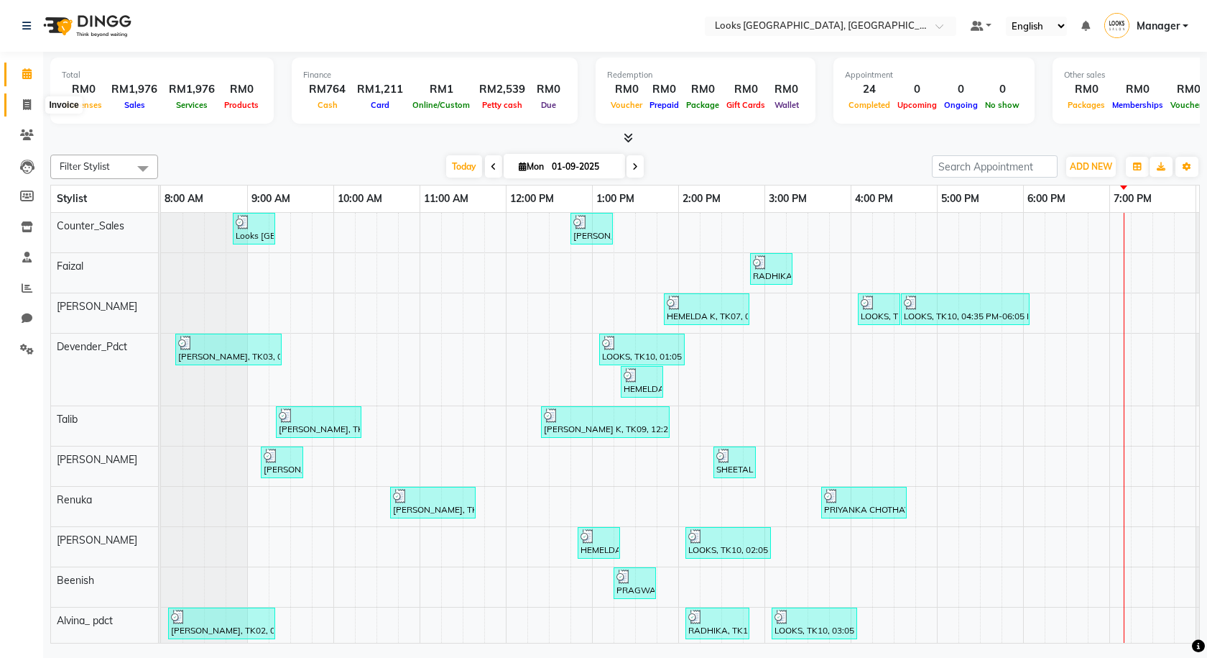
click at [25, 105] on icon at bounding box center [27, 104] width 8 height 11
select select "service"
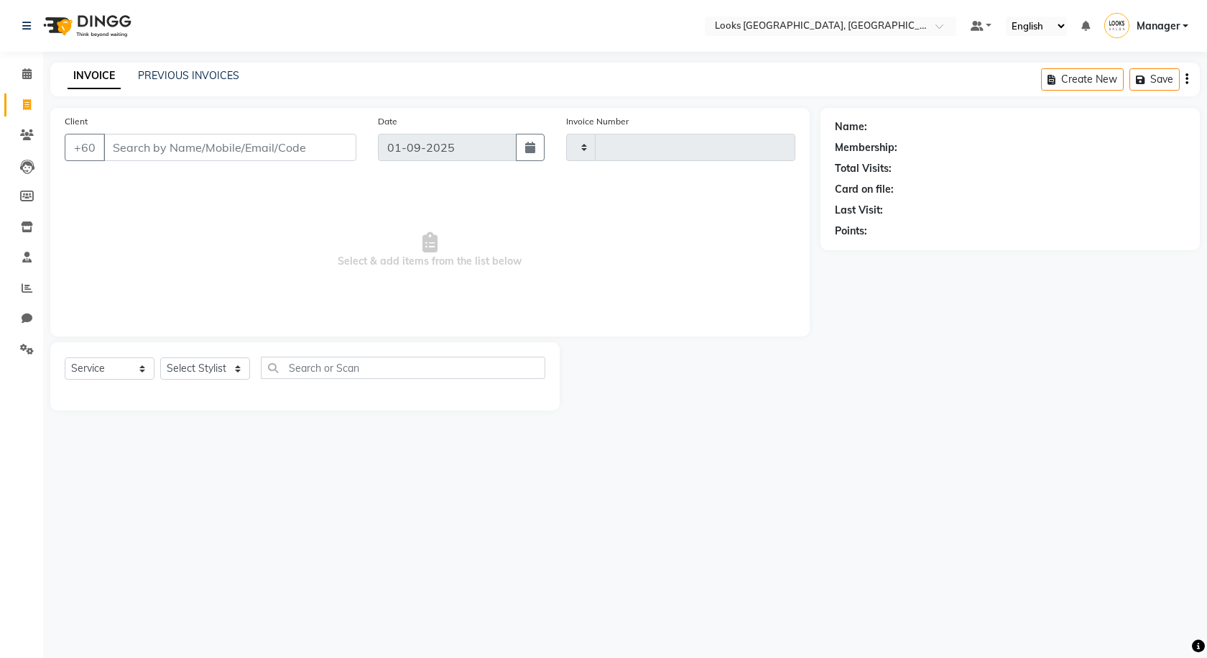
type input "1220"
select select "8109"
click at [208, 150] on input "Client" at bounding box center [229, 147] width 253 height 27
type input "l"
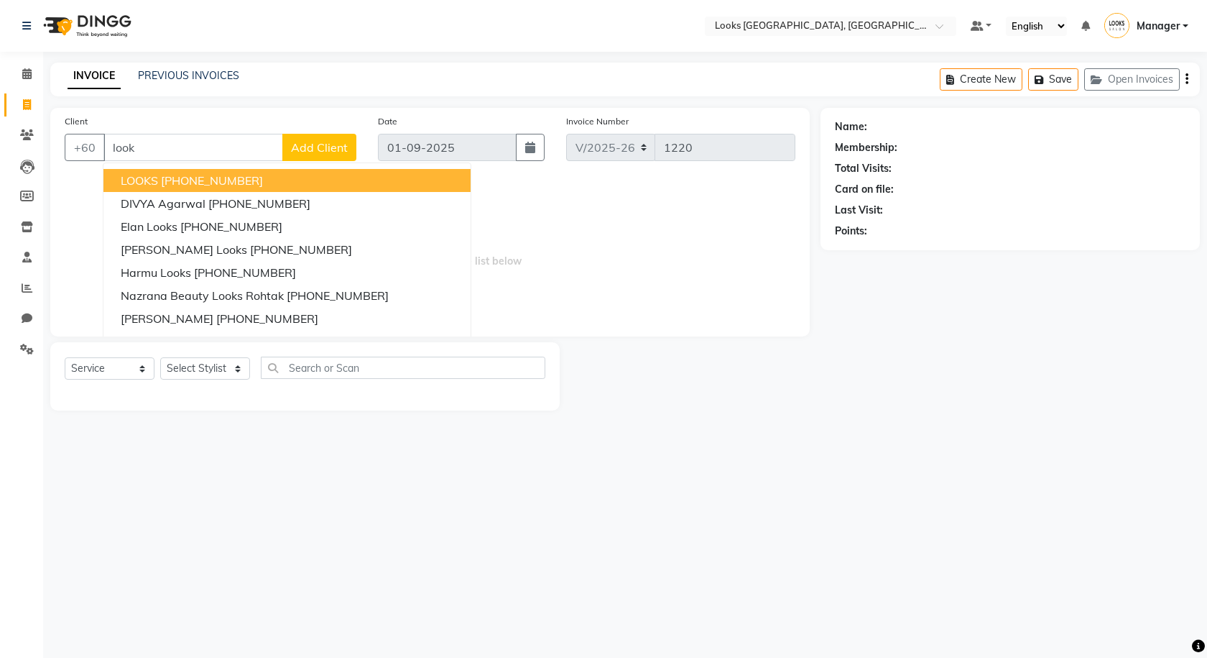
click at [268, 181] on button "LOOKS +91 9199999999" at bounding box center [286, 180] width 367 height 23
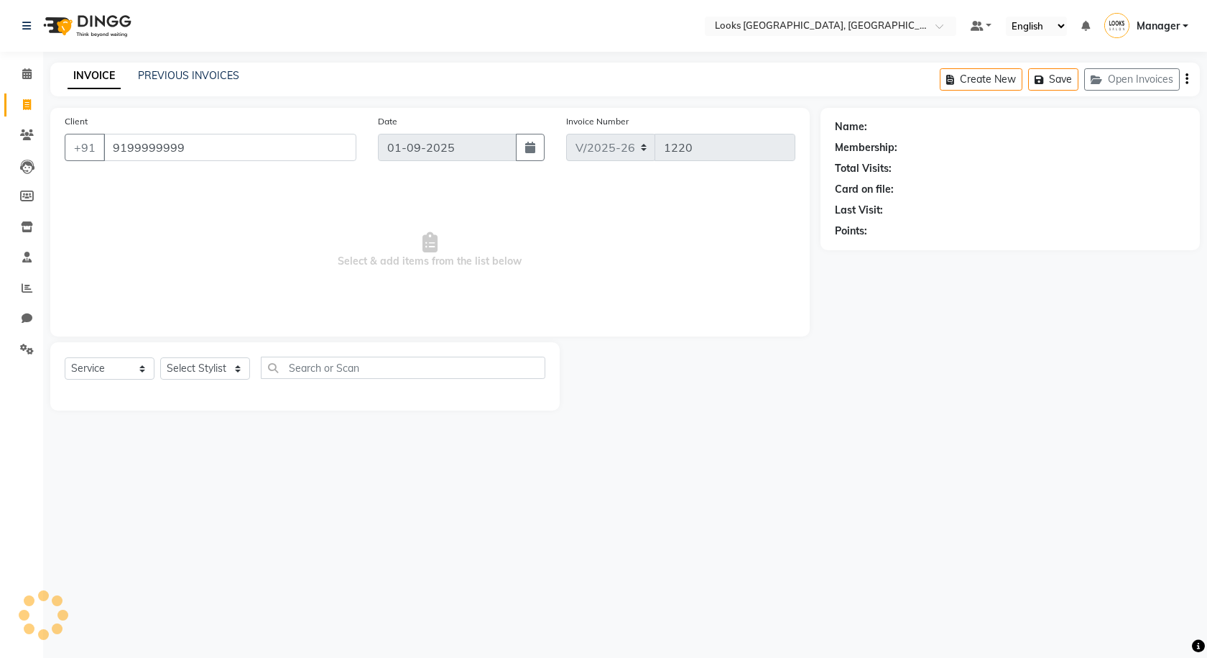
type input "9199999999"
select select "1: Object"
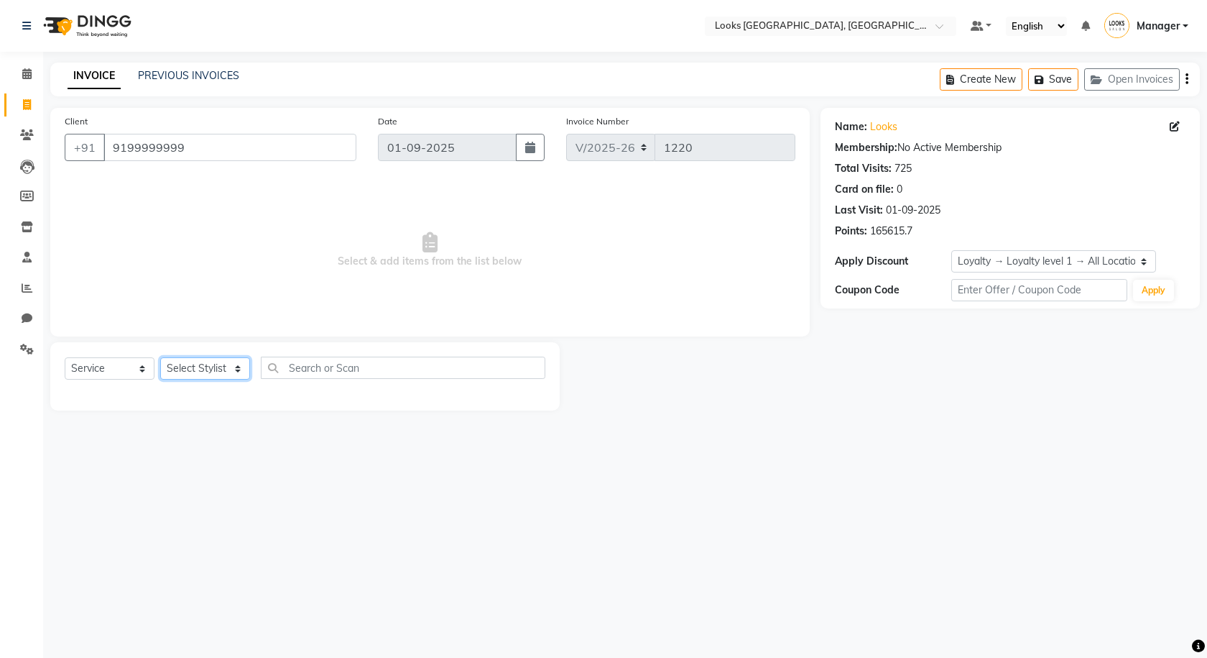
click at [225, 372] on select "Select Stylist Alvina_ pdct Awaiz_Mgr Beenish Counter_Sales Cynthia_pdct Devend…" at bounding box center [205, 368] width 90 height 22
select select "75534"
click at [160, 357] on select "Select Stylist Alvina_ pdct Awaiz_Mgr Beenish Counter_Sales Cynthia_pdct Devend…" at bounding box center [205, 368] width 90 height 22
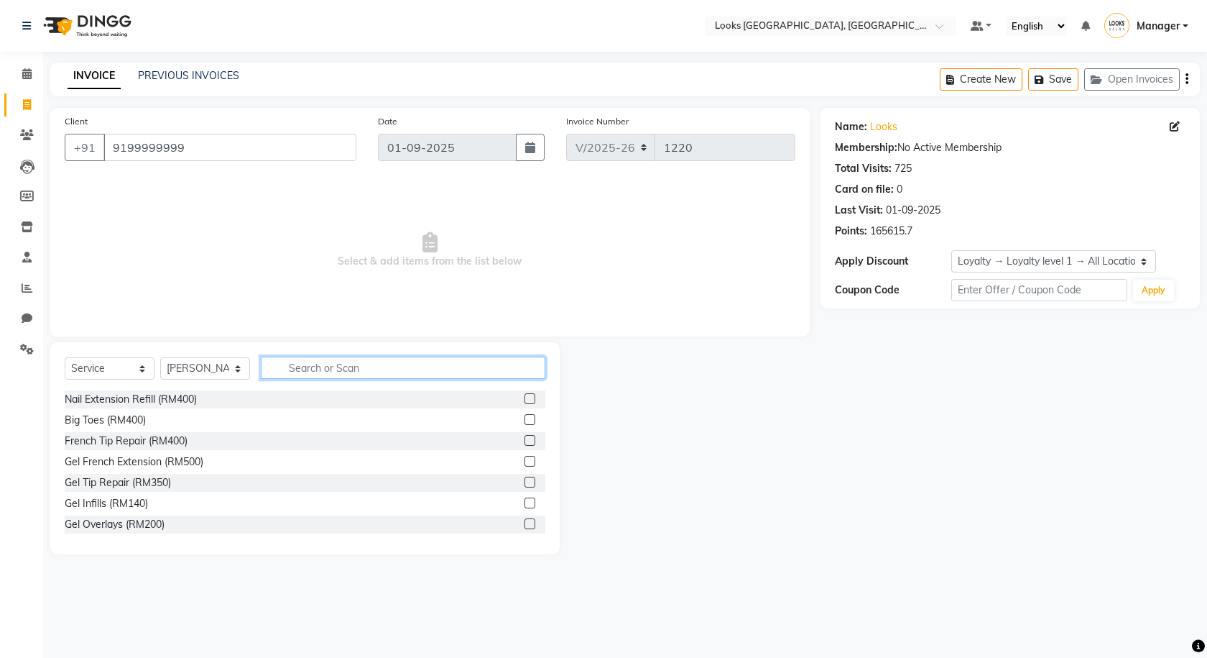
click at [295, 365] on input "text" at bounding box center [403, 367] width 285 height 22
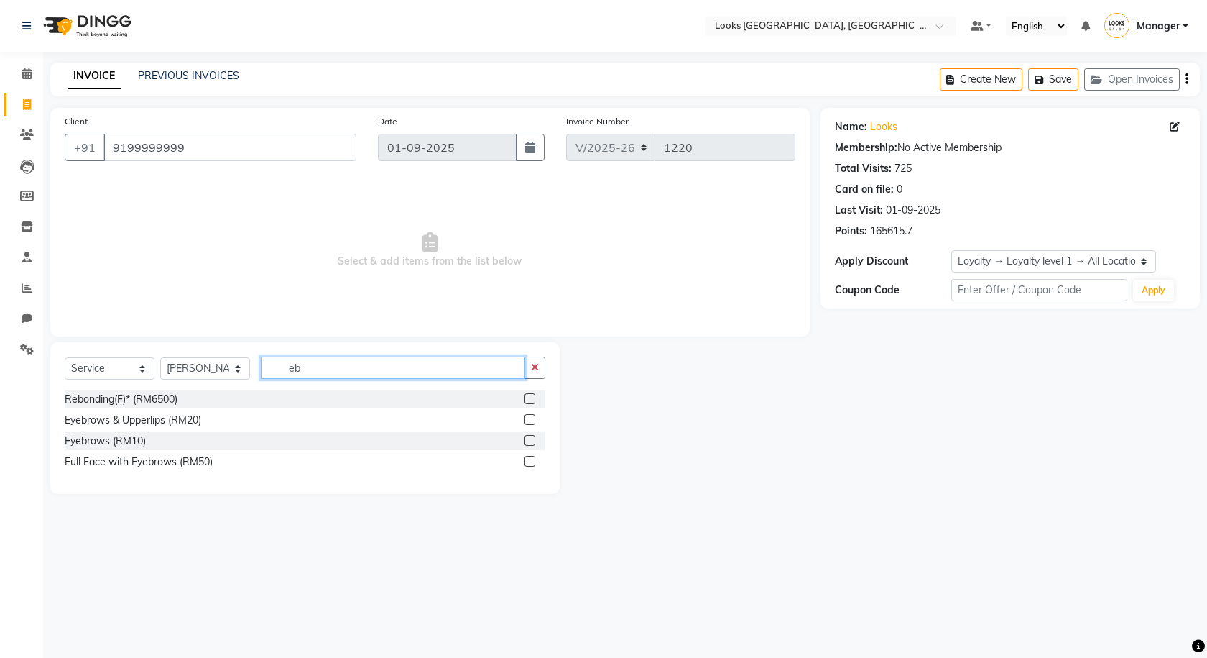
type input "eb"
click at [527, 443] on label at bounding box center [530, 440] width 11 height 11
click at [527, 443] on input "checkbox" at bounding box center [529, 440] width 9 height 9
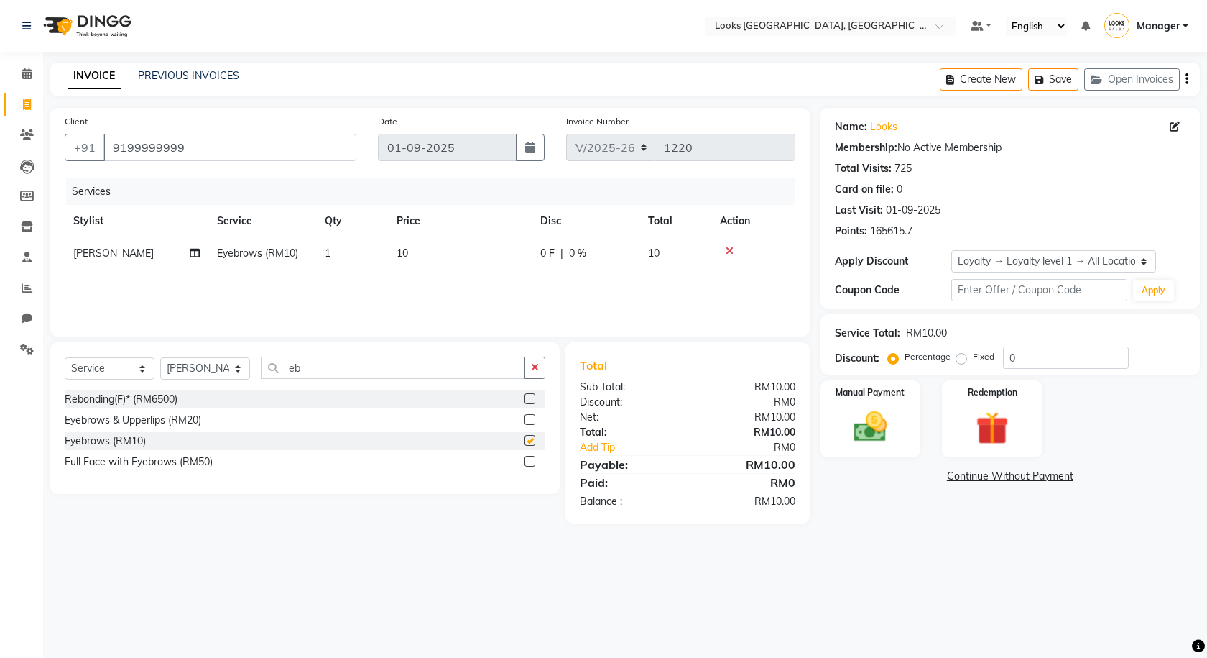
checkbox input "false"
drag, startPoint x: 421, startPoint y: 249, endPoint x: 428, endPoint y: 256, distance: 9.1
click at [424, 250] on td "10" at bounding box center [460, 253] width 144 height 32
select select "75534"
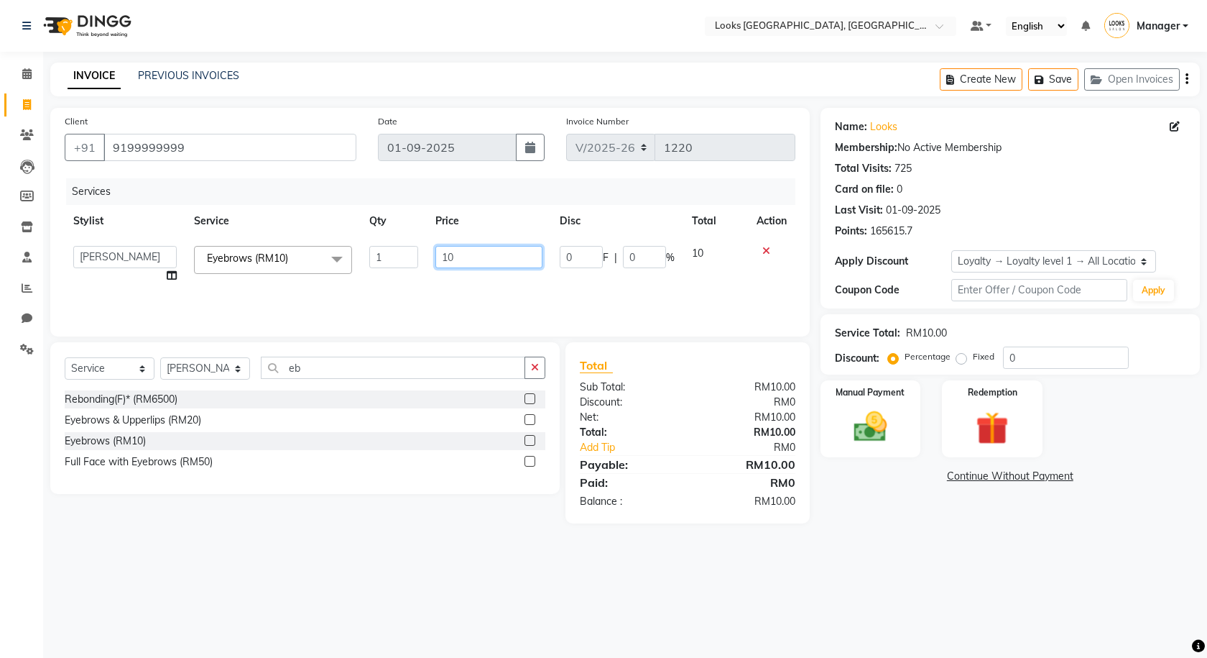
click at [465, 254] on input "10" at bounding box center [488, 257] width 106 height 22
type input "1"
click at [881, 422] on img at bounding box center [871, 427] width 56 height 40
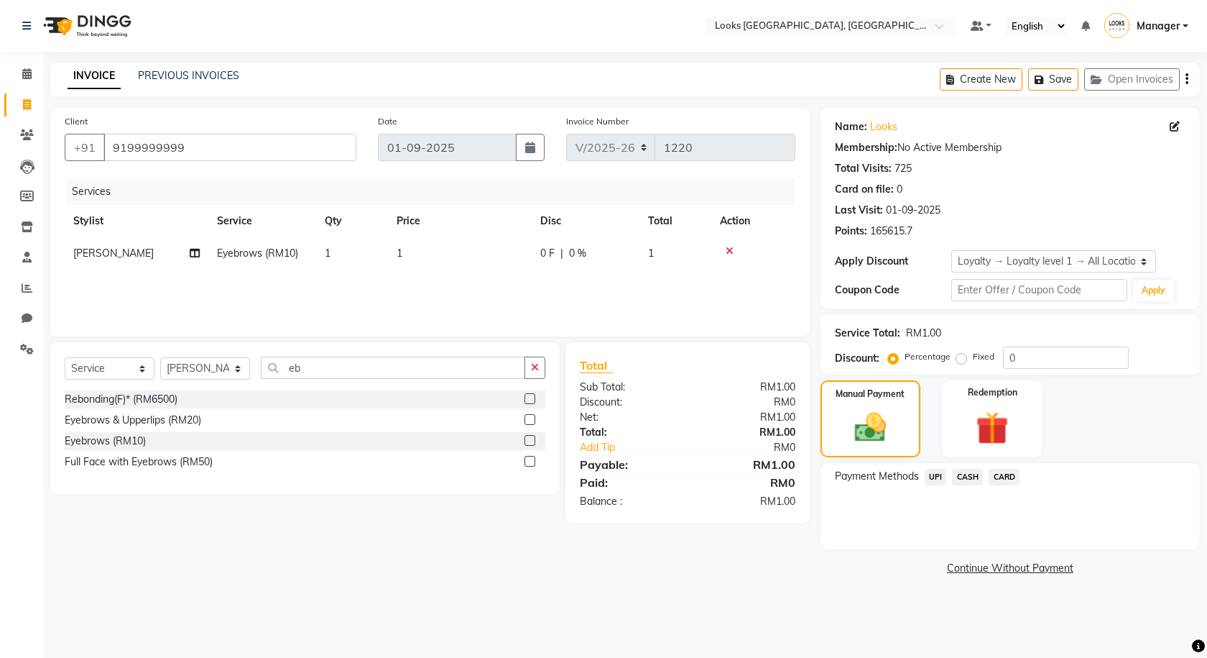
click at [934, 474] on span "UPI" at bounding box center [936, 477] width 22 height 17
